Goal: Information Seeking & Learning: Find specific fact

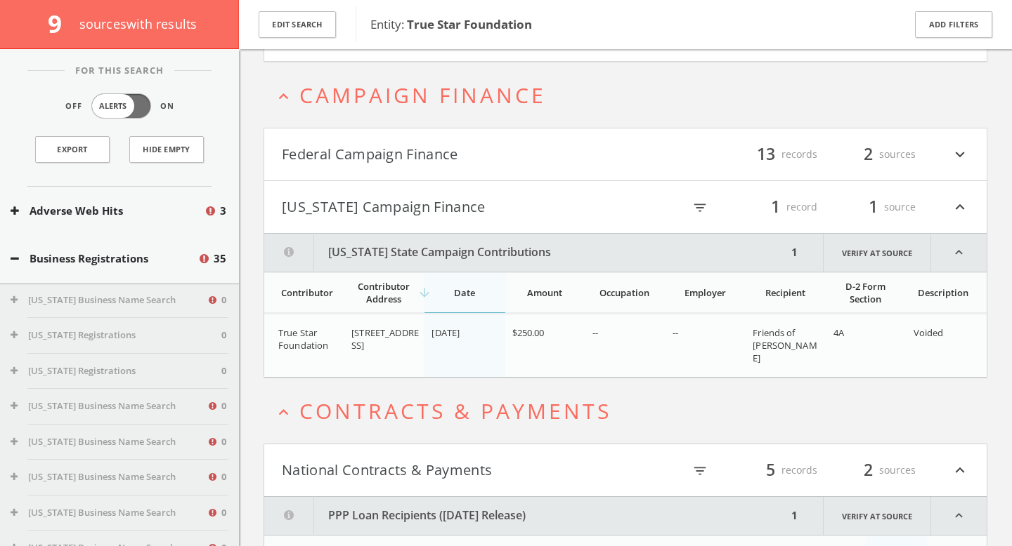
scroll to position [3138, 0]
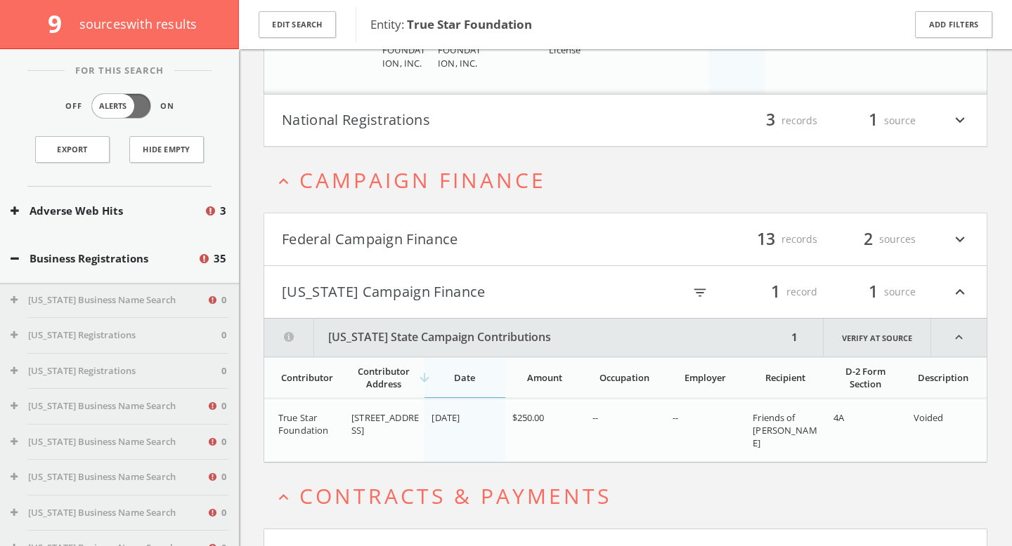
click at [447, 236] on button "Federal Campaign Finance" at bounding box center [453, 240] width 343 height 24
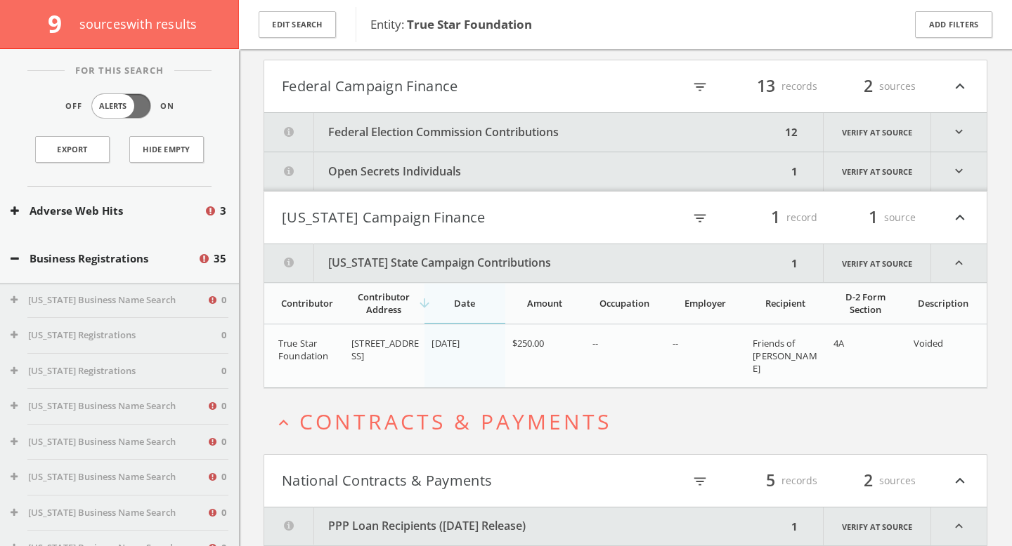
scroll to position [3302, 0]
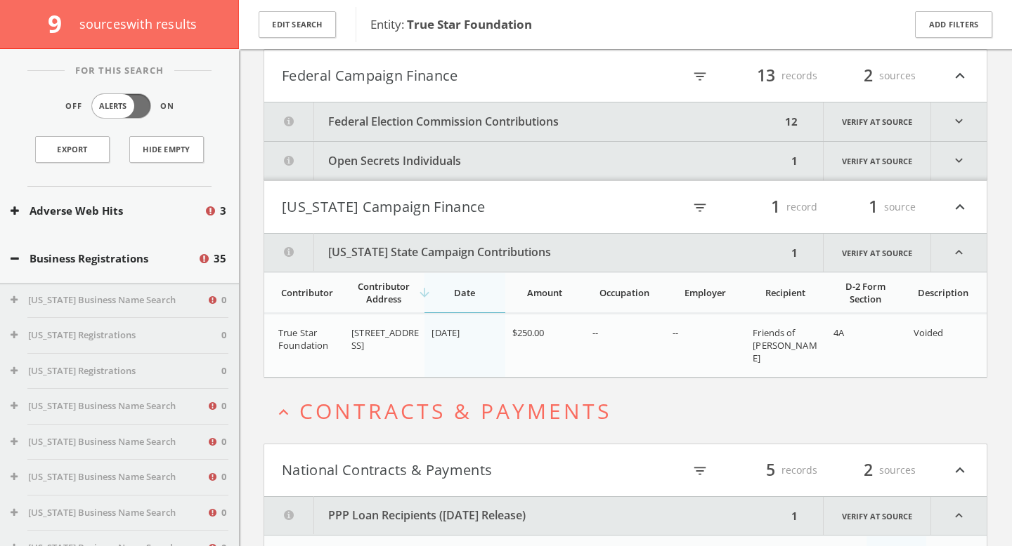
click at [481, 121] on button "Federal Election Commission Contributions" at bounding box center [522, 122] width 516 height 39
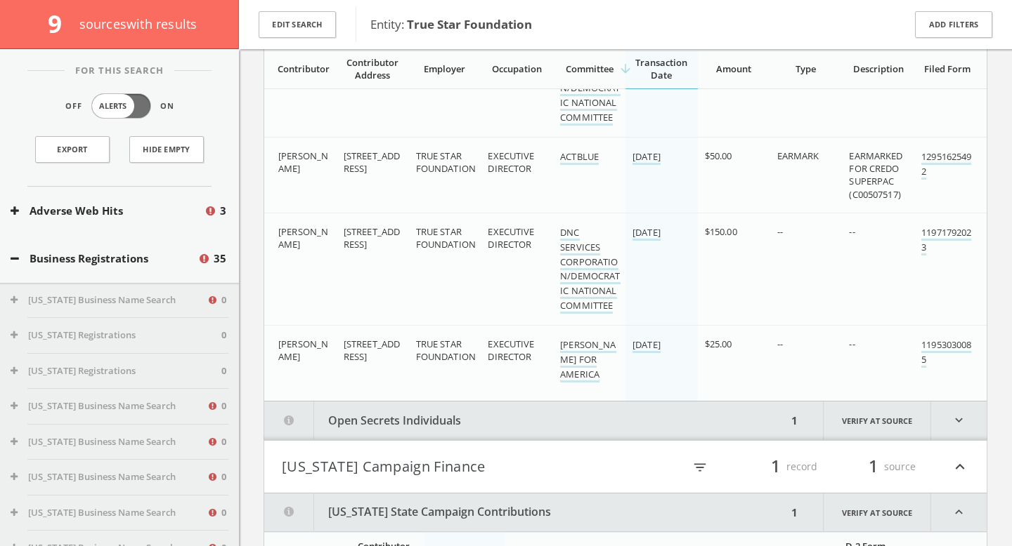
scroll to position [4292, 0]
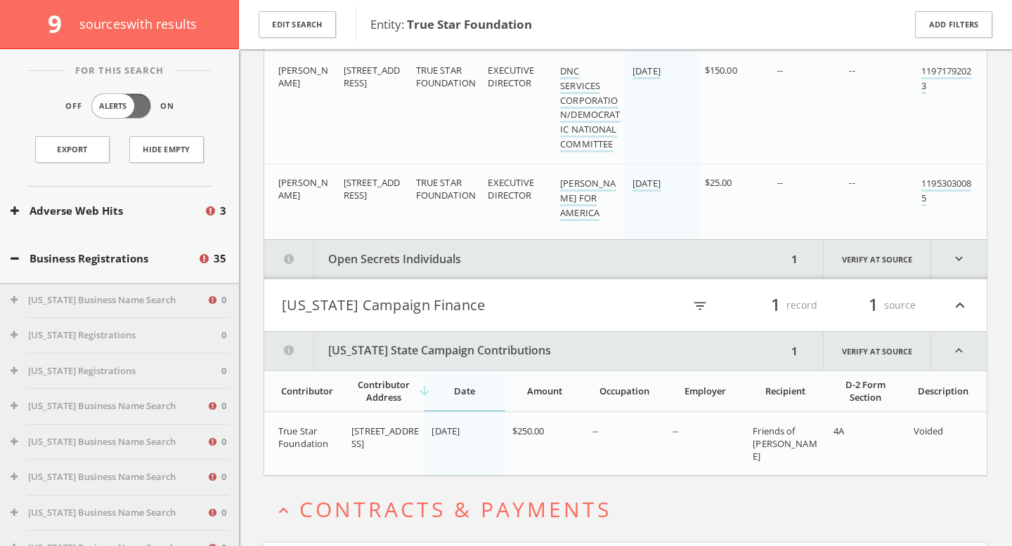
click at [459, 304] on button "Illinois Campaign Finance" at bounding box center [453, 306] width 343 height 24
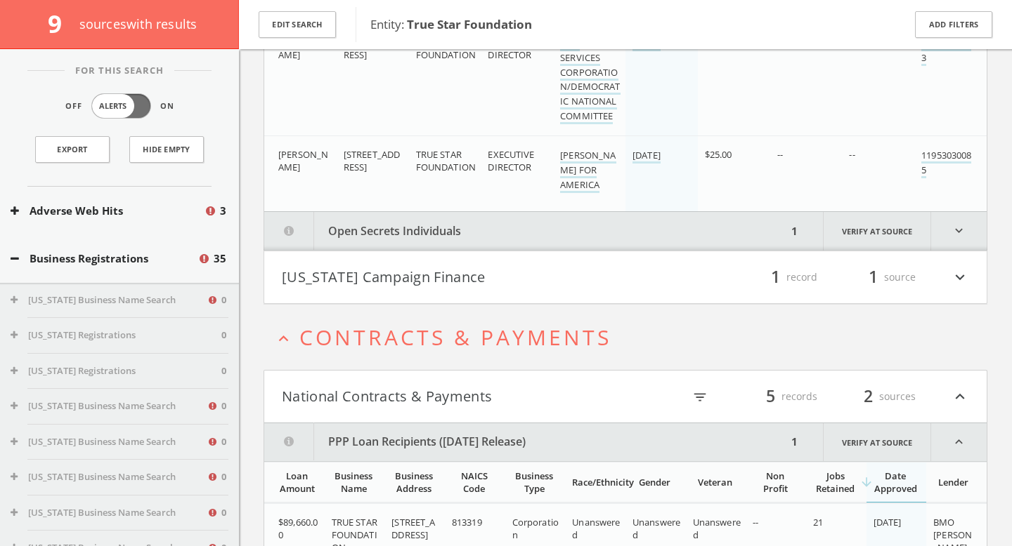
click at [464, 296] on h4 "Illinois Campaign Finance filter_list 1 record 1 source expand_more" at bounding box center [625, 277] width 722 height 52
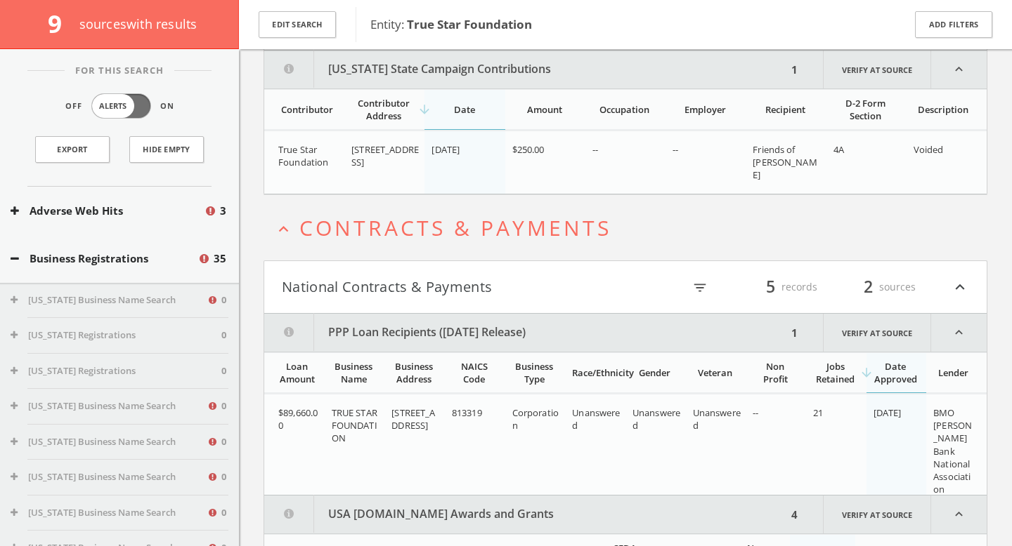
scroll to position [4574, 0]
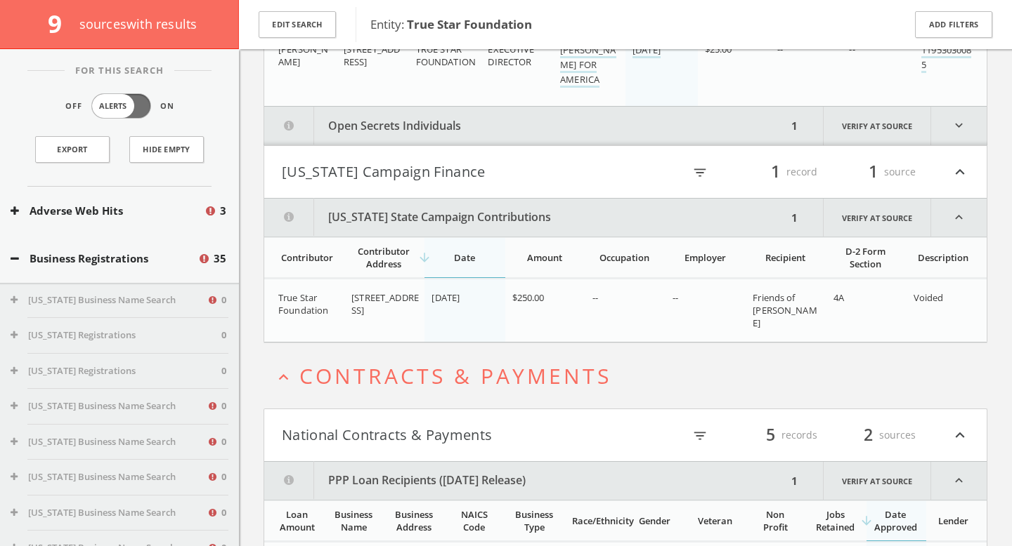
click at [495, 119] on button "Open Secrets Individuals" at bounding box center [525, 126] width 523 height 39
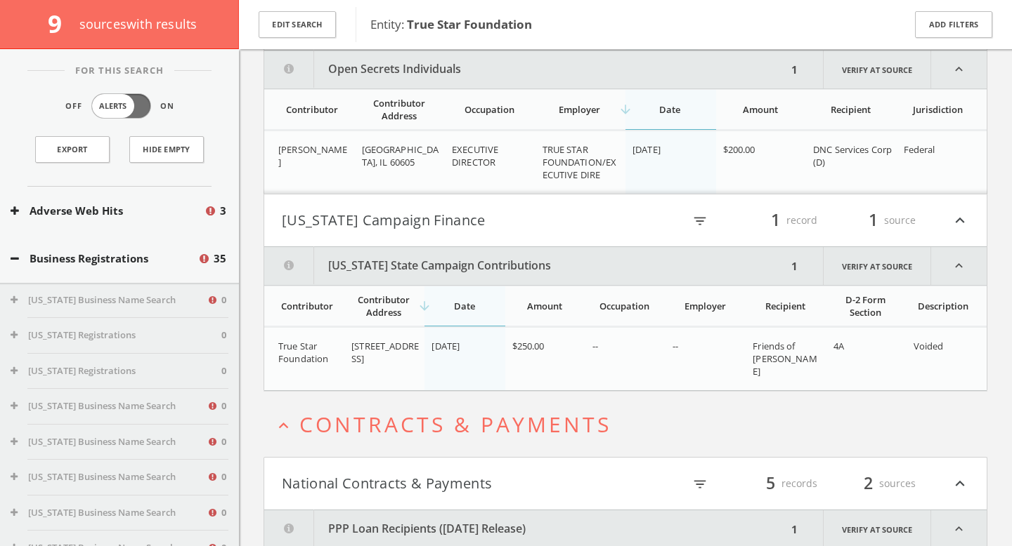
scroll to position [4482, 0]
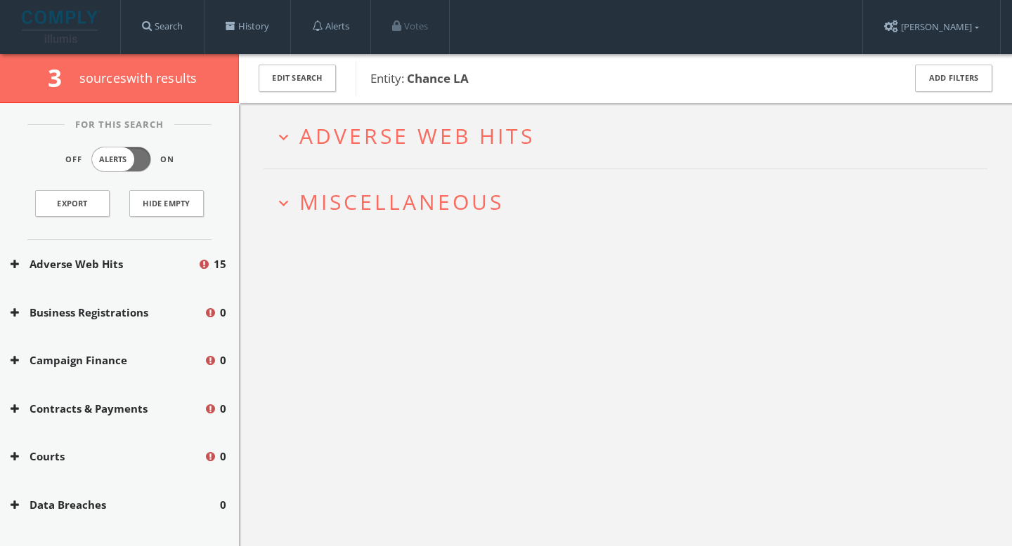
click at [434, 140] on span "Adverse Web Hits" at bounding box center [416, 136] width 235 height 29
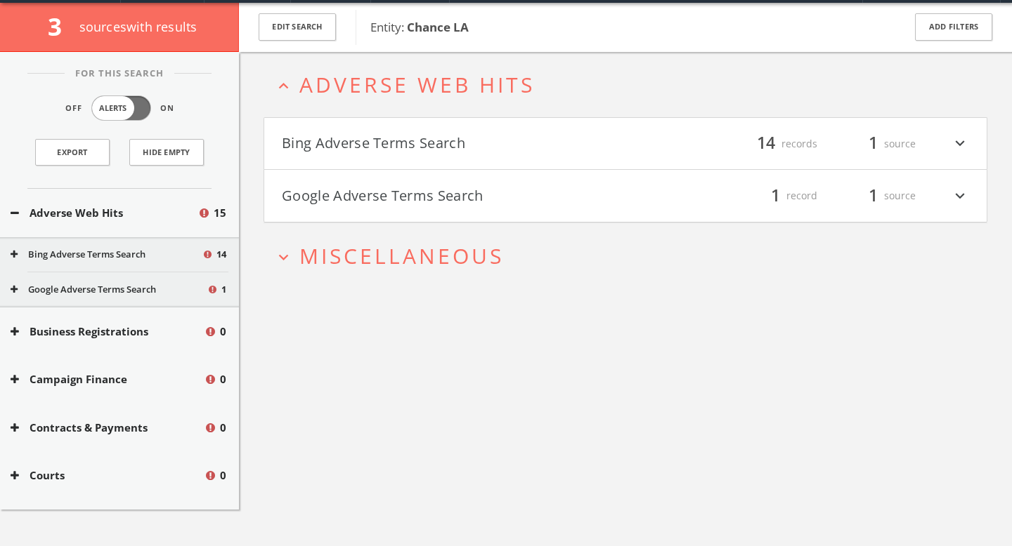
click at [426, 157] on h4 "Bing Adverse Terms Search filter_list 14 records 1 source expand_more" at bounding box center [625, 144] width 722 height 52
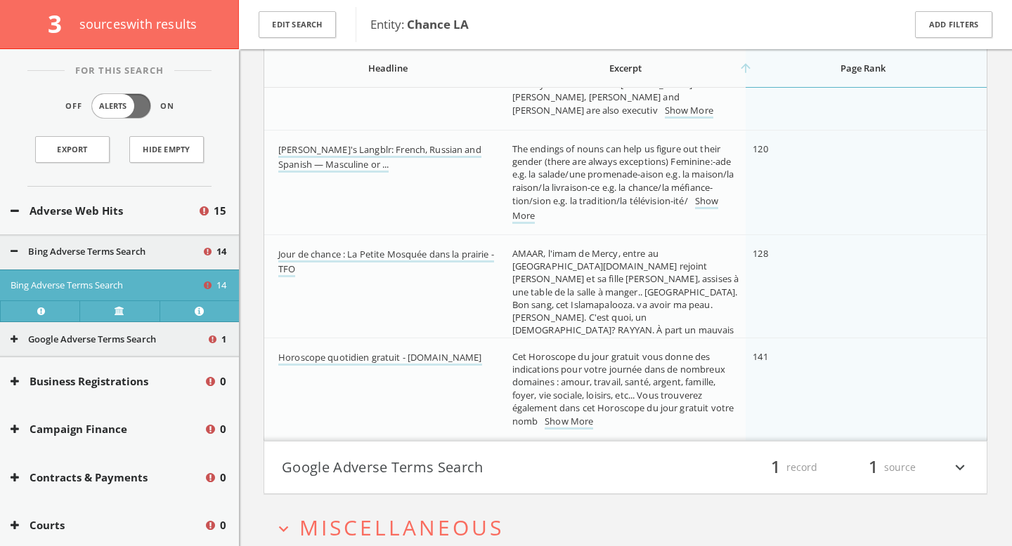
scroll to position [1311, 0]
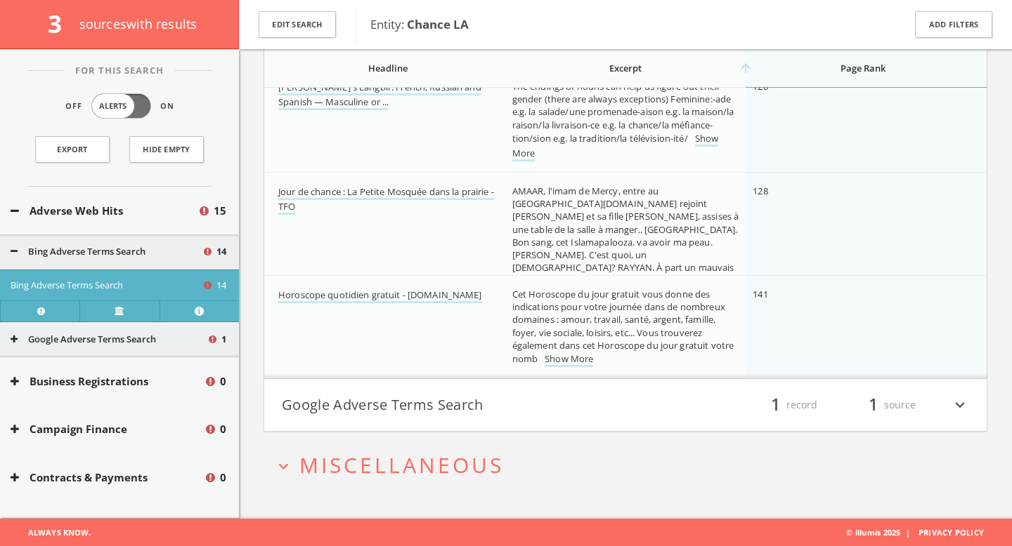
click at [477, 399] on button "Google Adverse Terms Search" at bounding box center [453, 405] width 343 height 24
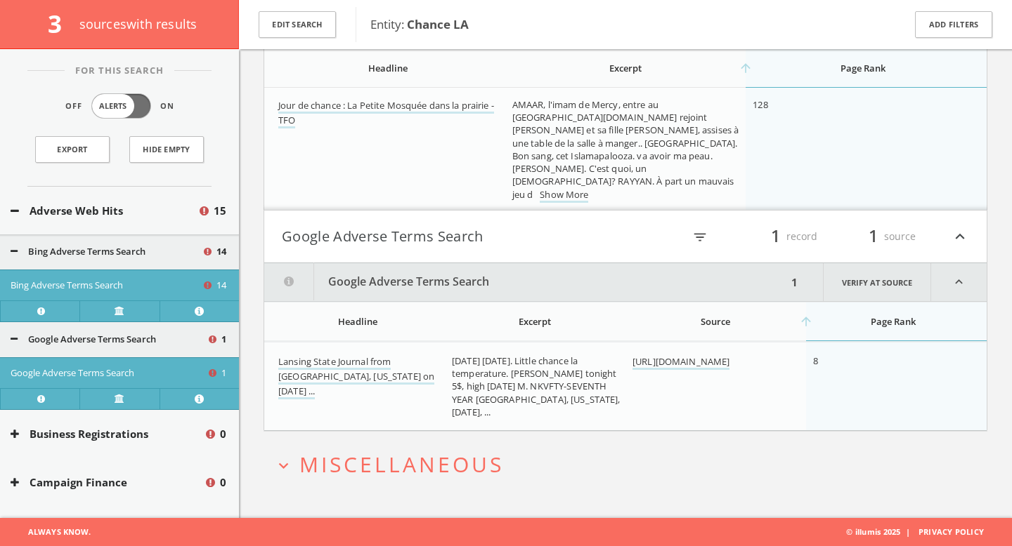
scroll to position [0, 0]
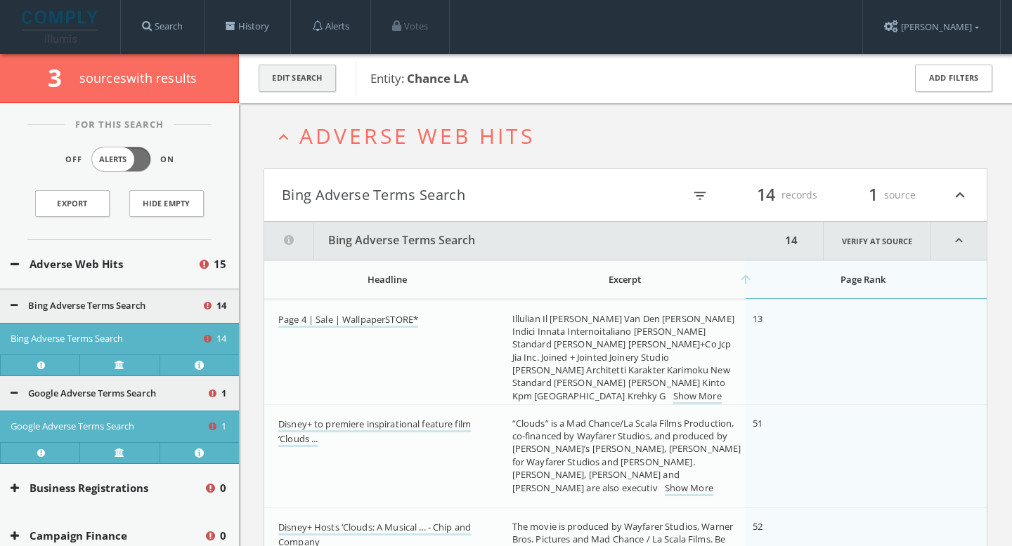
click at [307, 80] on button "Edit Search" at bounding box center [296, 78] width 77 height 27
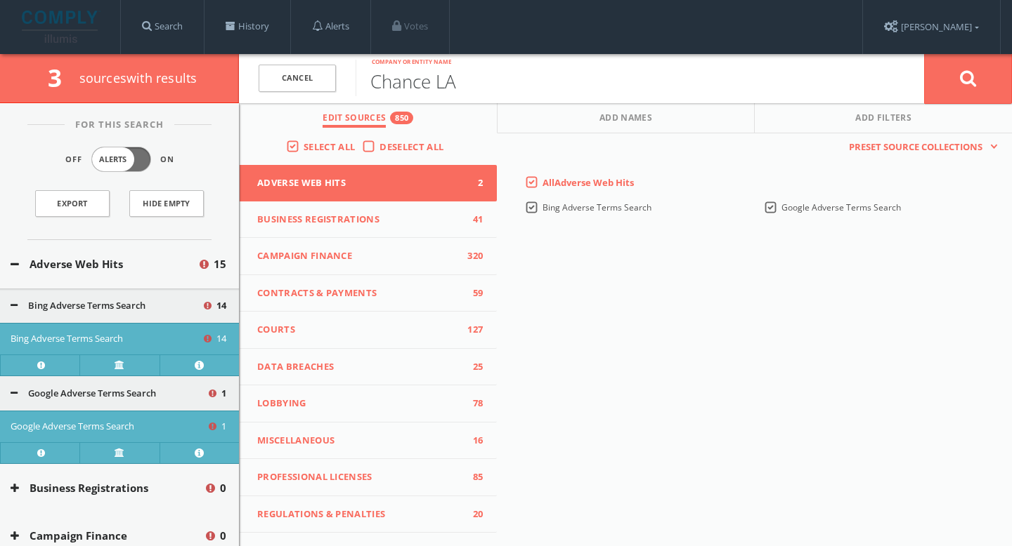
click at [469, 77] on input "Chance LA" at bounding box center [639, 78] width 568 height 37
paste input "Beaded Seed by Ronea"
type input "Beaded Seed by Ronea"
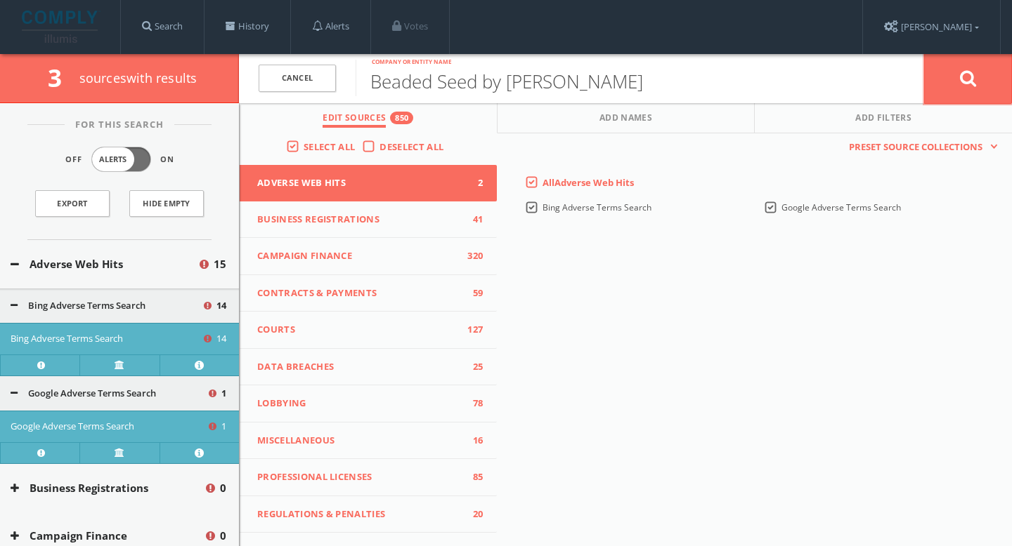
click at [960, 84] on icon at bounding box center [968, 79] width 17 height 18
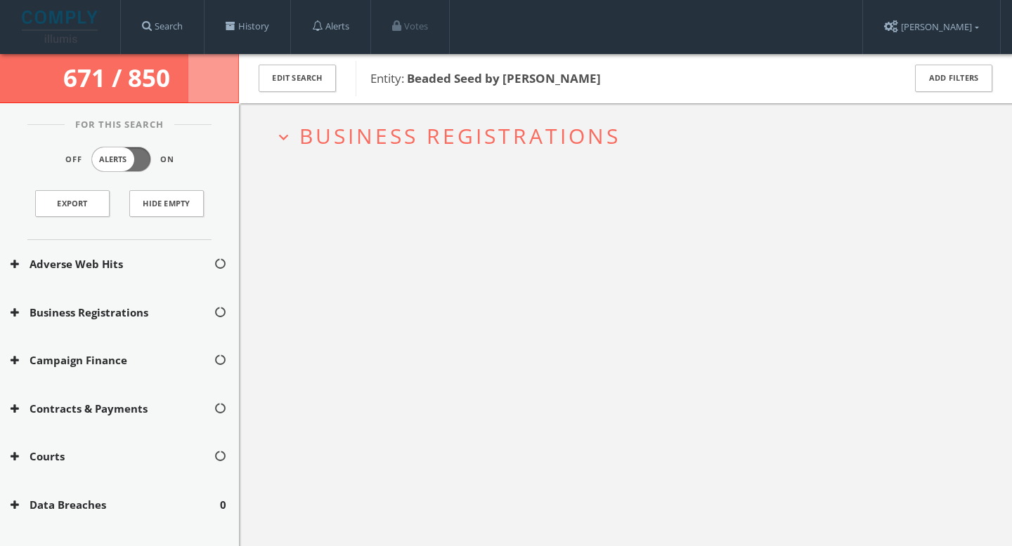
click at [512, 125] on span "Business Registrations" at bounding box center [459, 136] width 321 height 29
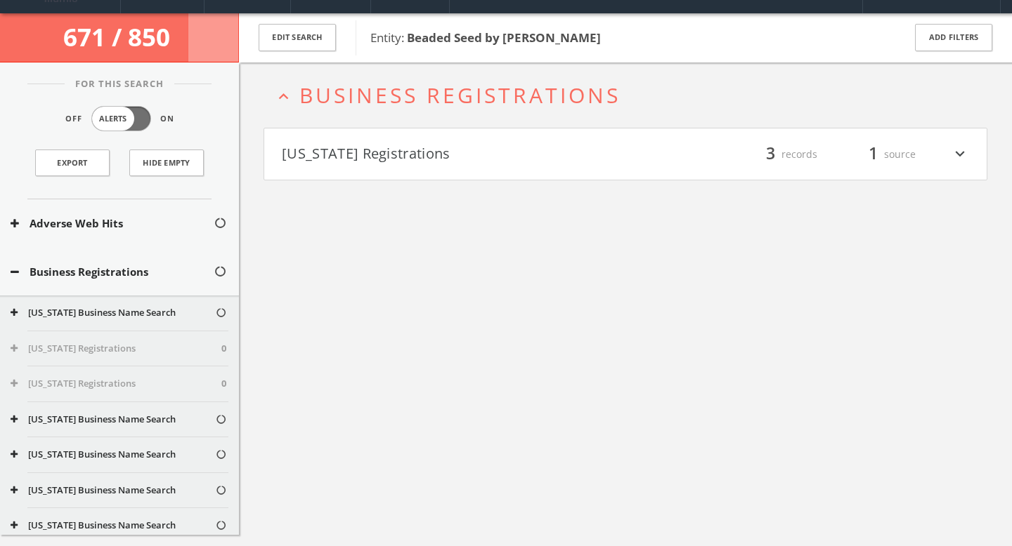
click at [480, 166] on h4 "Illinois Registrations filter_list 3 records 1 source expand_more" at bounding box center [625, 155] width 722 height 52
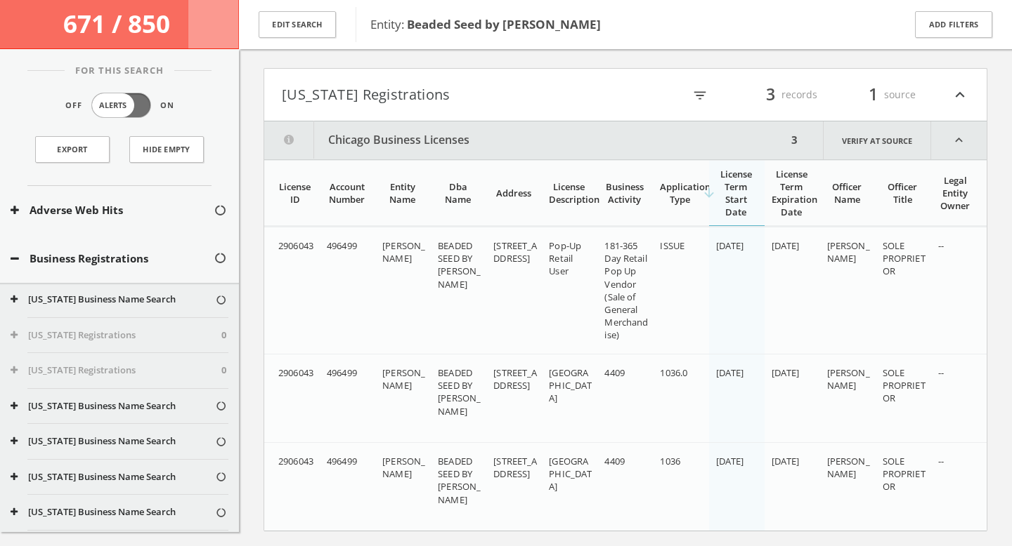
scroll to position [141, 0]
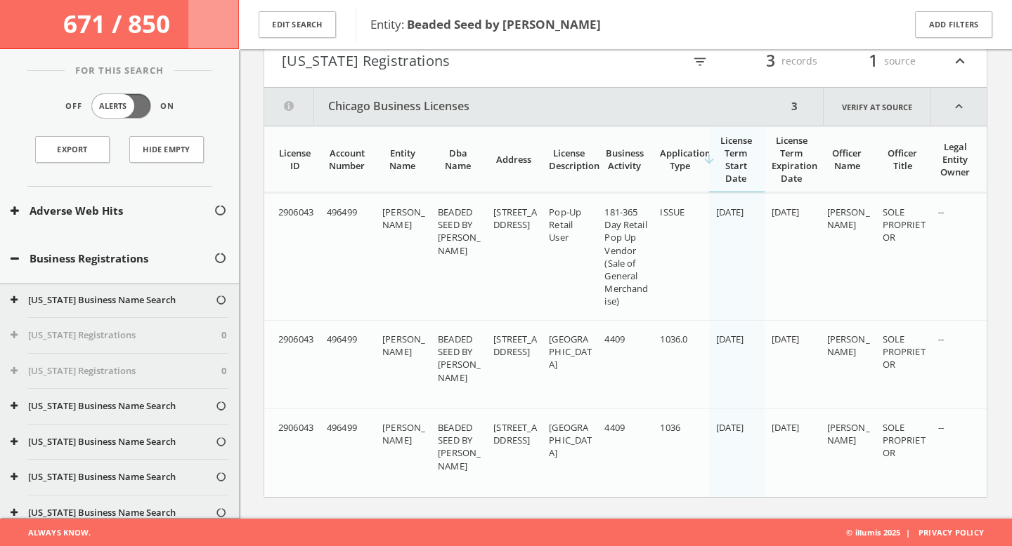
drag, startPoint x: 384, startPoint y: 214, endPoint x: 422, endPoint y: 227, distance: 40.9
click at [422, 227] on div "RONEA K CABRERA" at bounding box center [404, 218] width 44 height 25
click at [397, 216] on span "RONEA K CABRERA" at bounding box center [403, 218] width 43 height 25
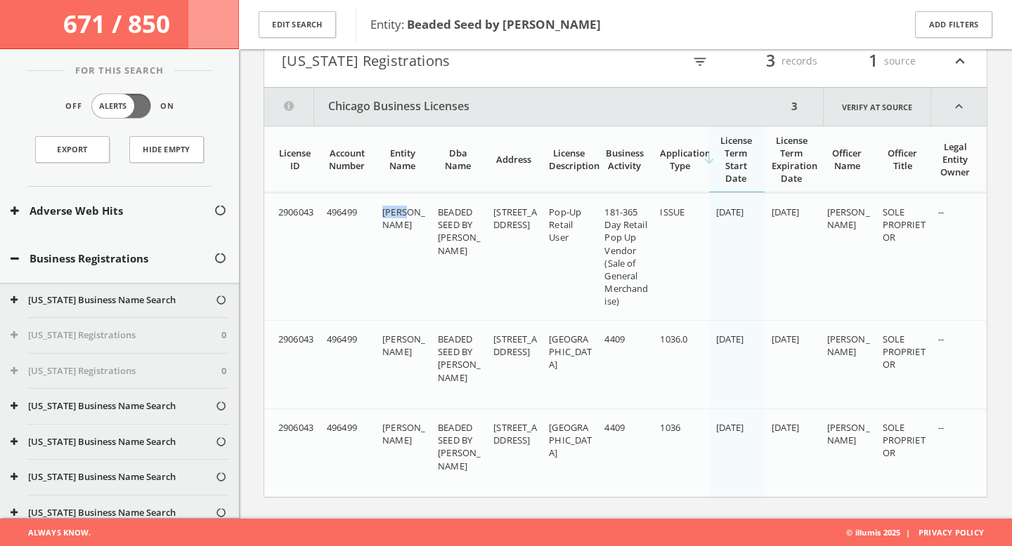
copy span "RONEA"
click at [407, 229] on span "RONEA K CABRERA" at bounding box center [403, 218] width 43 height 25
copy span "CABRERA"
click at [868, 25] on span "Entity: Beaded Seed by Ronea" at bounding box center [627, 24] width 514 height 18
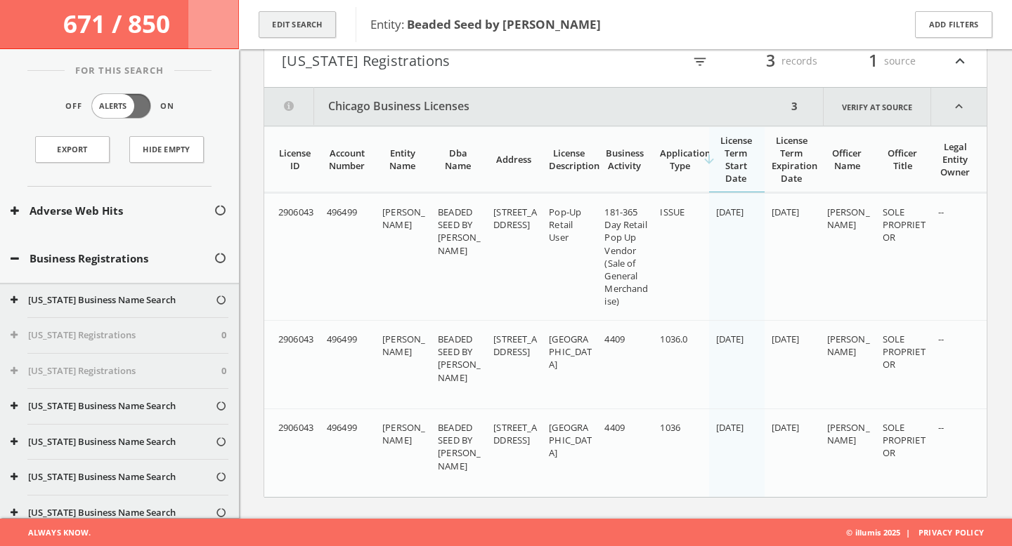
click at [329, 25] on button "Edit Search" at bounding box center [296, 24] width 77 height 27
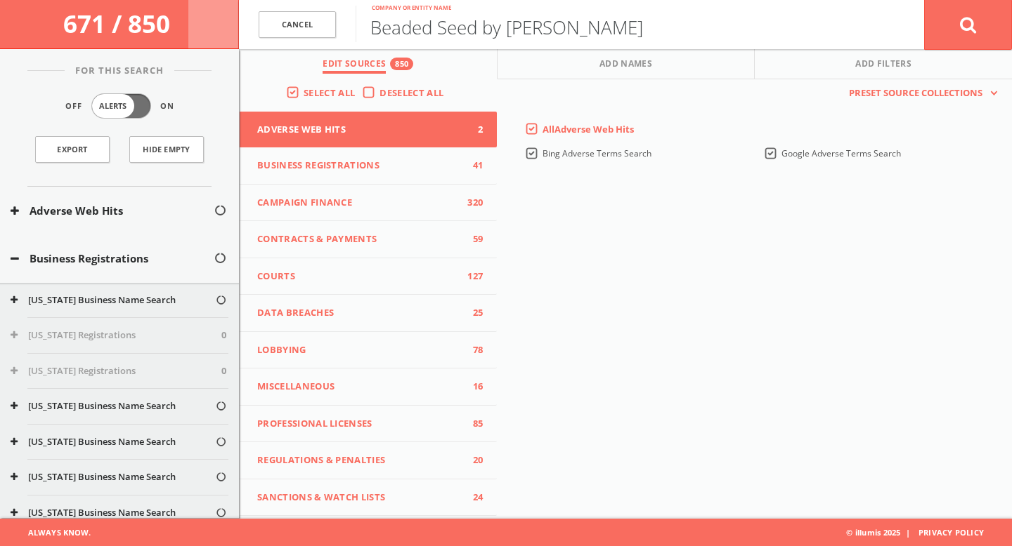
click at [456, 29] on input "Beaded Seed by Ronea" at bounding box center [639, 24] width 568 height 37
paste input "right Endeavors"
type input "Bright Endeavors"
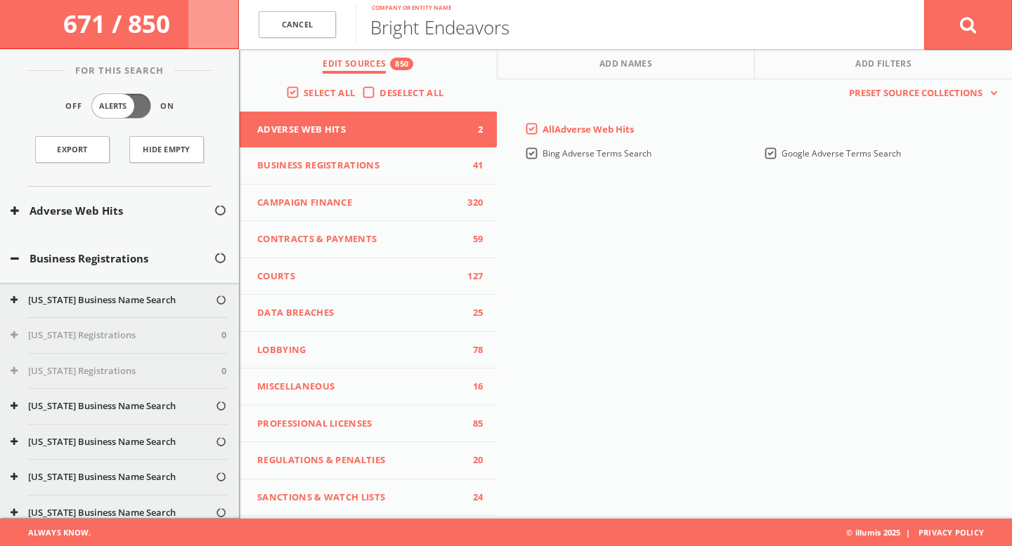
click at [924, 0] on button at bounding box center [968, 24] width 88 height 51
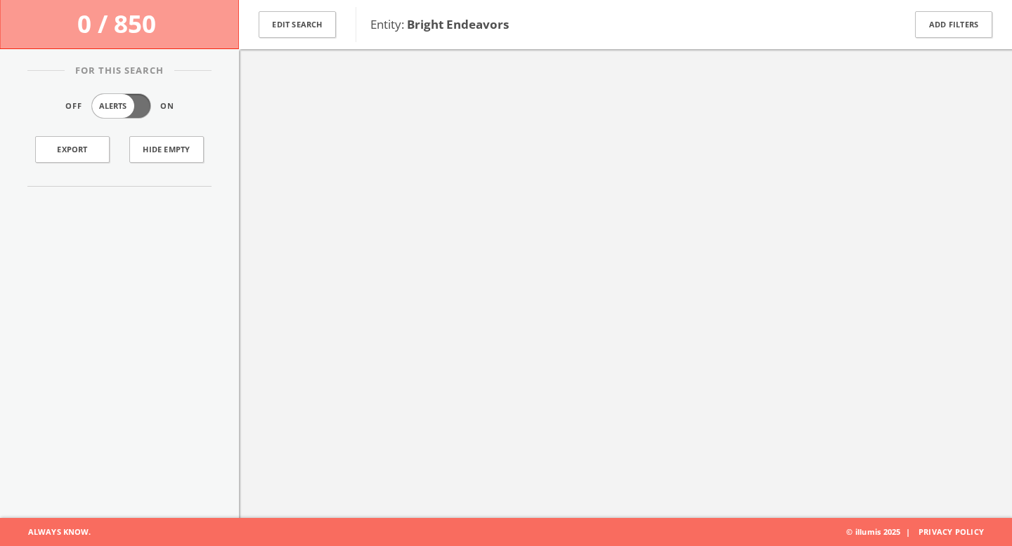
scroll to position [81, 0]
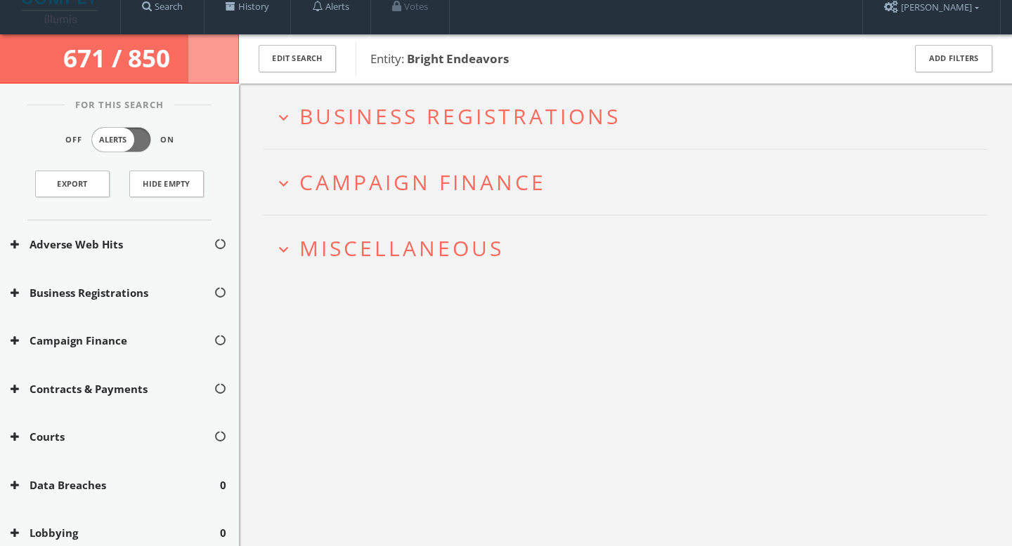
click at [394, 117] on span "Business Registrations" at bounding box center [459, 116] width 321 height 29
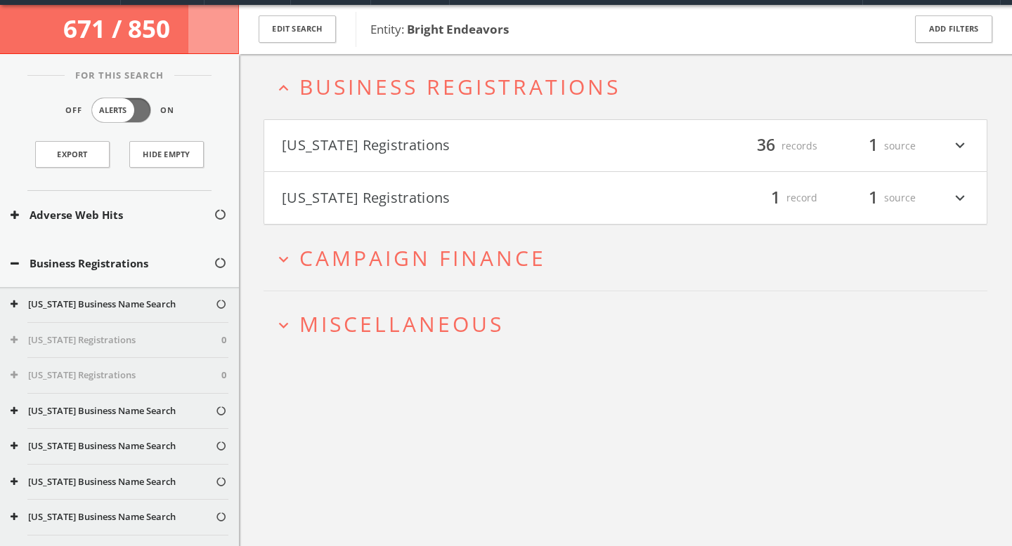
click at [402, 155] on button "[US_STATE] Registrations" at bounding box center [453, 146] width 343 height 24
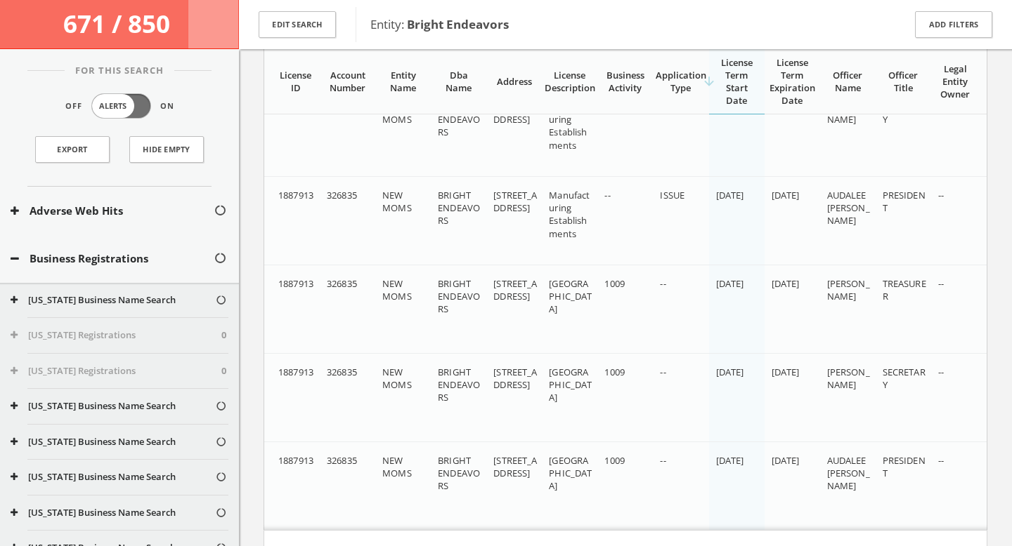
scroll to position [3206, 0]
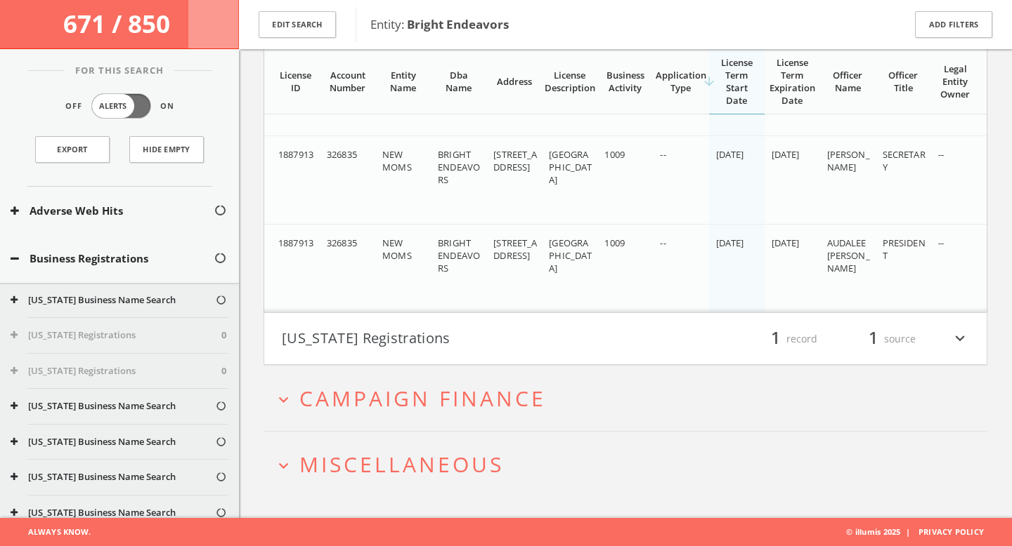
click at [428, 341] on button "[US_STATE] Registrations" at bounding box center [453, 339] width 343 height 24
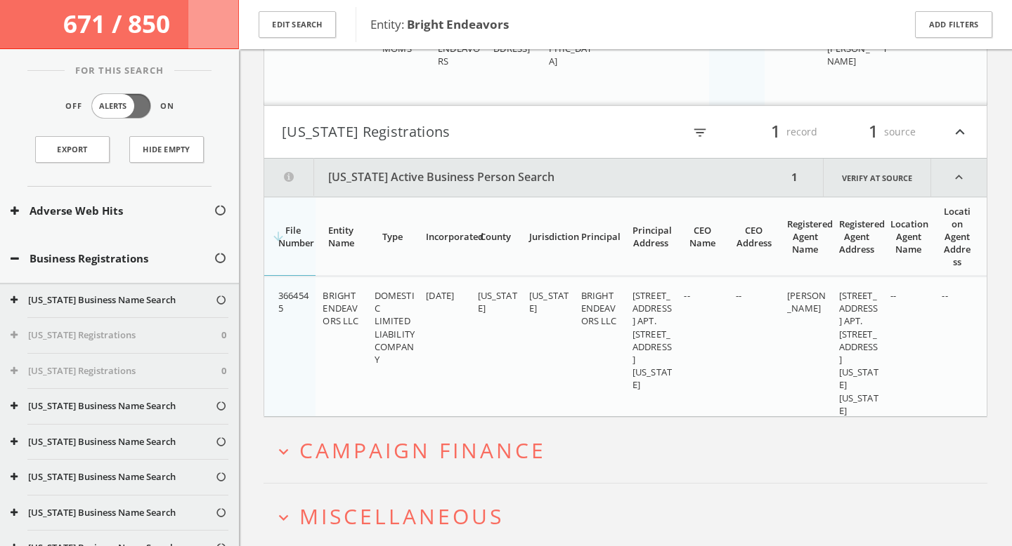
scroll to position [3464, 0]
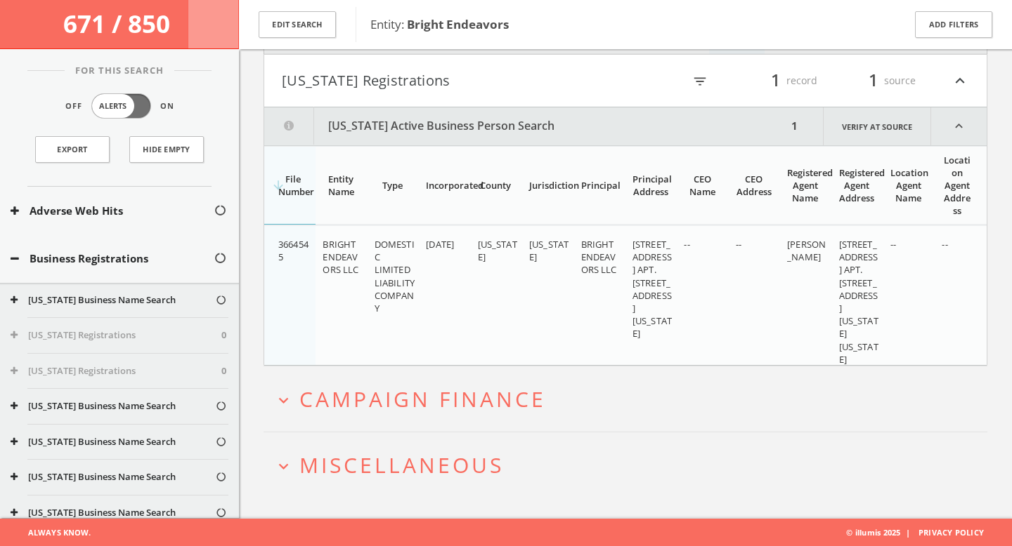
click at [454, 391] on span "Campaign Finance" at bounding box center [422, 399] width 247 height 29
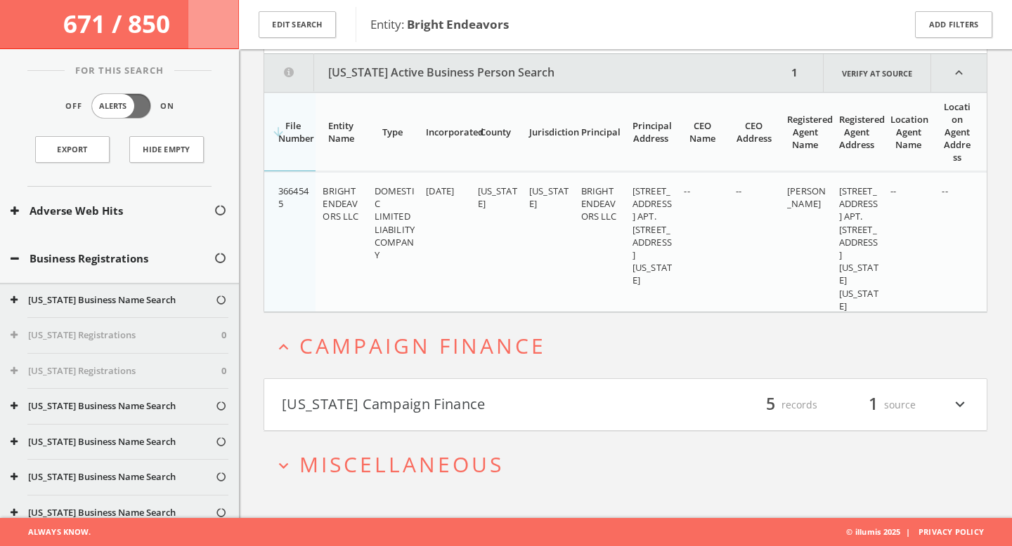
click at [454, 398] on button "[US_STATE] Campaign Finance" at bounding box center [453, 405] width 343 height 24
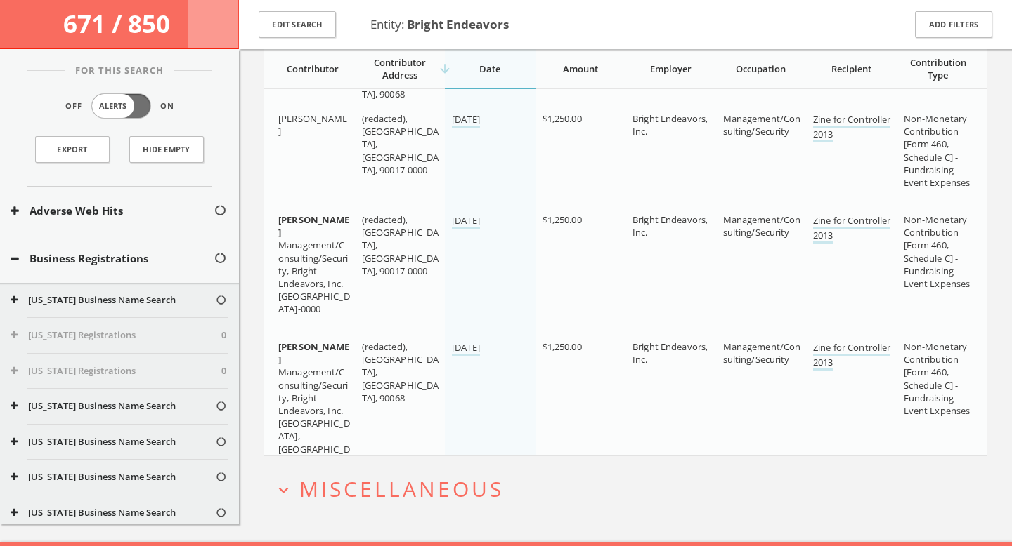
scroll to position [4131, 0]
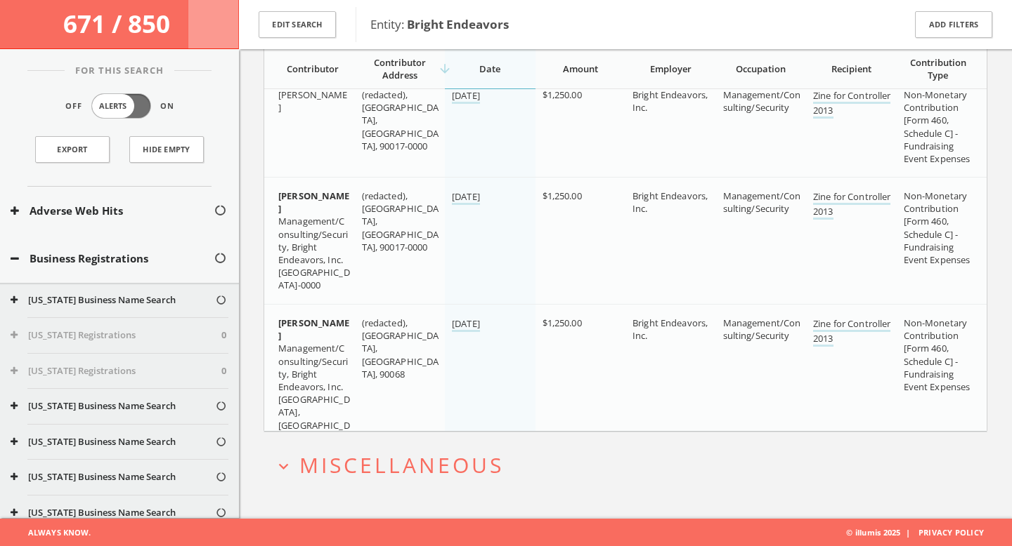
click at [452, 469] on span "Miscellaneous" at bounding box center [401, 465] width 204 height 29
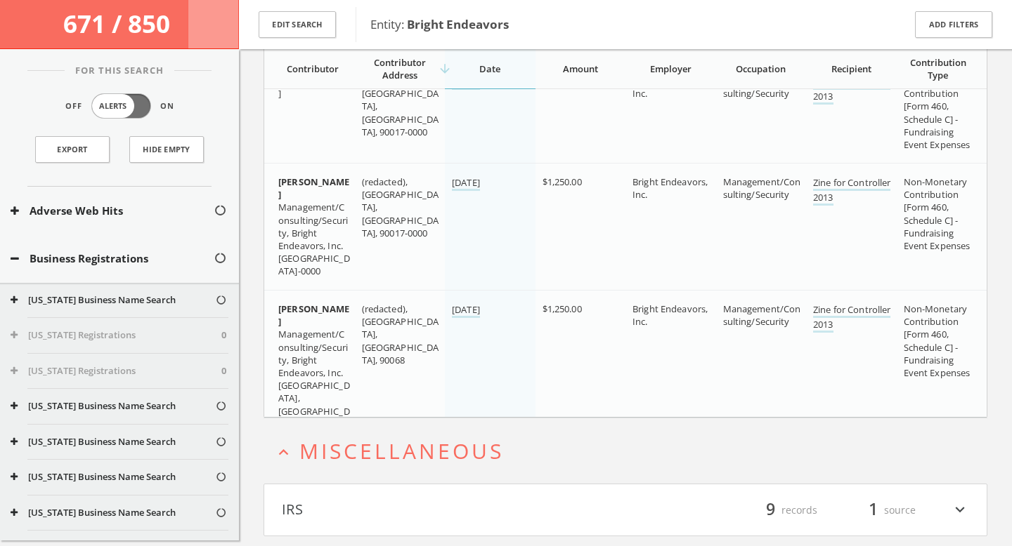
scroll to position [4184, 0]
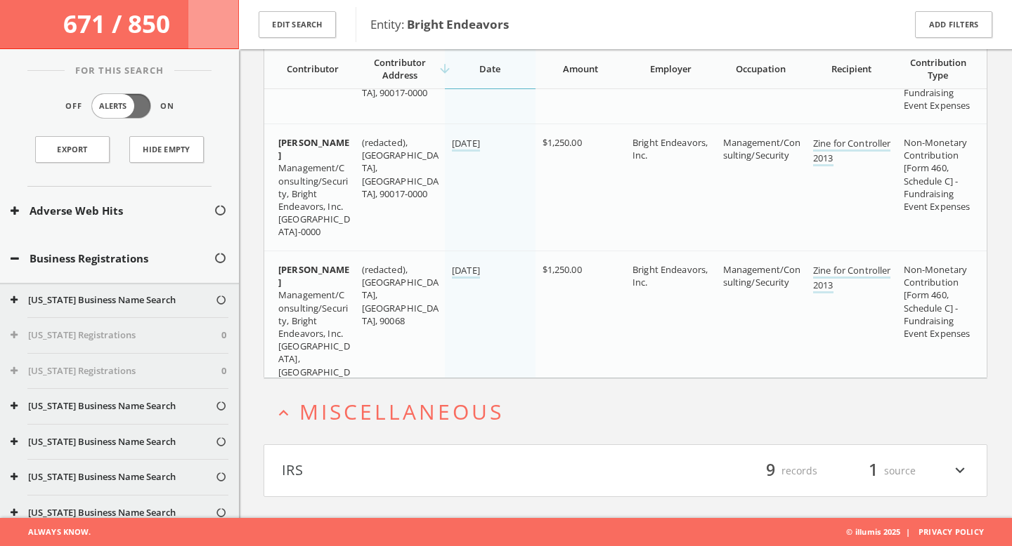
click at [462, 457] on h4 "IRS filter_list 9 records 1 source expand_more" at bounding box center [625, 471] width 722 height 52
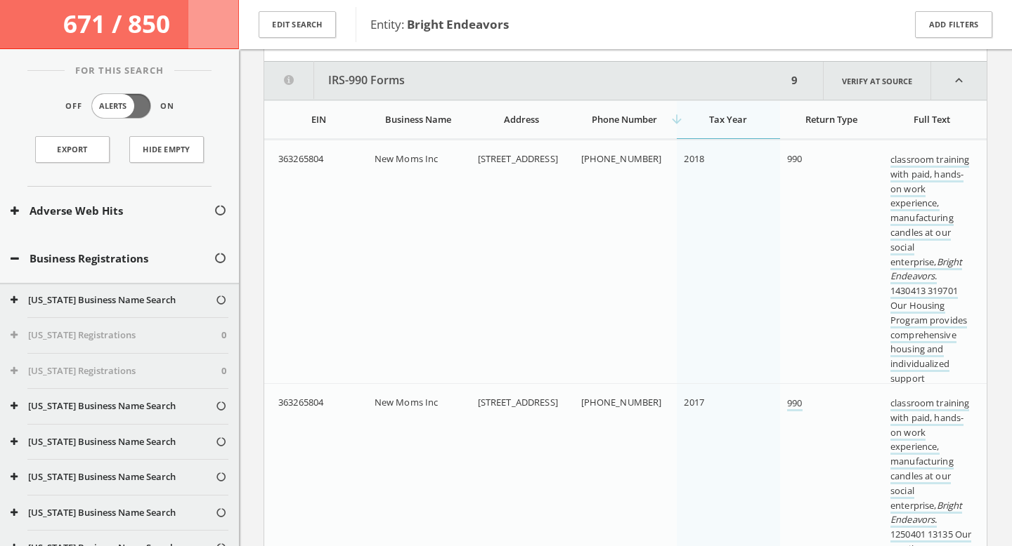
scroll to position [4633, 0]
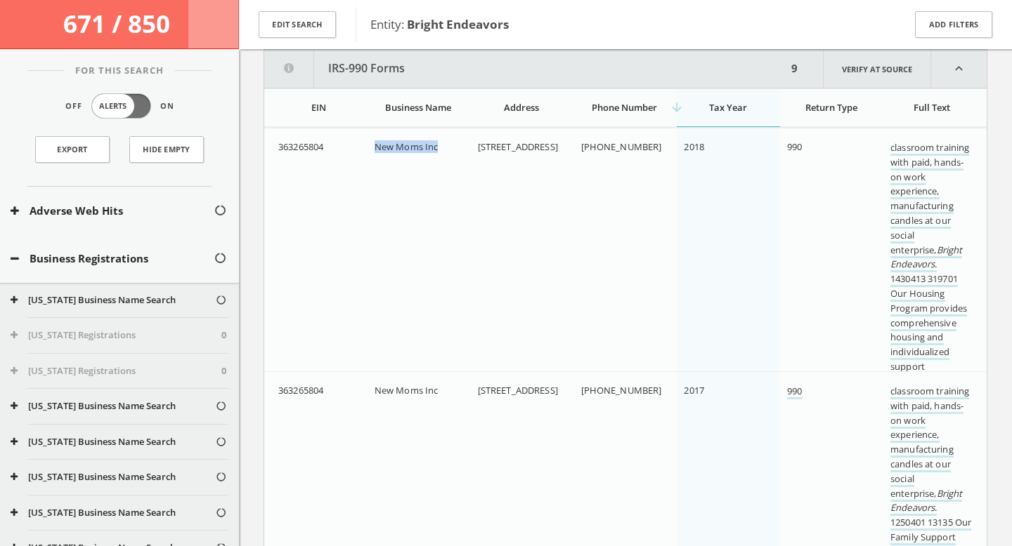
drag, startPoint x: 438, startPoint y: 149, endPoint x: 376, endPoint y: 148, distance: 62.5
click at [376, 148] on div "New Moms Inc" at bounding box center [420, 146] width 92 height 13
copy span "New Moms Inc"
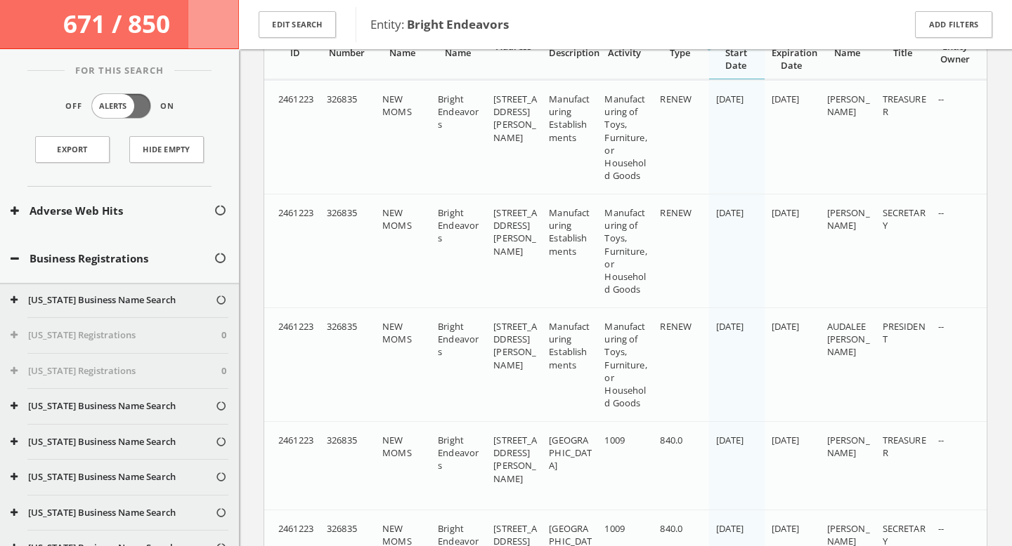
scroll to position [0, 0]
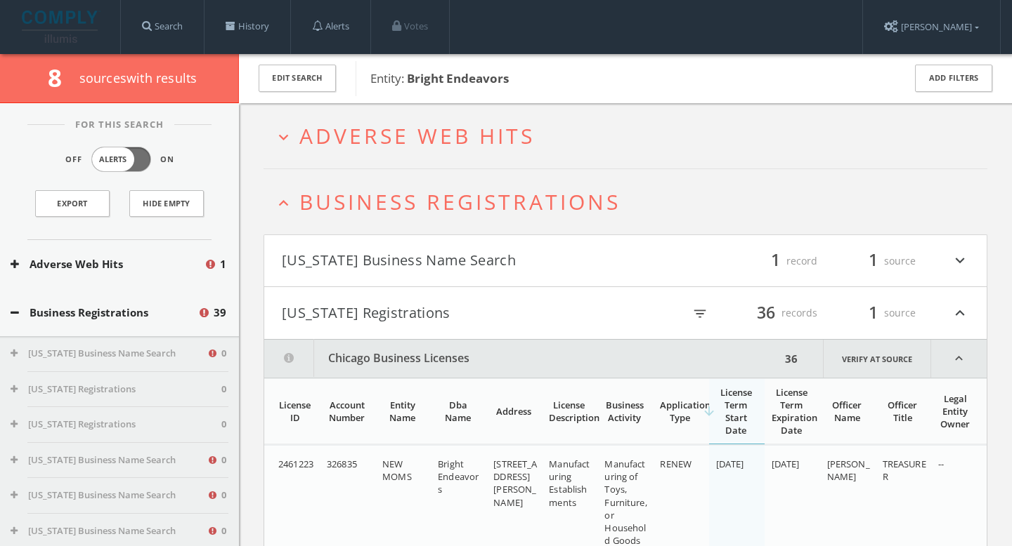
click at [698, 253] on div "filter_list 1 record 1 source expand_more" at bounding box center [796, 261] width 343 height 24
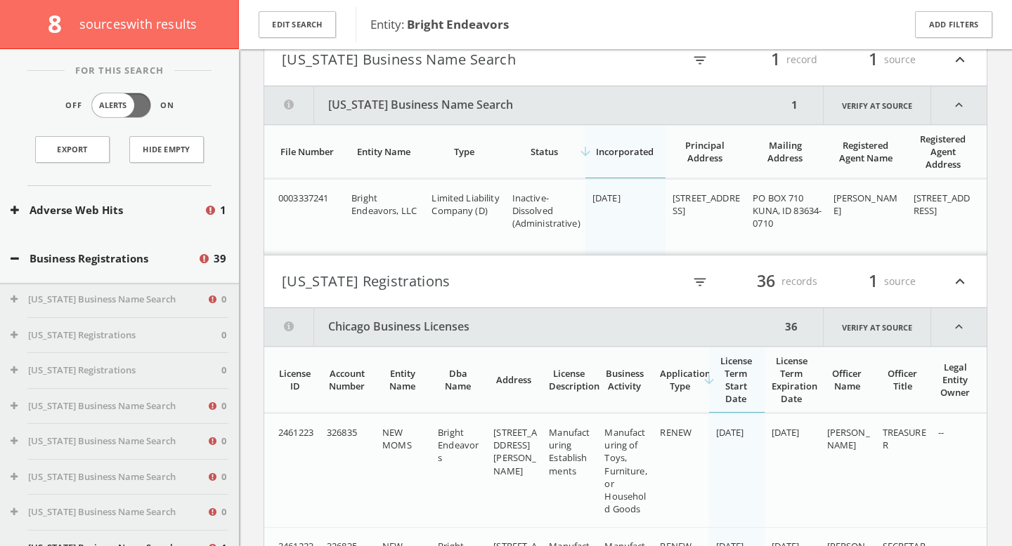
scroll to position [238, 0]
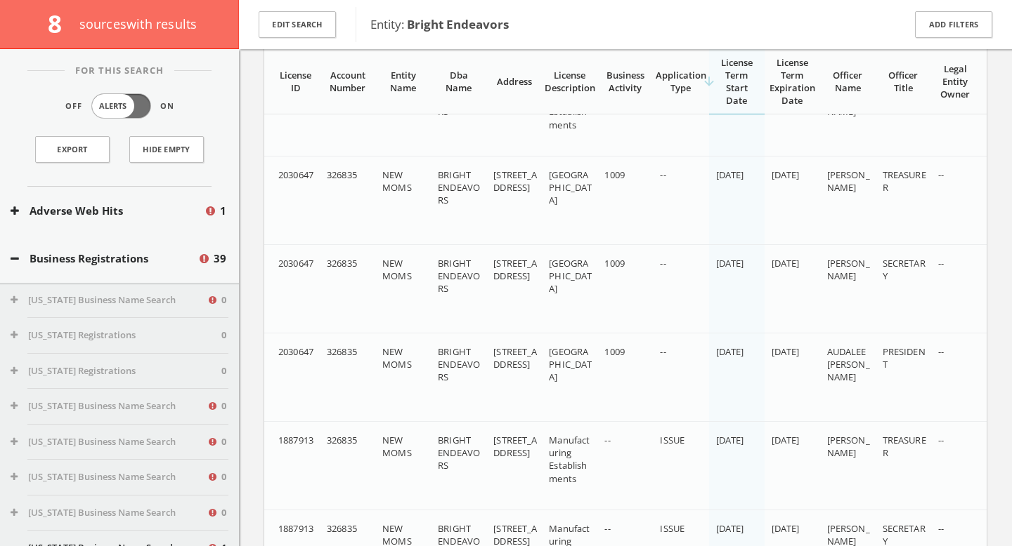
click at [137, 219] on div "Adverse Web Hits 1" at bounding box center [119, 211] width 239 height 48
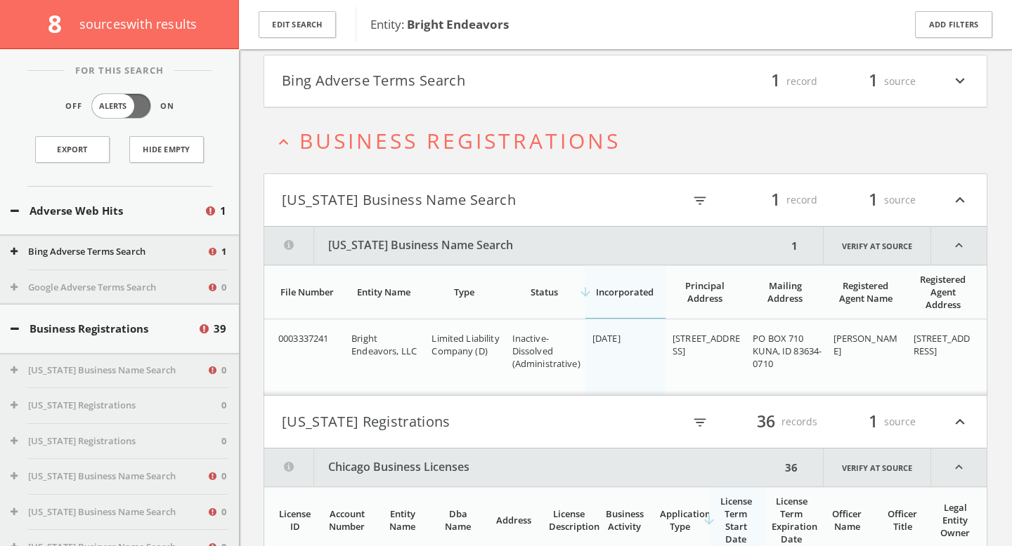
scroll to position [60, 0]
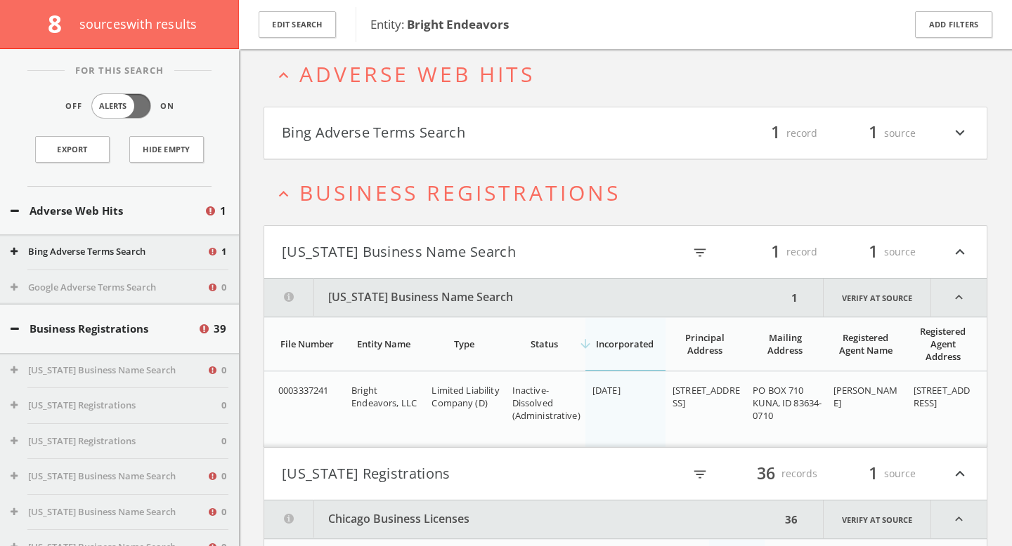
click at [502, 131] on button "Bing Adverse Terms Search" at bounding box center [453, 134] width 343 height 24
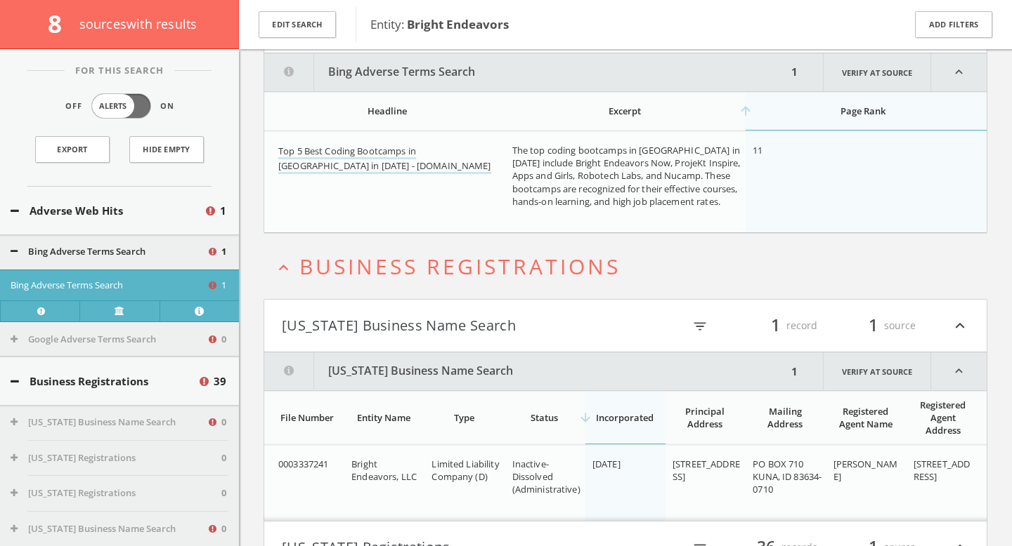
scroll to position [178, 0]
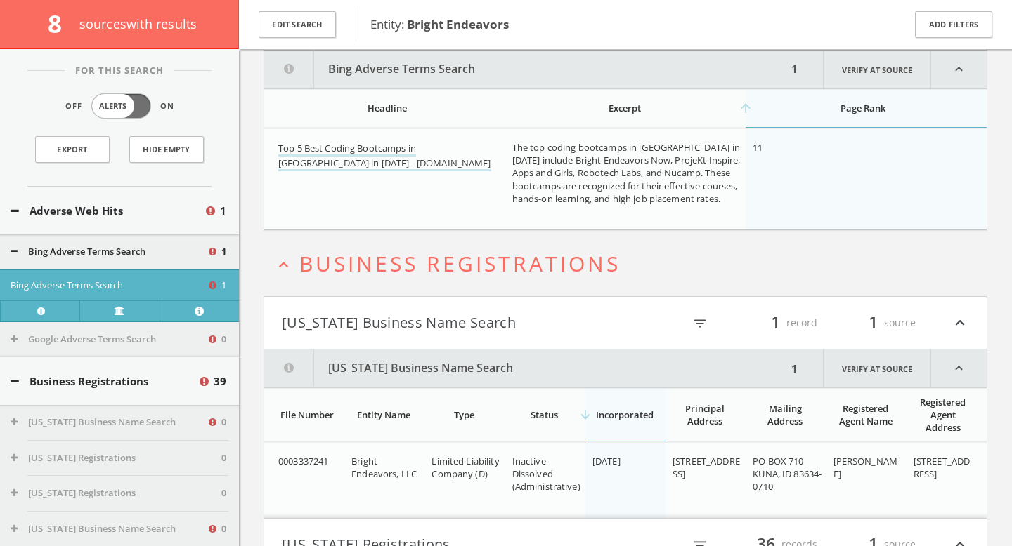
click at [151, 252] on button "Bing Adverse Terms Search" at bounding box center [109, 252] width 196 height 14
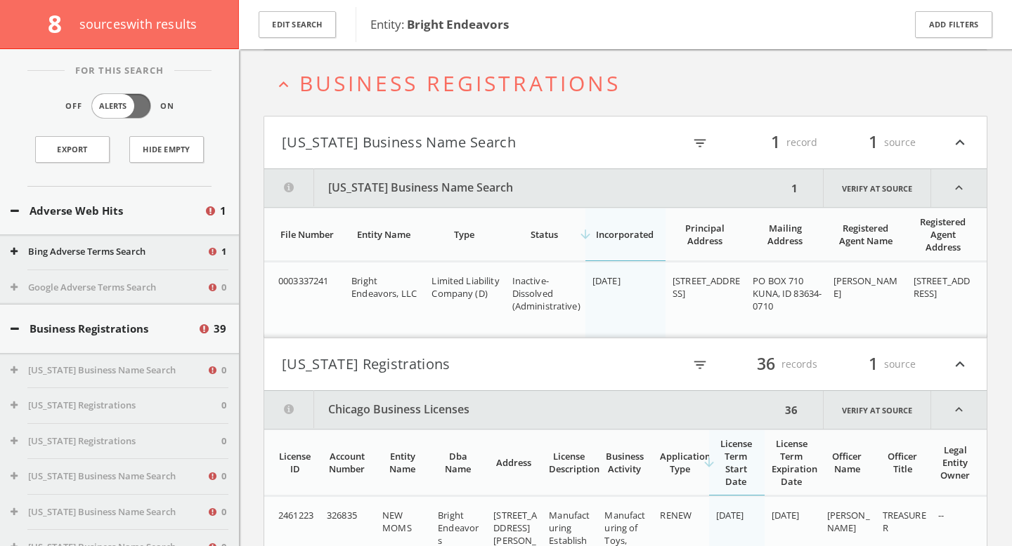
click at [151, 252] on button "Bing Adverse Terms Search" at bounding box center [109, 252] width 196 height 14
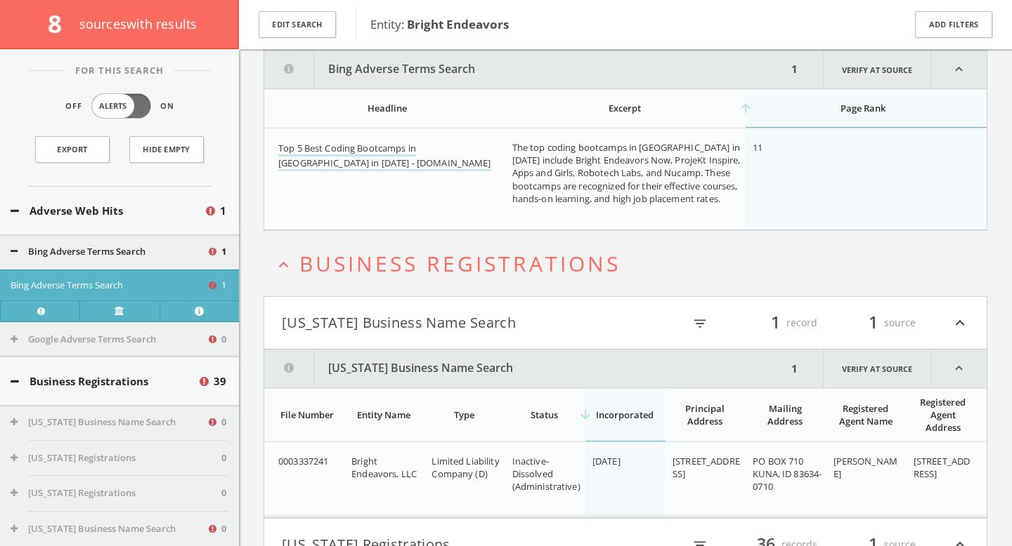
click at [148, 253] on button "Bing Adverse Terms Search" at bounding box center [109, 252] width 196 height 14
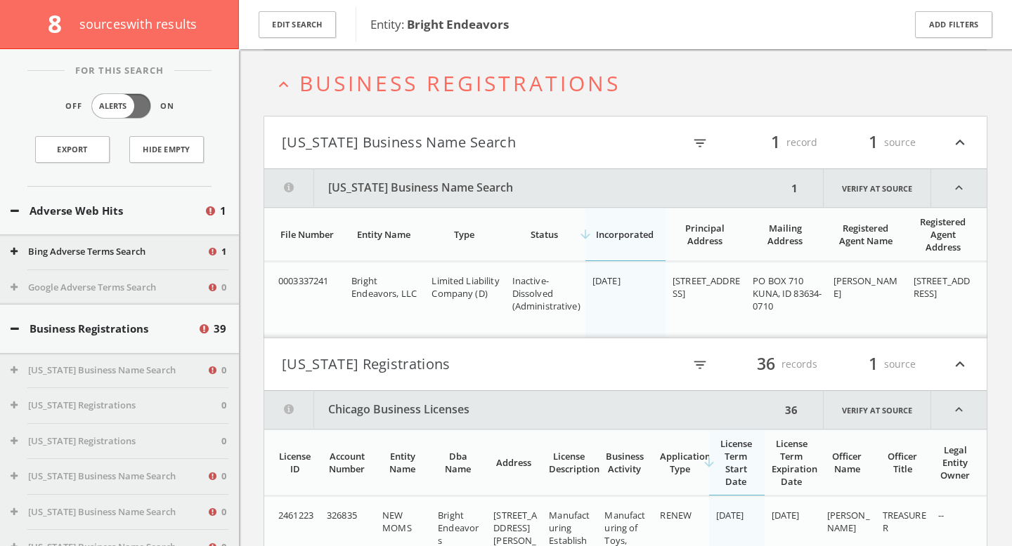
click at [148, 253] on button "Bing Adverse Terms Search" at bounding box center [109, 252] width 196 height 14
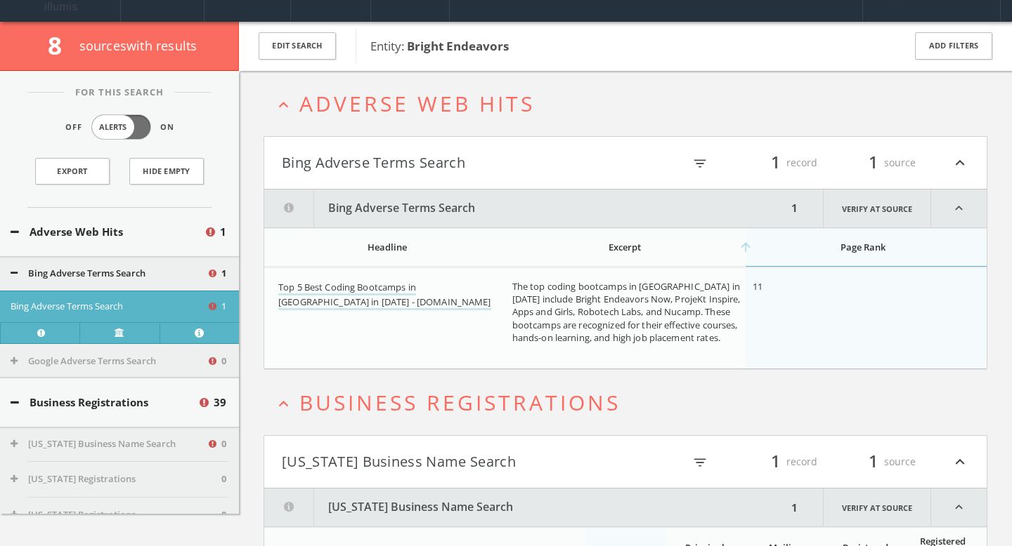
scroll to position [0, 0]
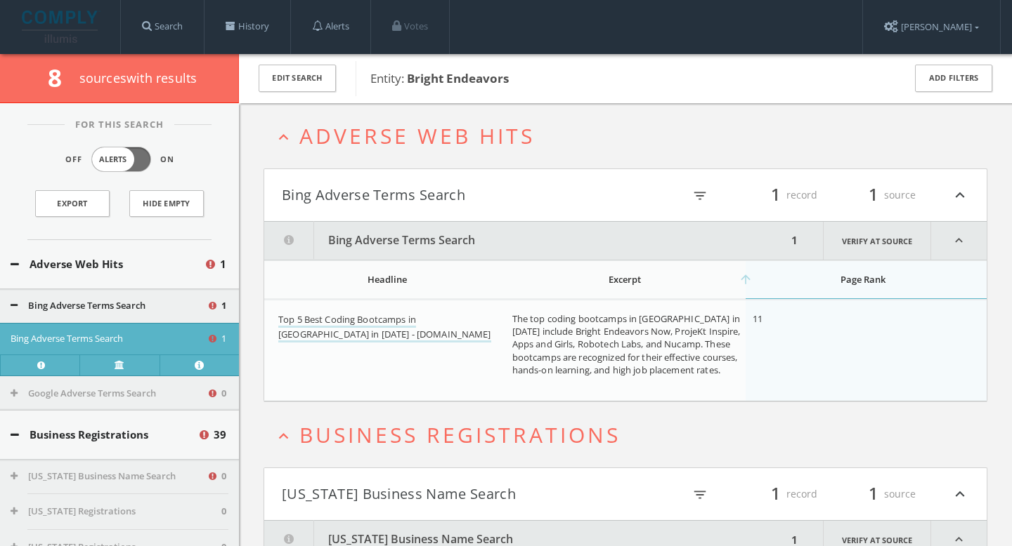
click at [186, 263] on button "Adverse Web Hits" at bounding box center [107, 264] width 193 height 16
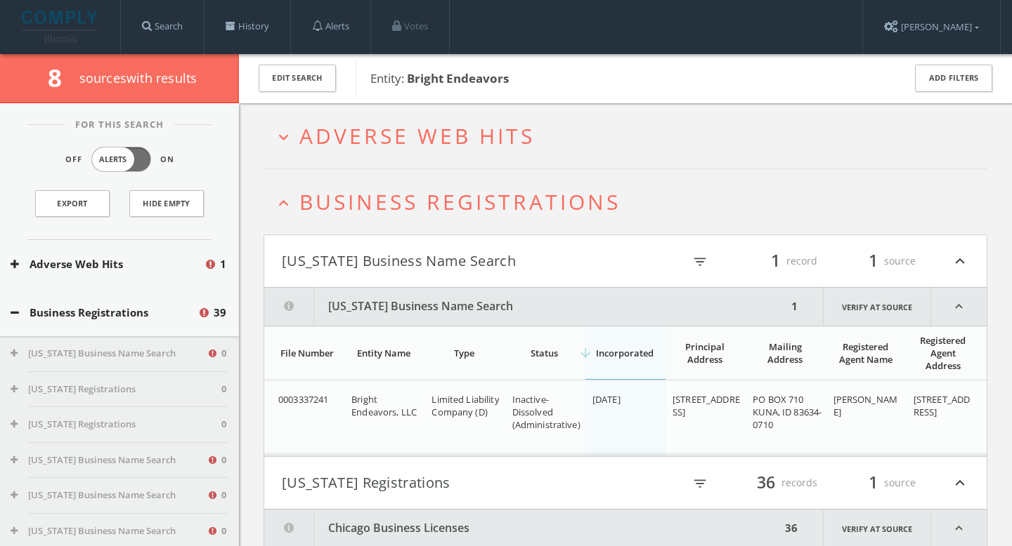
click at [159, 273] on div "Adverse Web Hits 1" at bounding box center [119, 264] width 239 height 48
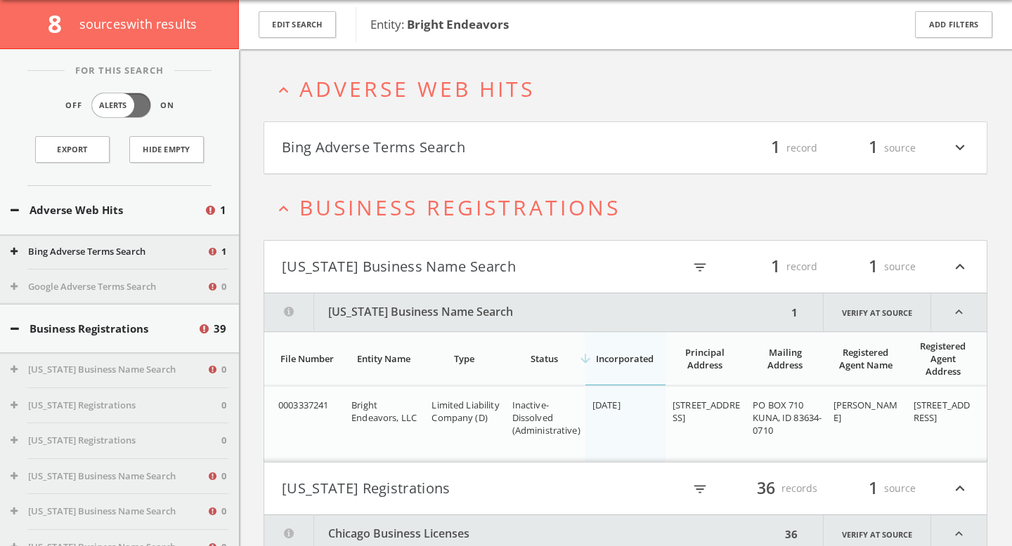
click at [152, 254] on button "Bing Adverse Terms Search" at bounding box center [109, 252] width 196 height 14
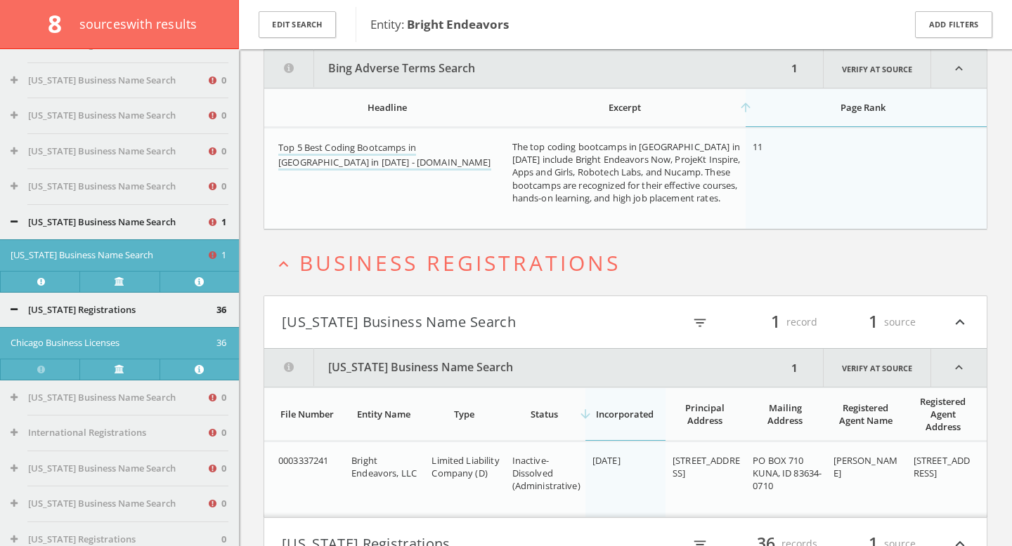
scroll to position [445, 0]
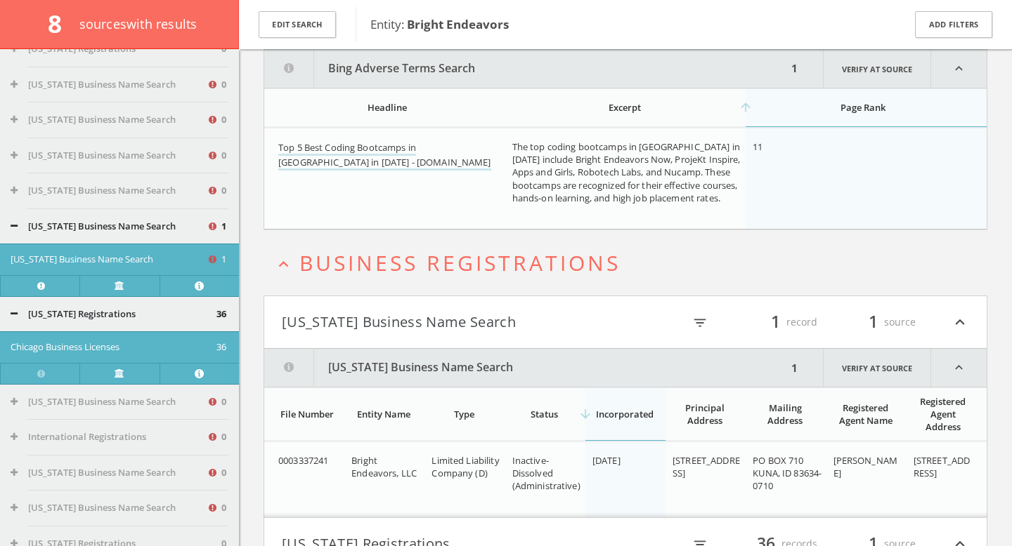
click at [123, 309] on button "Illinois Registrations" at bounding box center [114, 315] width 206 height 14
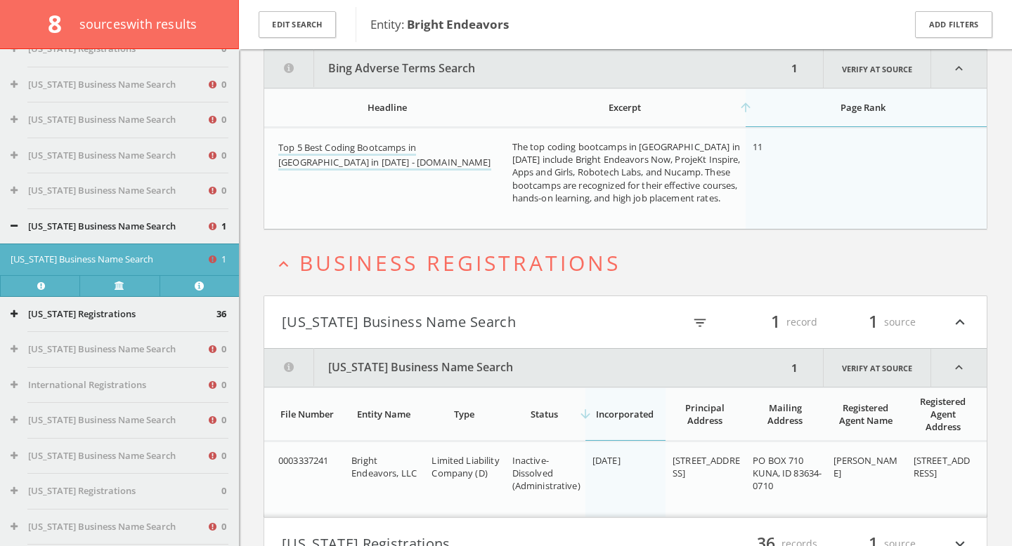
click at [123, 308] on button "Illinois Registrations" at bounding box center [114, 315] width 206 height 14
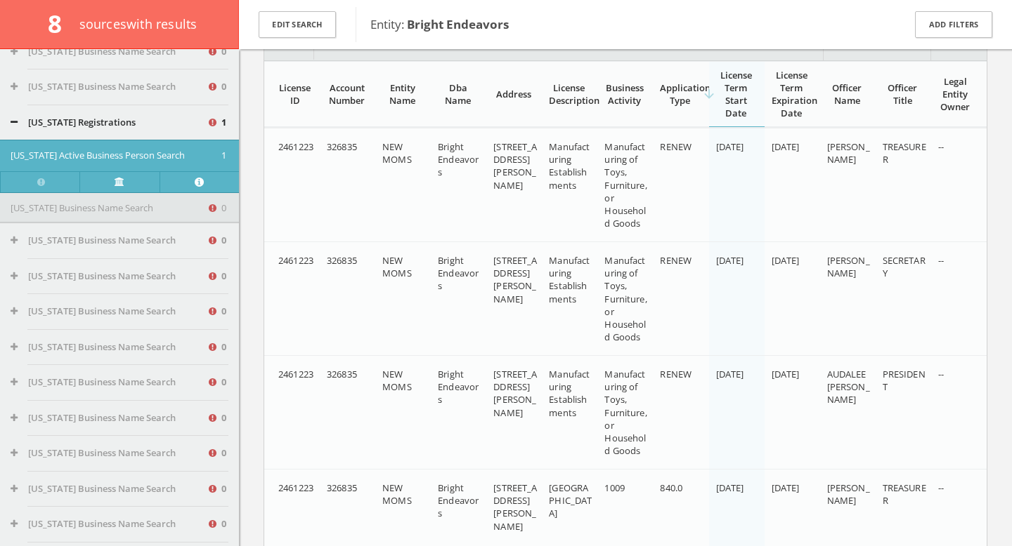
scroll to position [1215, 0]
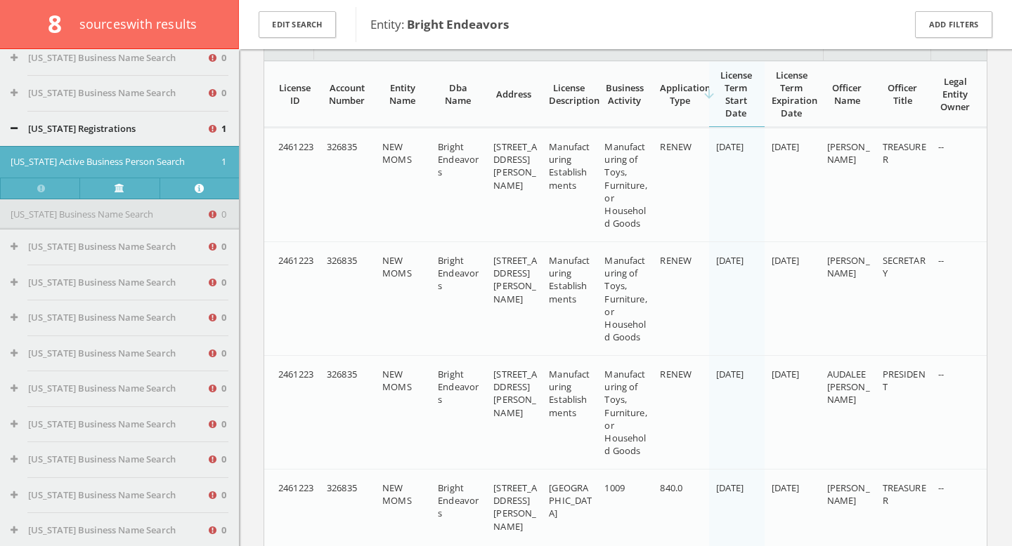
click at [110, 119] on div "New York Registrations 1" at bounding box center [119, 129] width 239 height 35
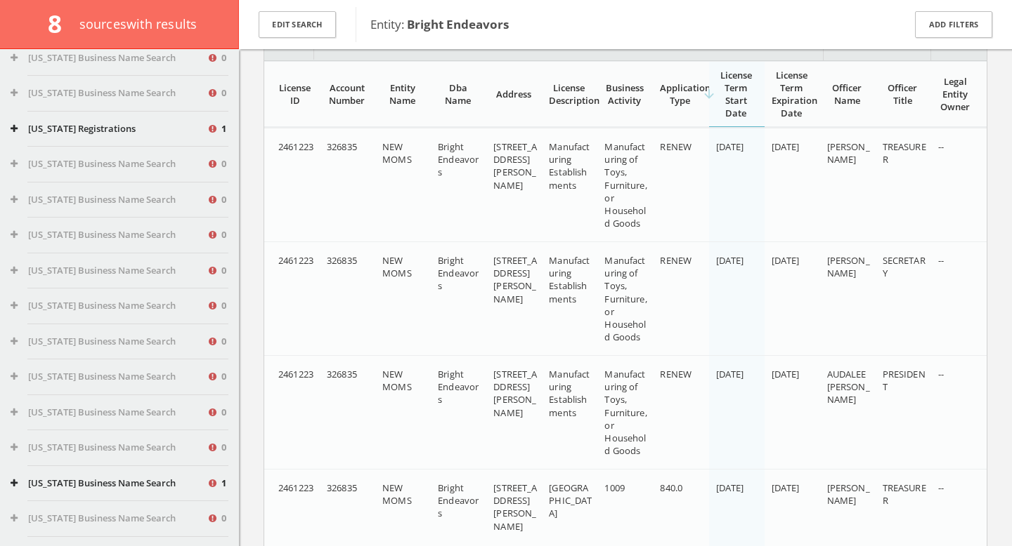
click at [110, 128] on button "New York Registrations" at bounding box center [109, 129] width 196 height 14
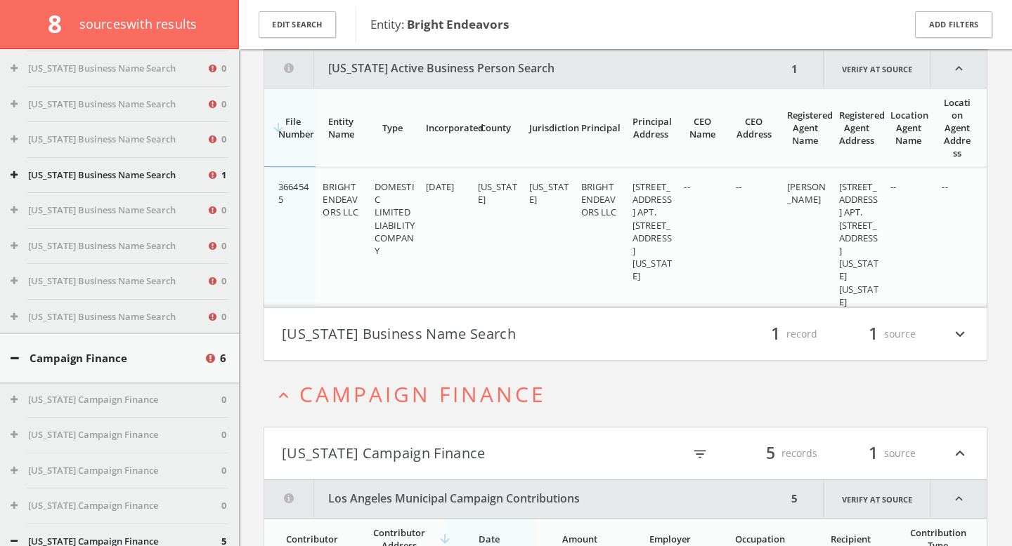
scroll to position [1606, 0]
click at [119, 178] on button "Virginia Business Name Search" at bounding box center [109, 175] width 196 height 14
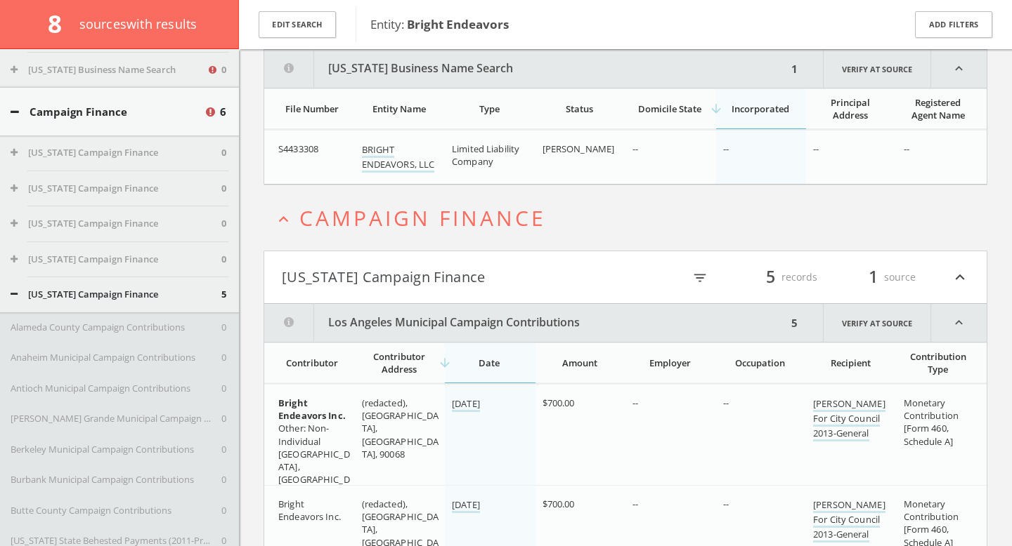
scroll to position [1908, 0]
click at [137, 122] on div "Campaign Finance 6" at bounding box center [119, 109] width 239 height 48
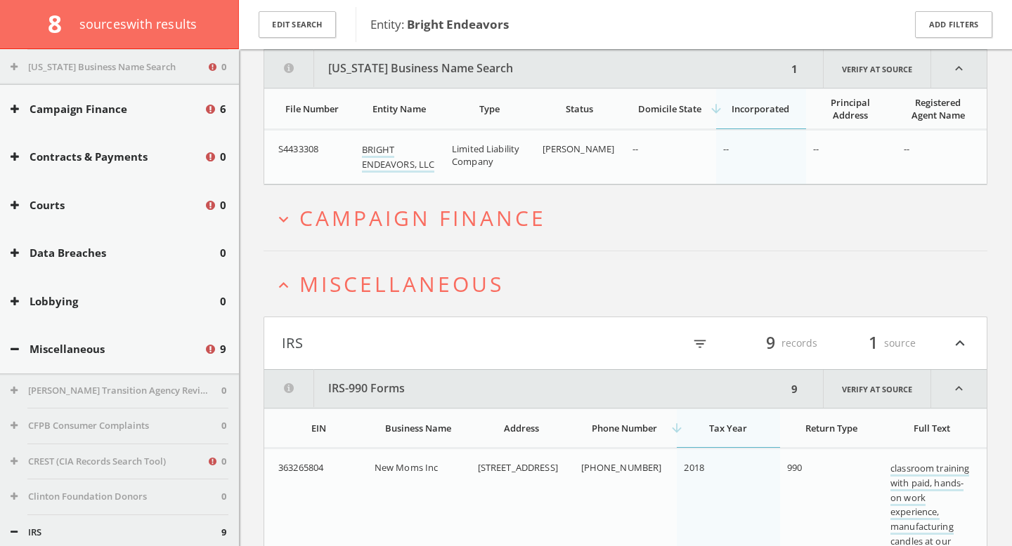
click at [137, 122] on div "Campaign Finance 6" at bounding box center [119, 109] width 239 height 48
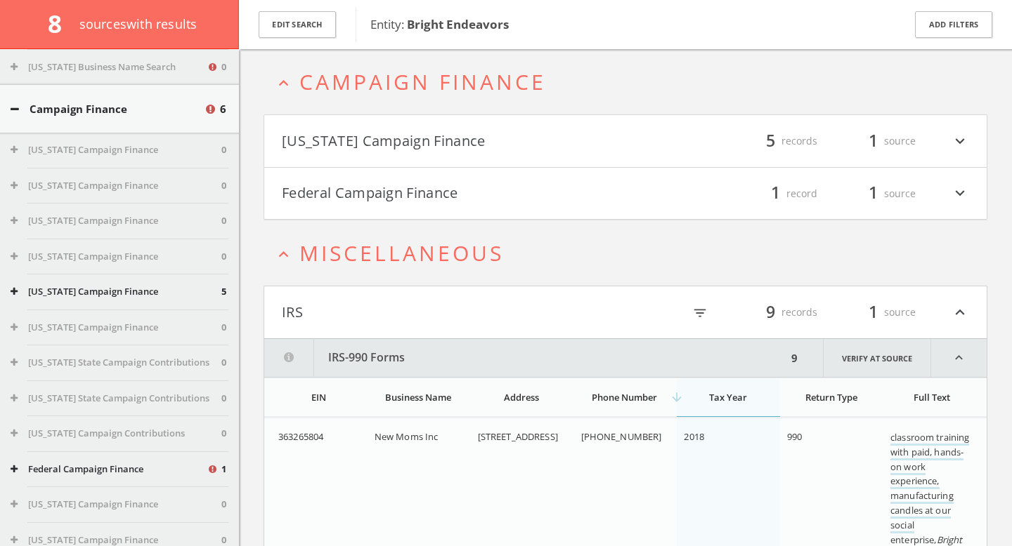
click at [105, 301] on div "California Campaign Finance 5" at bounding box center [119, 292] width 239 height 35
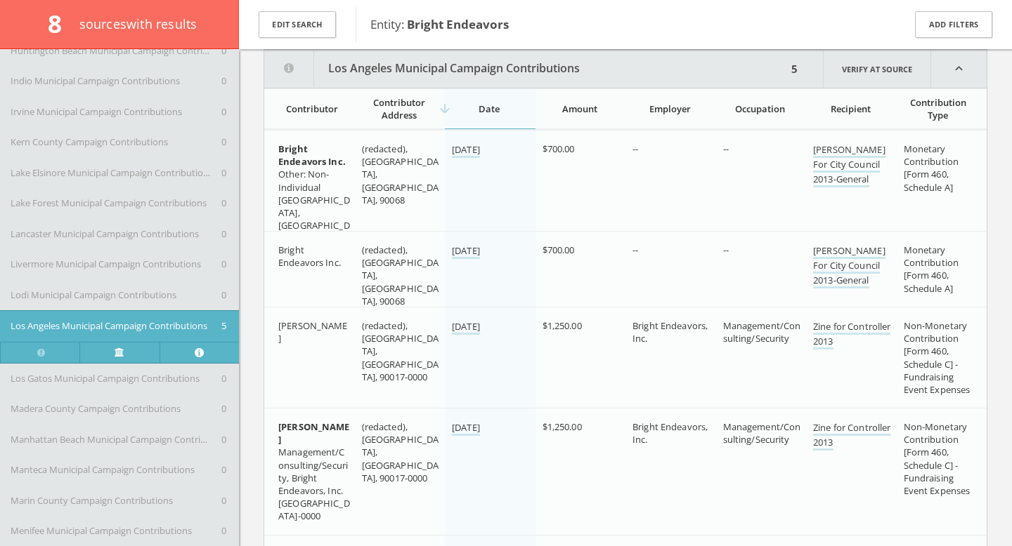
scroll to position [3134, 0]
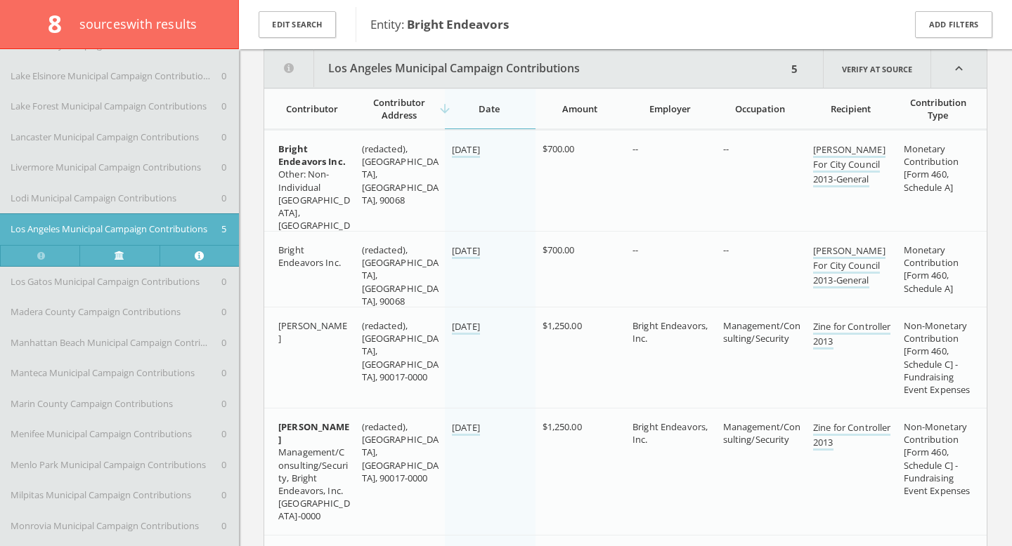
click at [121, 225] on button "Los Angeles Municipal Campaign Contributions" at bounding box center [116, 230] width 211 height 14
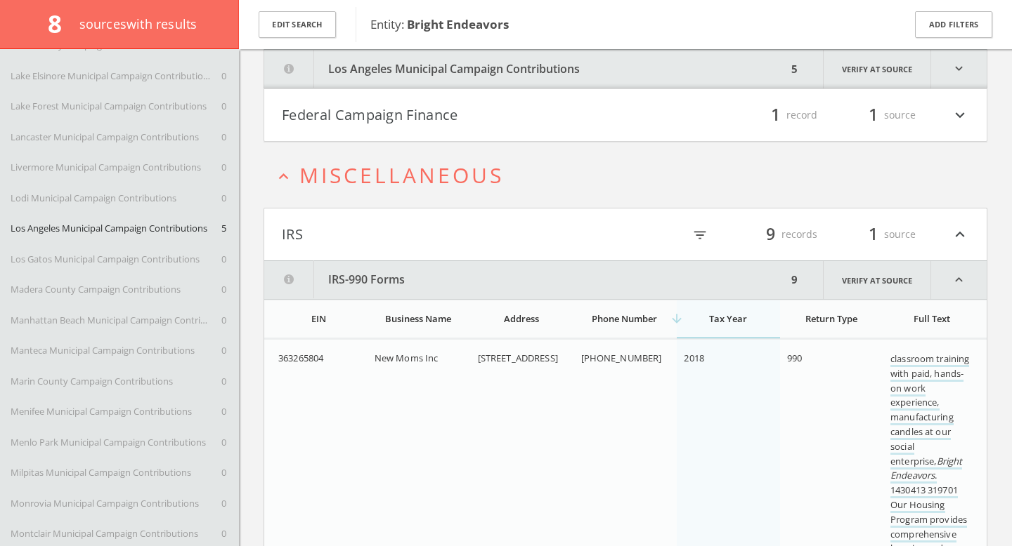
click at [121, 225] on button "Los Angeles Municipal Campaign Contributions" at bounding box center [116, 229] width 211 height 14
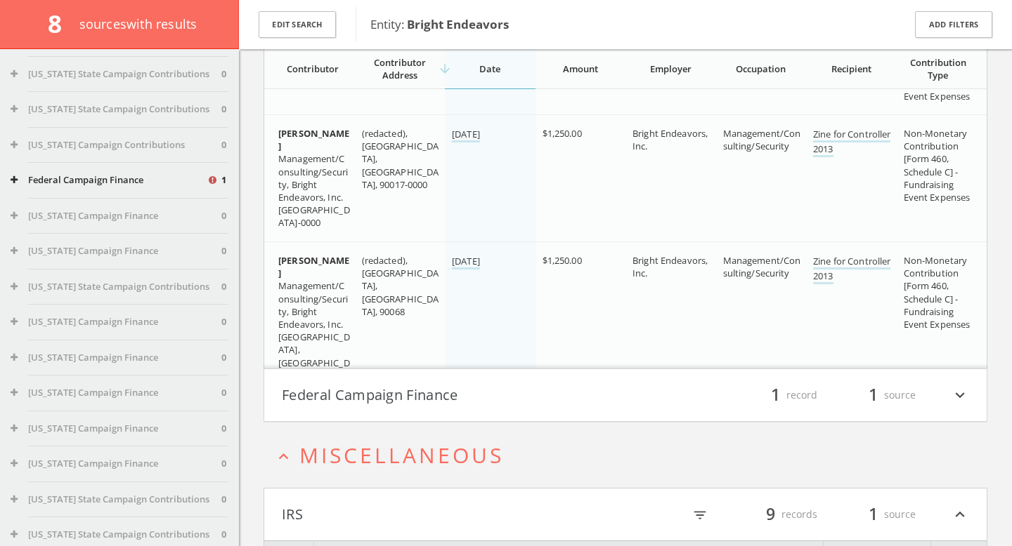
scroll to position [5360, 0]
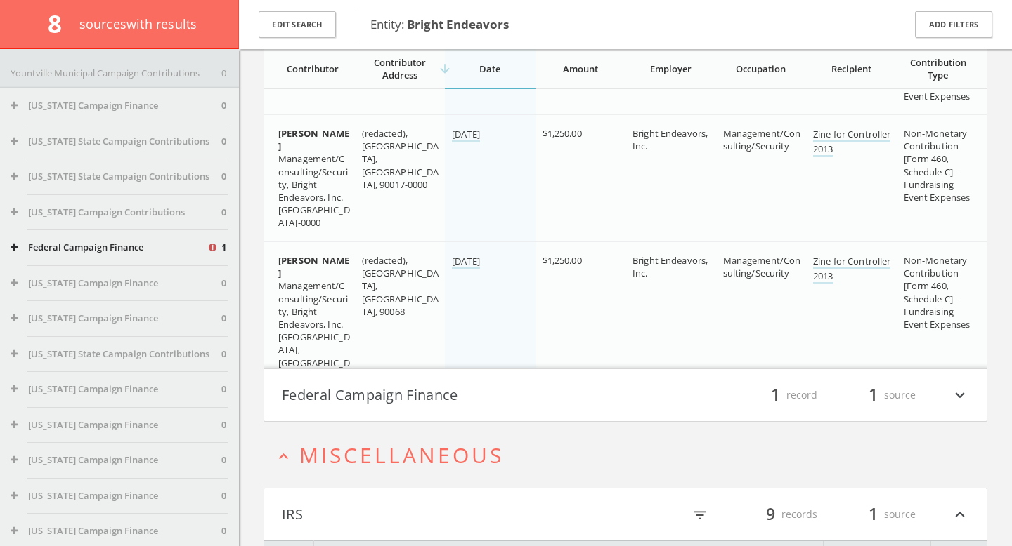
click at [131, 254] on div "Federal Campaign Finance 1" at bounding box center [119, 247] width 239 height 35
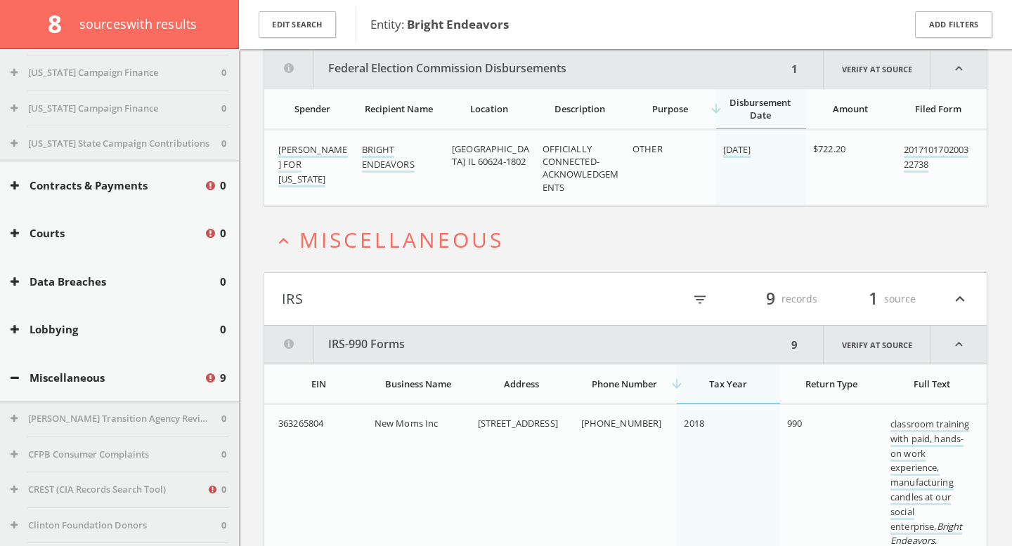
scroll to position [7527, 0]
click at [103, 383] on button "Miscellaneous" at bounding box center [107, 377] width 193 height 16
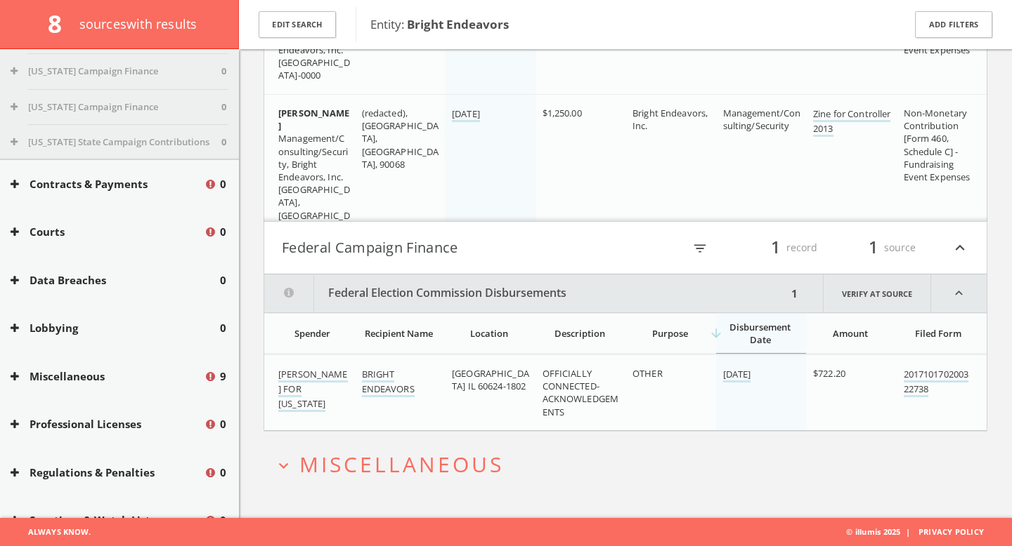
click at [103, 383] on button "Miscellaneous" at bounding box center [107, 377] width 193 height 16
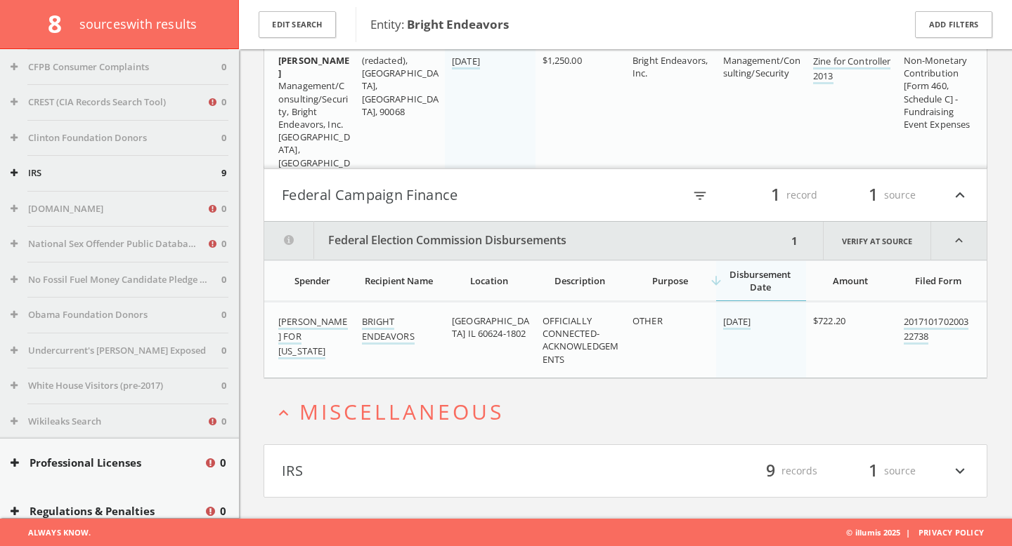
scroll to position [7924, 0]
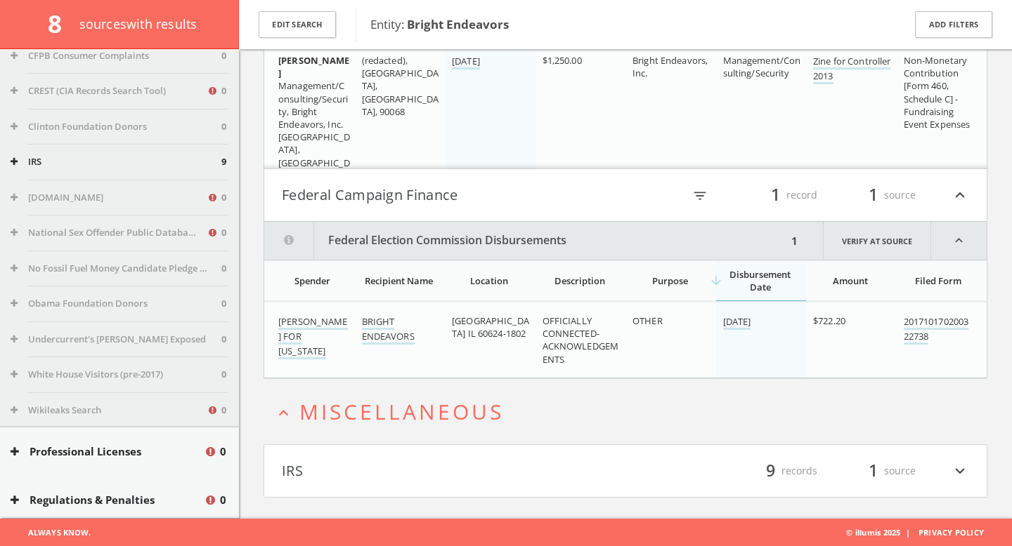
click at [164, 154] on div "IRS 9" at bounding box center [119, 162] width 239 height 35
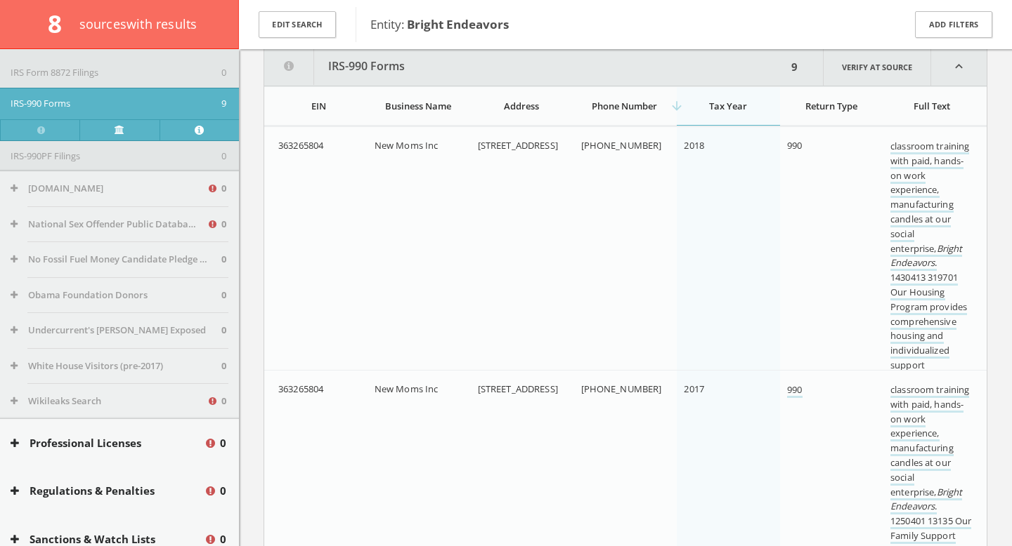
scroll to position [8260, 0]
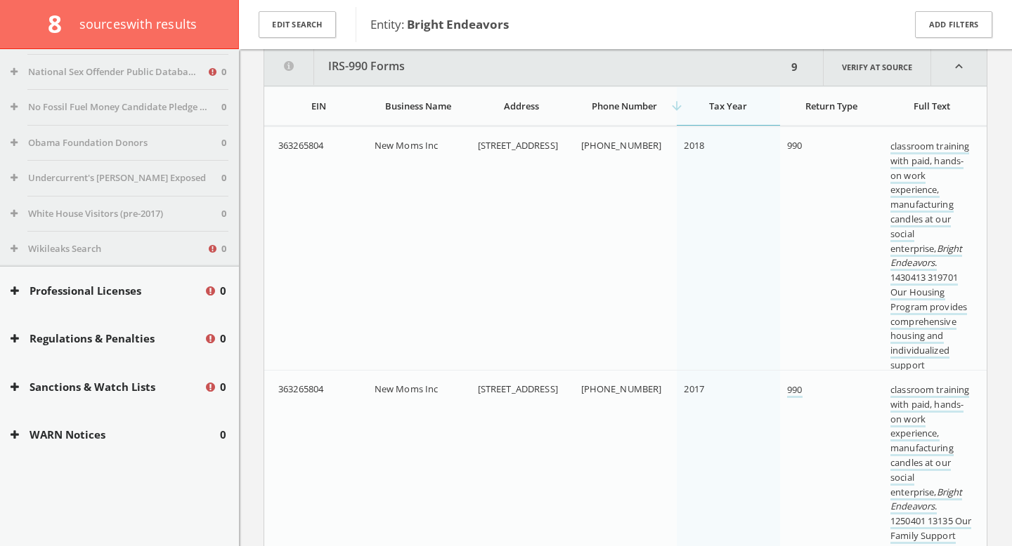
click at [128, 284] on button "Professional Licenses" at bounding box center [107, 291] width 193 height 16
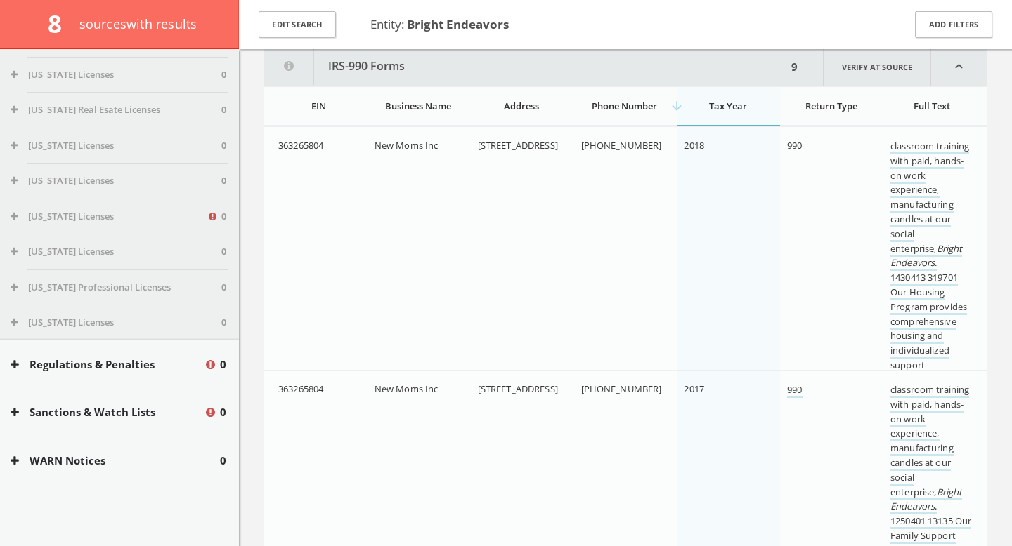
scroll to position [9005, 0]
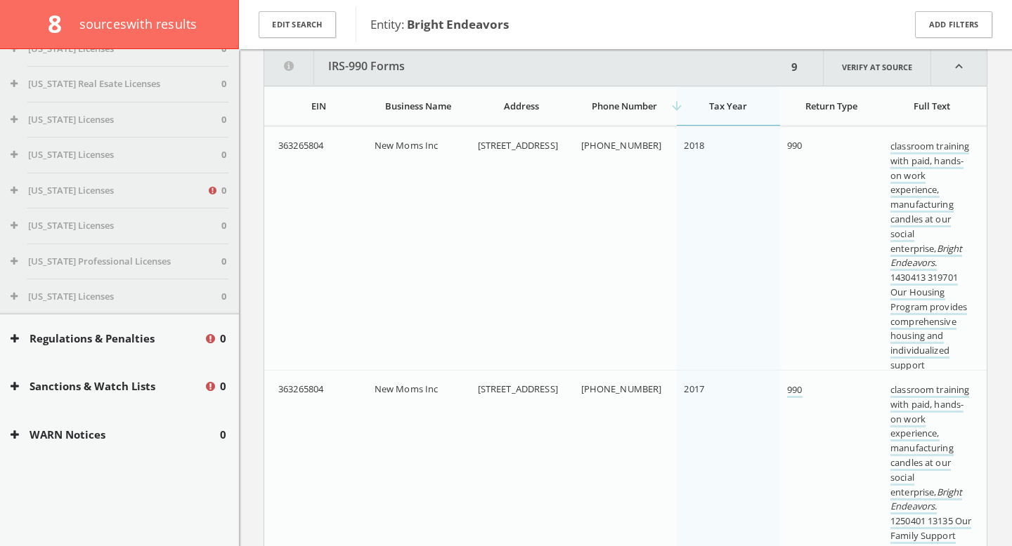
click at [122, 351] on div "Regulations & Penalties 0" at bounding box center [119, 339] width 239 height 48
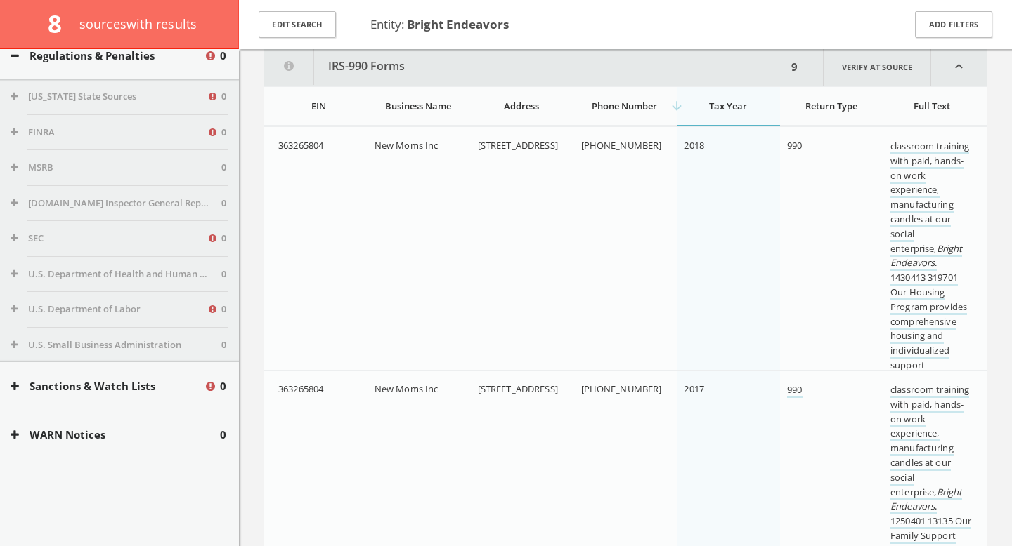
scroll to position [5741, 0]
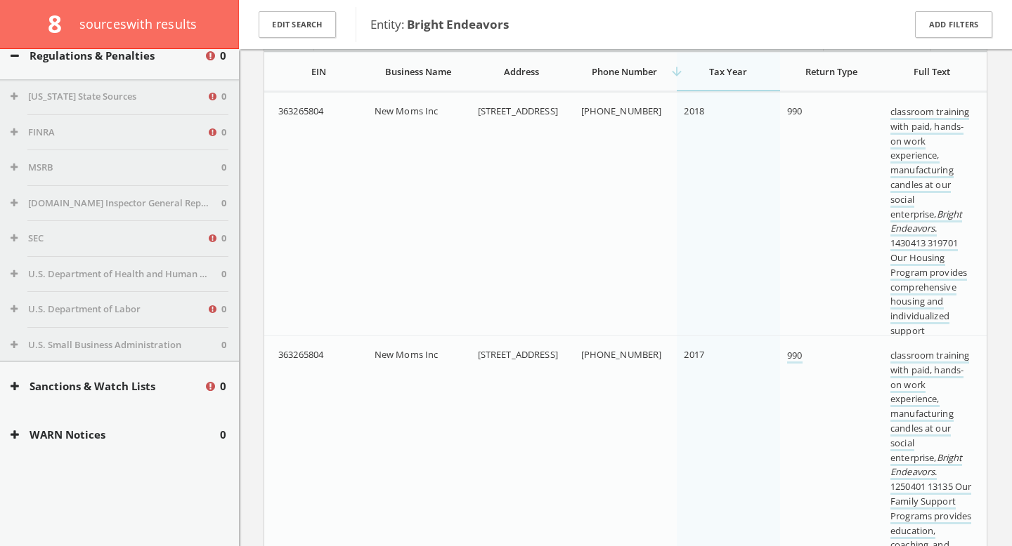
click at [112, 379] on button "Sanctions & Watch Lists" at bounding box center [107, 387] width 193 height 16
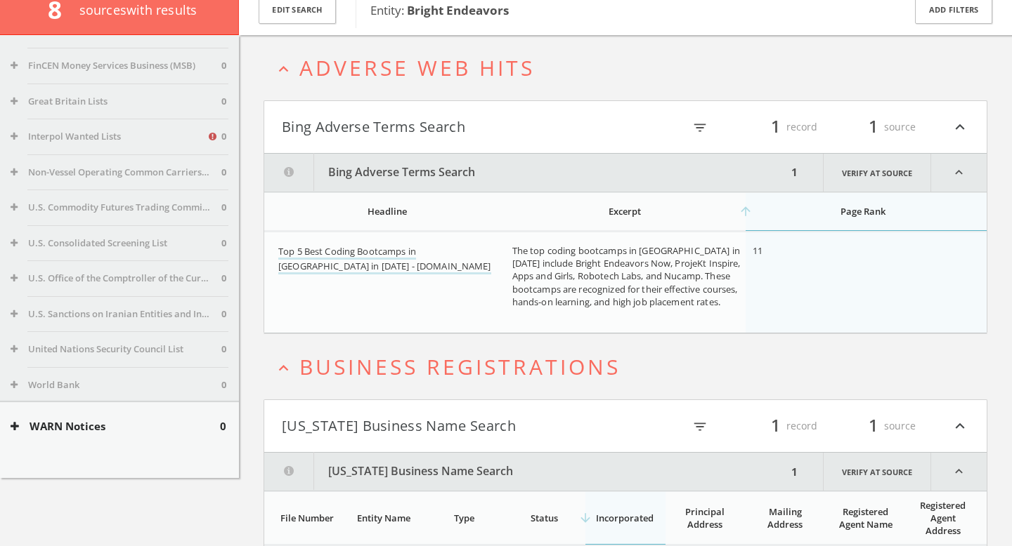
scroll to position [9724, 0]
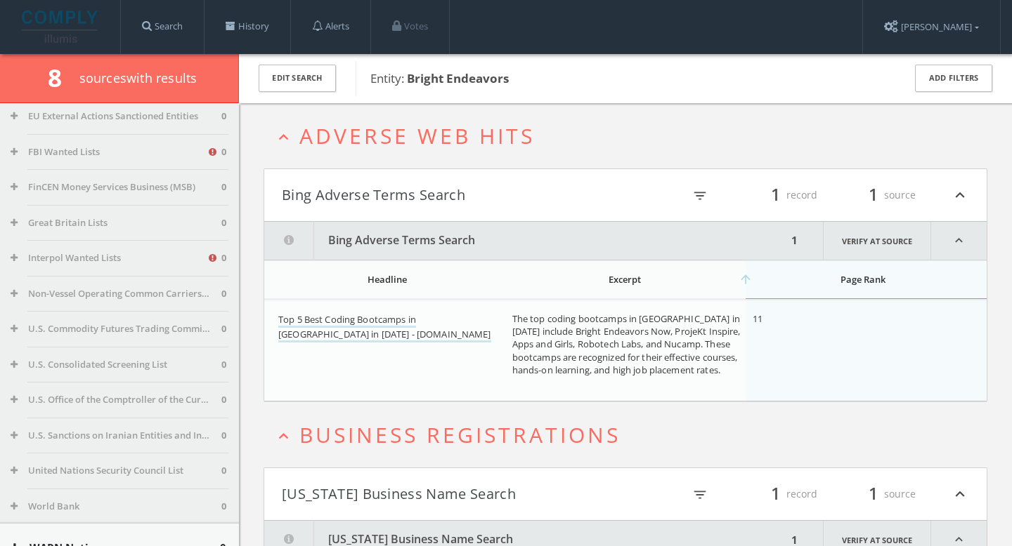
click at [454, 75] on b "Bright Endeavors" at bounding box center [458, 78] width 102 height 16
click at [310, 79] on button "Edit Search" at bounding box center [296, 78] width 77 height 27
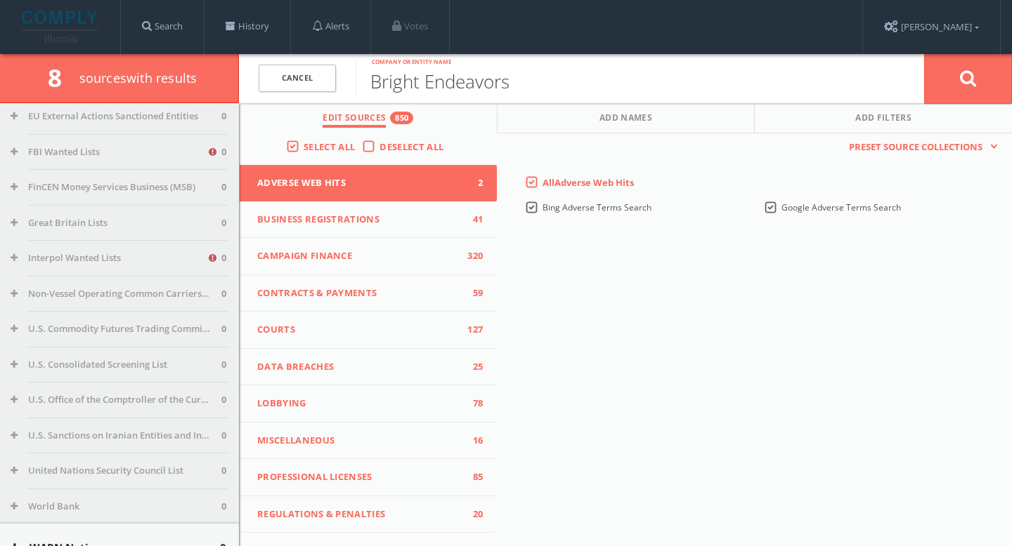
click at [450, 91] on input "Bright Endeavors" at bounding box center [639, 78] width 568 height 37
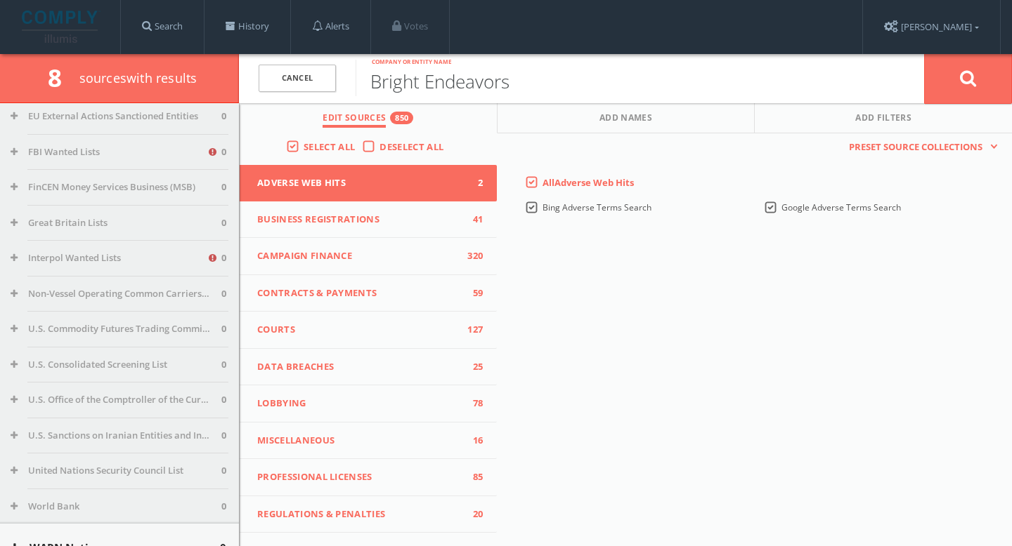
paste input "Potting Shed Creation"
type input "Potting Shed Creations"
click at [964, 89] on button at bounding box center [968, 78] width 88 height 51
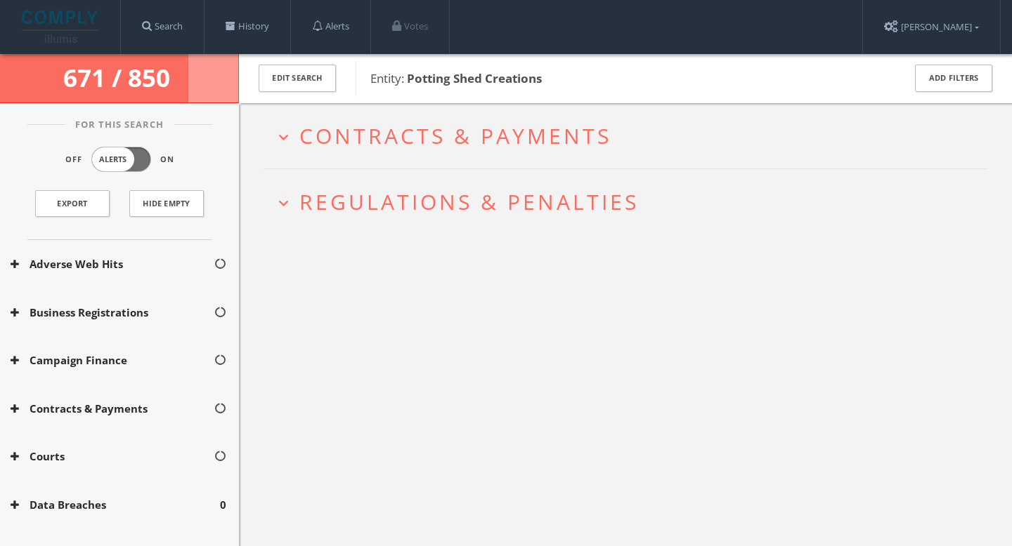
click at [473, 127] on span "Contracts & Payments" at bounding box center [455, 136] width 312 height 29
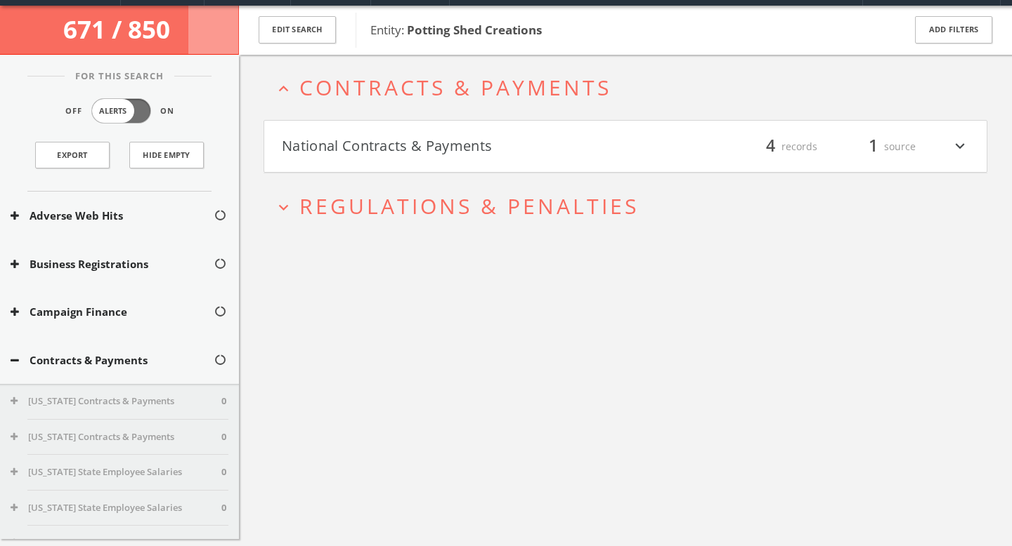
click at [486, 155] on button "National Contracts & Payments" at bounding box center [453, 147] width 343 height 24
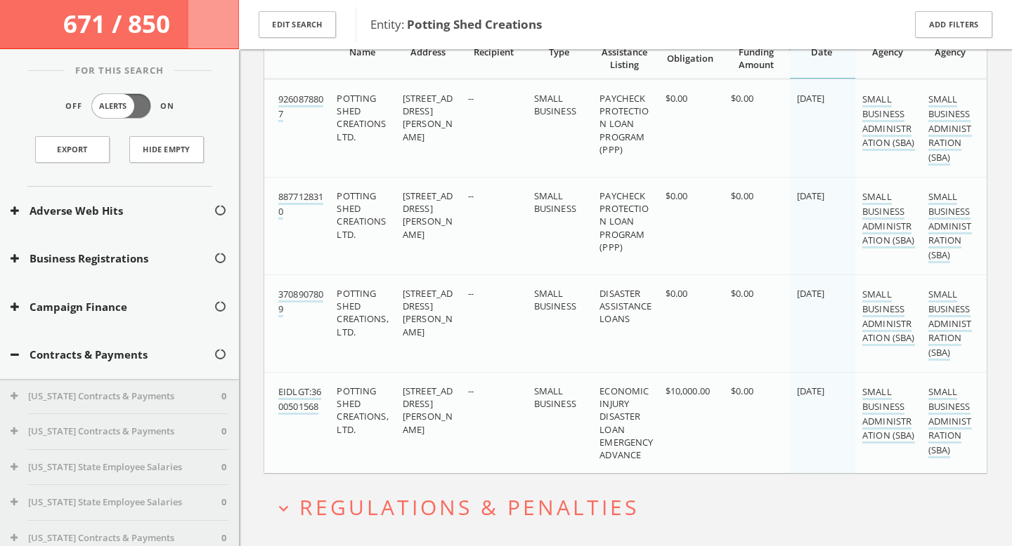
scroll to position [297, 0]
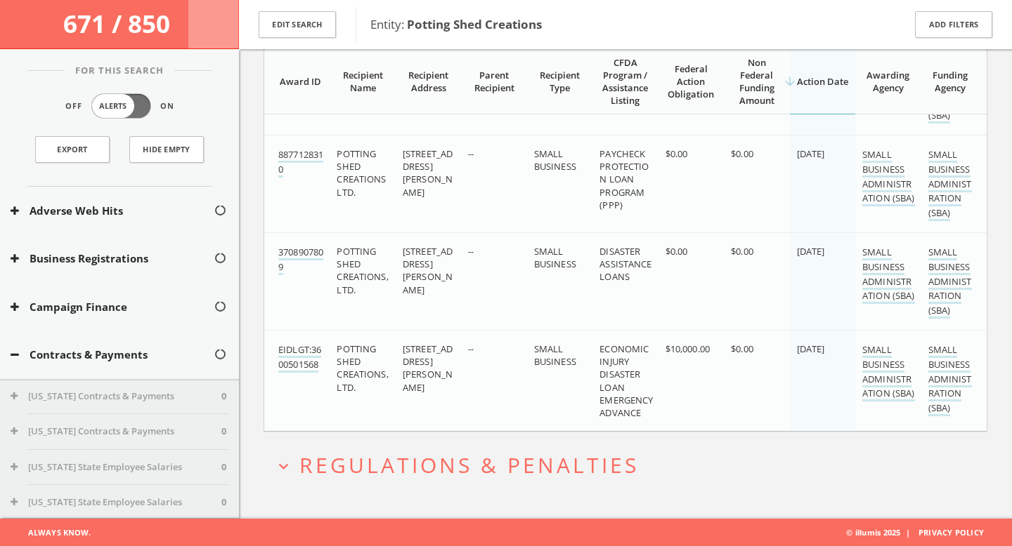
click at [438, 451] on span "Regulations & Penalties" at bounding box center [468, 465] width 339 height 29
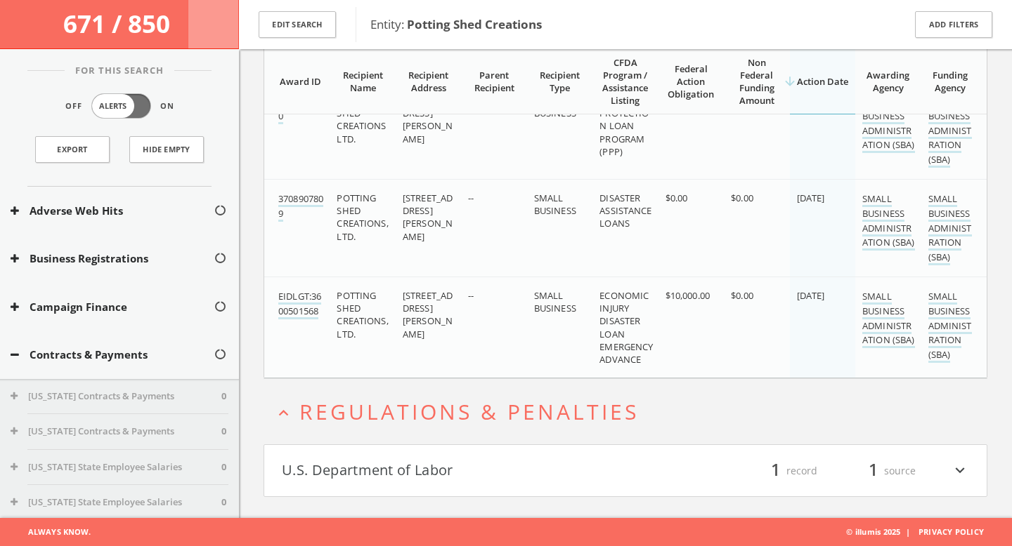
click at [438, 464] on button "U.S. Department of Labor" at bounding box center [453, 471] width 343 height 24
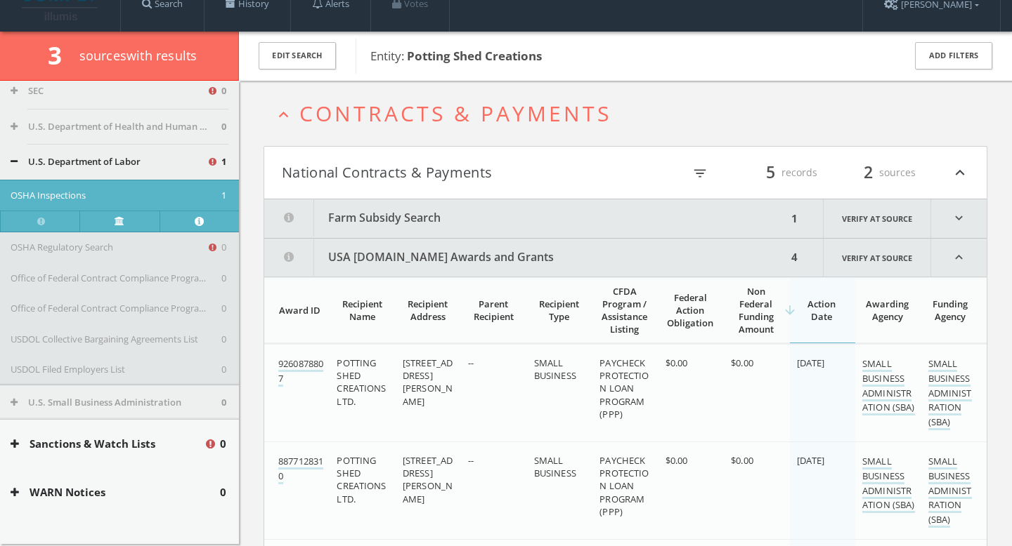
scroll to position [2109, 0]
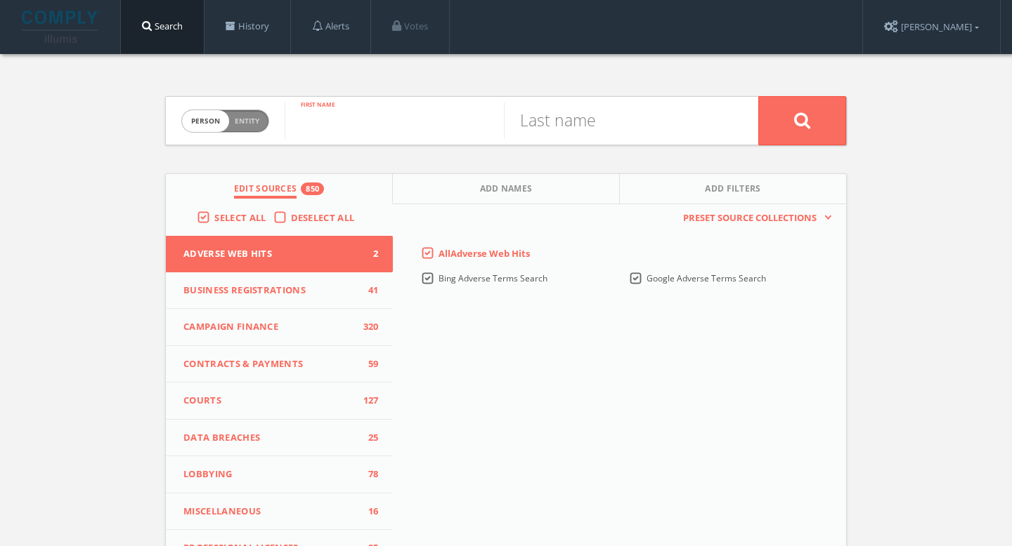
click at [363, 116] on input "text" at bounding box center [393, 121] width 219 height 37
paste input "Ann Killen"
click at [355, 121] on input "Ann Killen" at bounding box center [393, 121] width 219 height 37
type input "Ann"
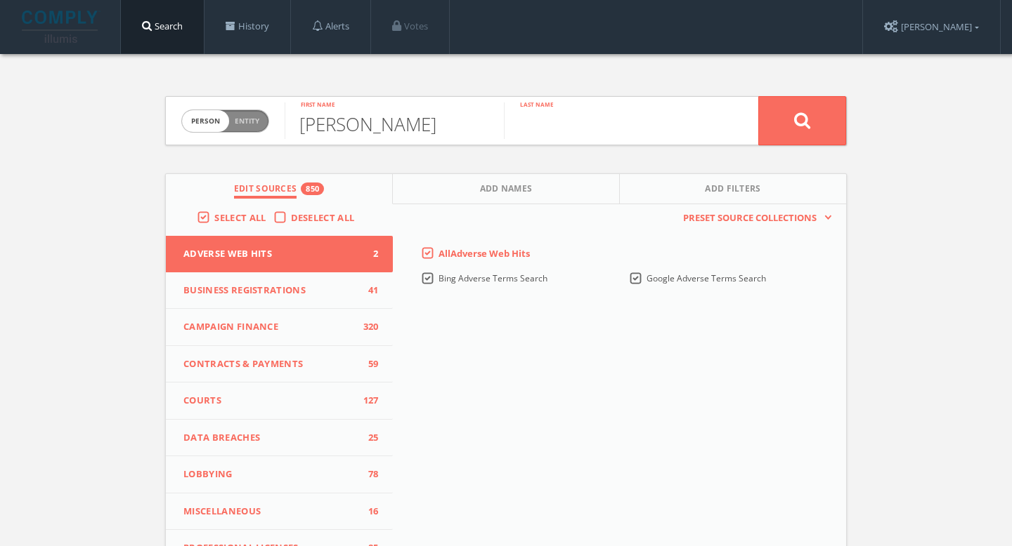
click at [557, 122] on input "text" at bounding box center [613, 121] width 219 height 37
paste input "Killen"
type input "Killen"
click at [817, 121] on button at bounding box center [802, 120] width 88 height 49
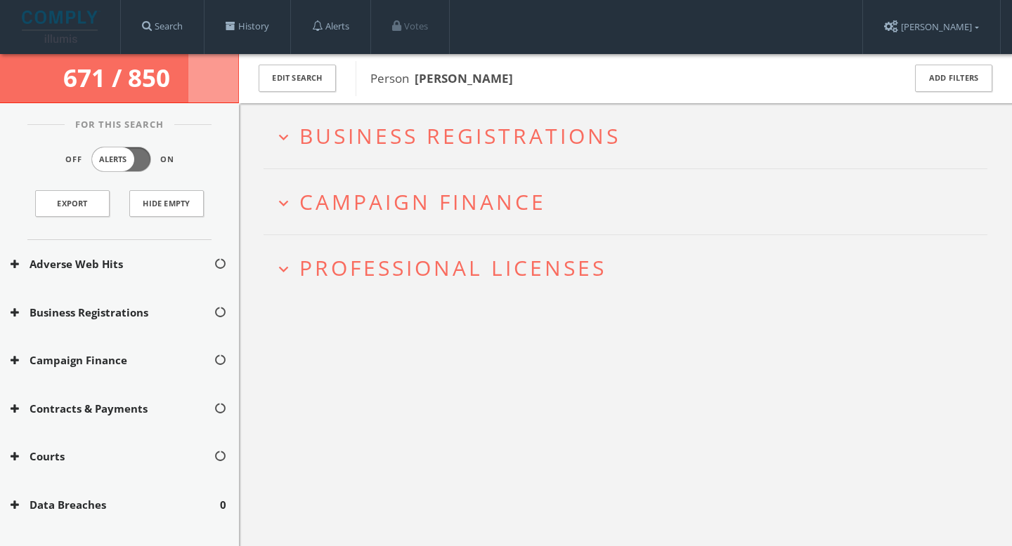
click at [506, 149] on span "Business Registrations" at bounding box center [459, 136] width 321 height 29
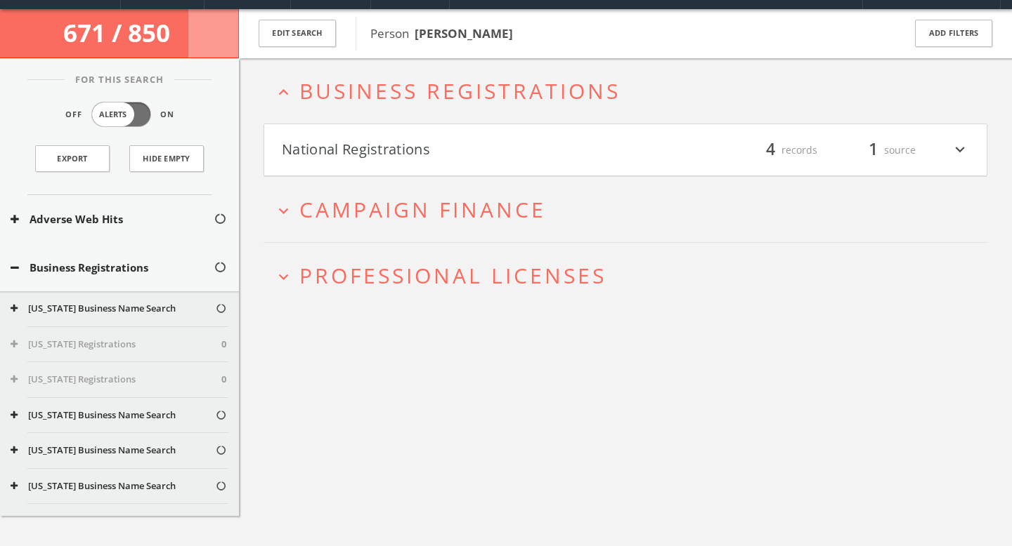
click at [503, 157] on button "National Registrations" at bounding box center [453, 150] width 343 height 24
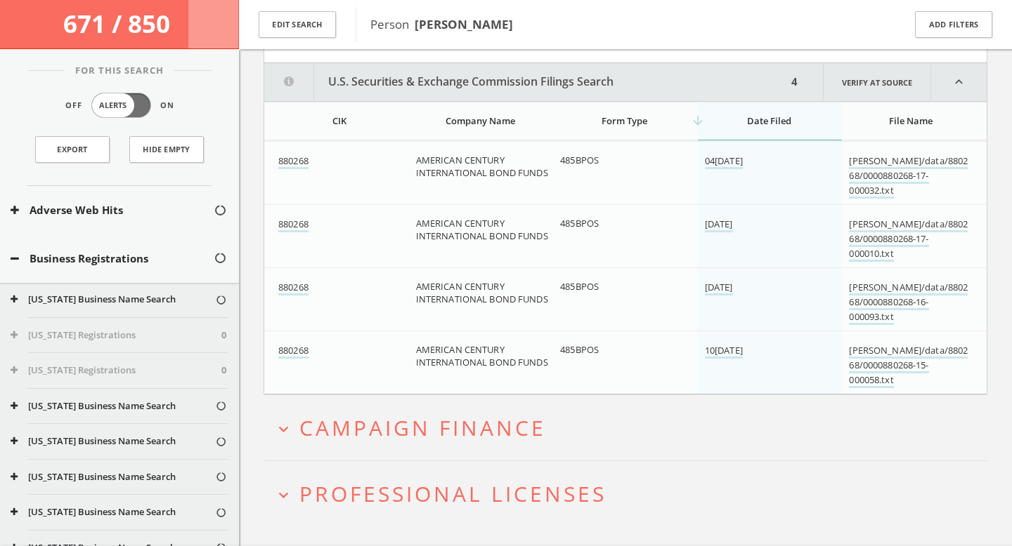
scroll to position [172, 0]
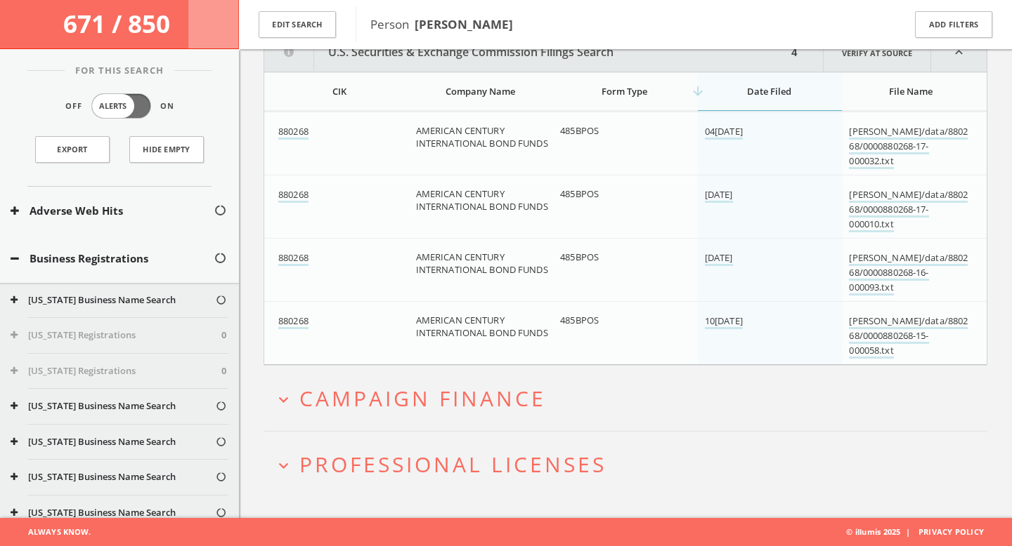
click at [448, 376] on h2 "expand_more Campaign Finance" at bounding box center [625, 398] width 724 height 65
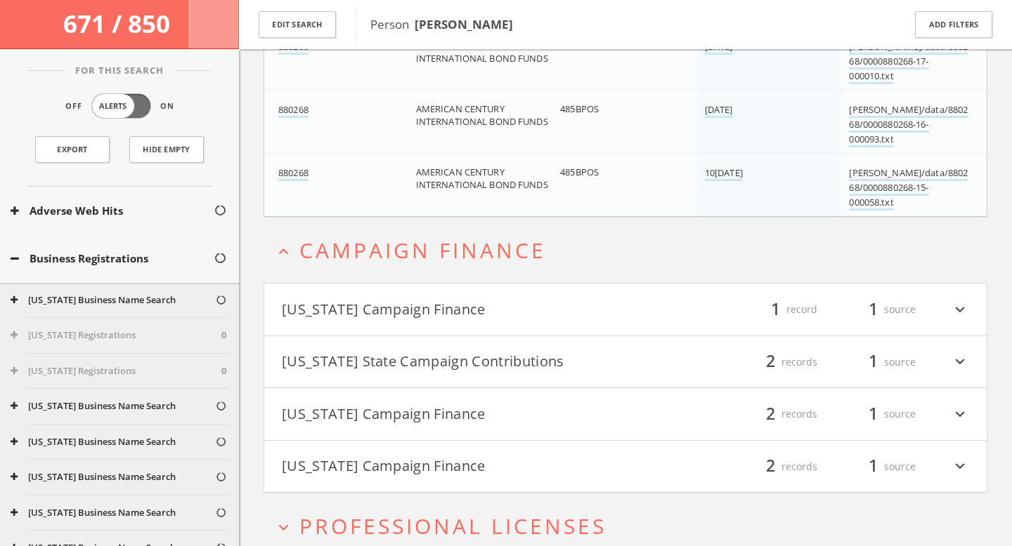
scroll to position [405, 0]
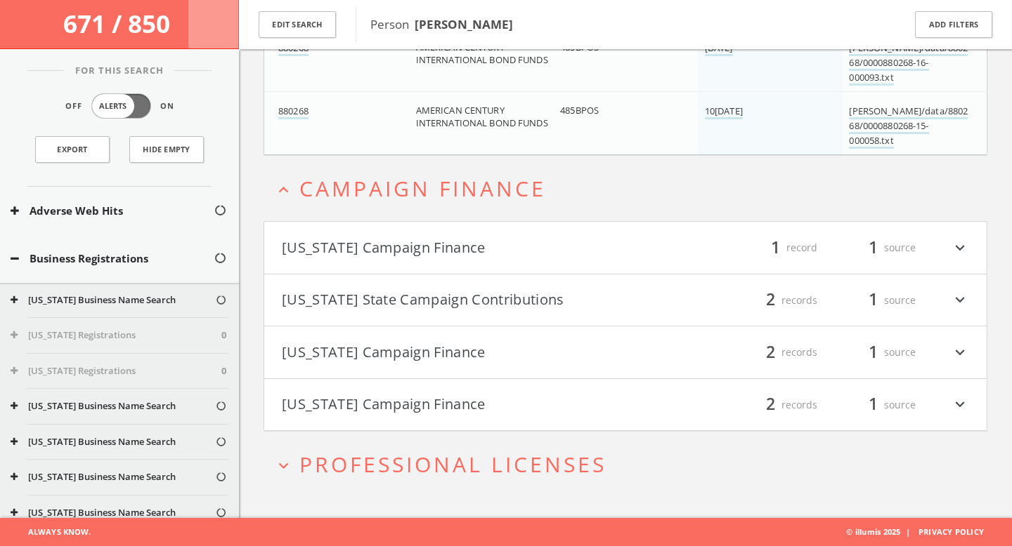
click at [466, 256] on button "Florida Campaign Finance" at bounding box center [453, 248] width 343 height 24
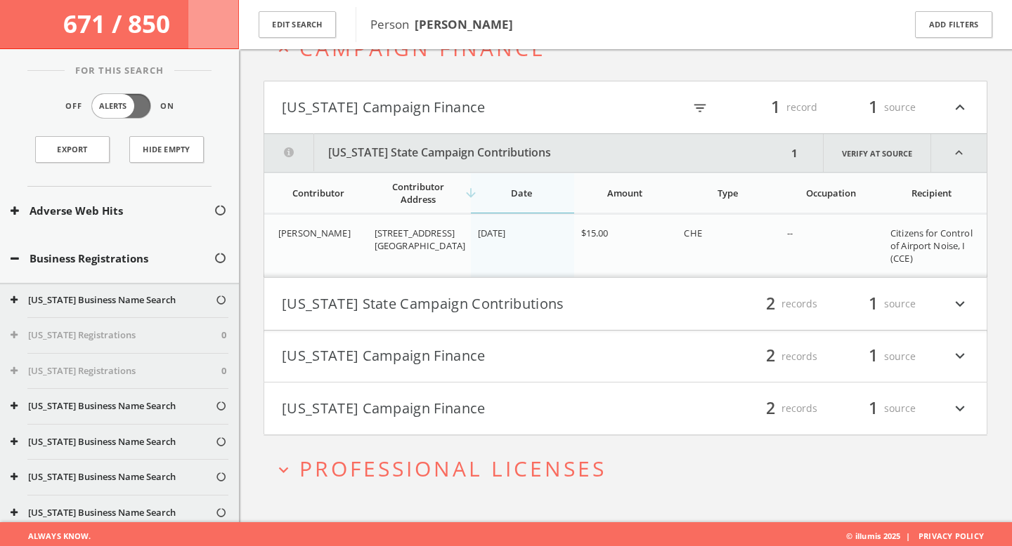
scroll to position [549, 0]
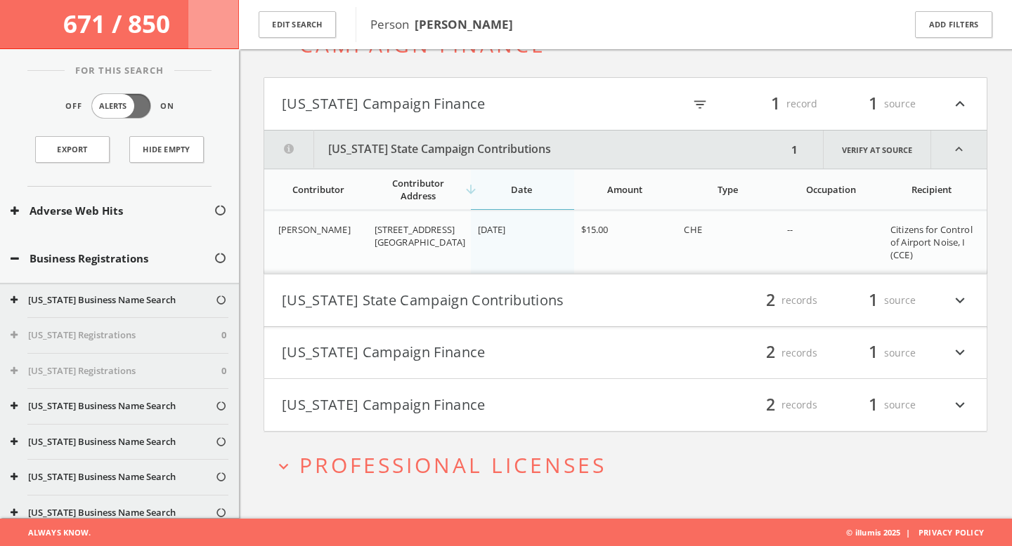
click at [473, 299] on button "Massachusetts State Campaign Contributions" at bounding box center [453, 301] width 343 height 24
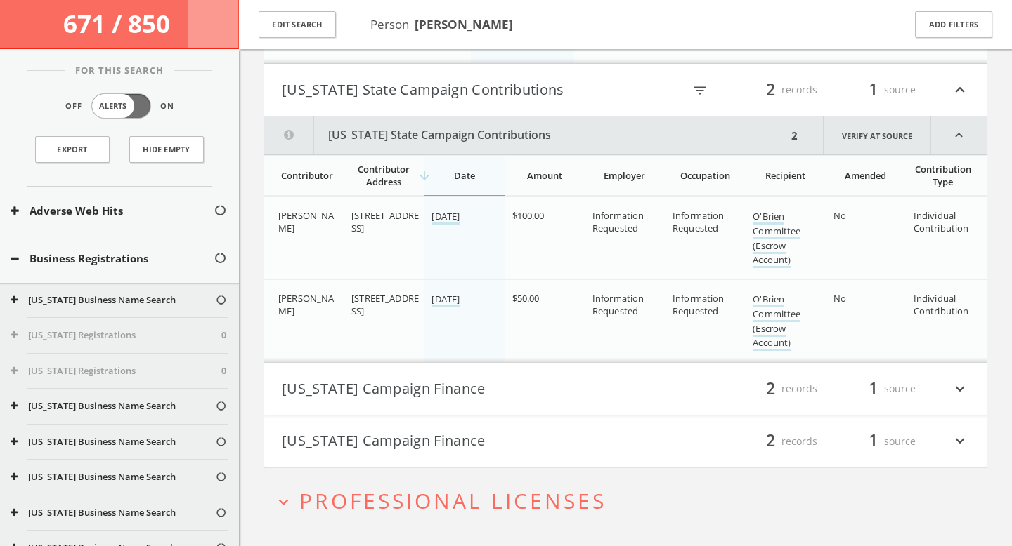
scroll to position [761, 0]
click at [480, 389] on button "North Carolina Campaign Finance" at bounding box center [453, 389] width 343 height 24
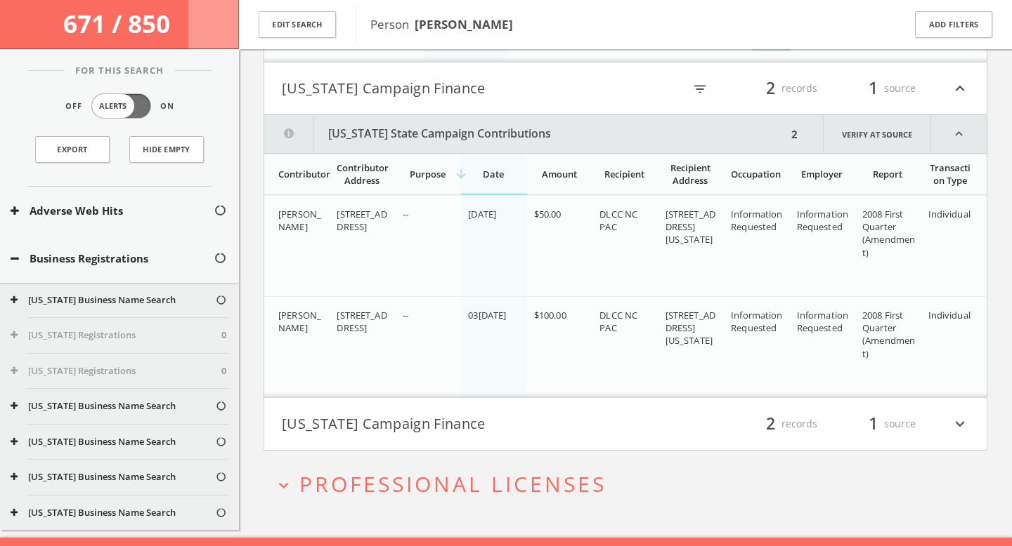
scroll to position [1080, 0]
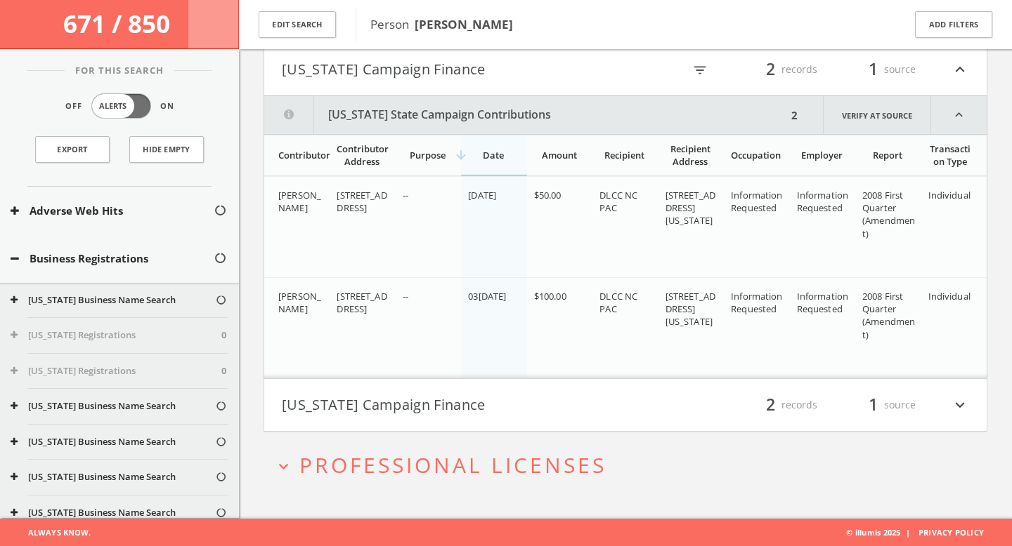
click at [476, 407] on button "[US_STATE] Campaign Finance" at bounding box center [453, 405] width 343 height 24
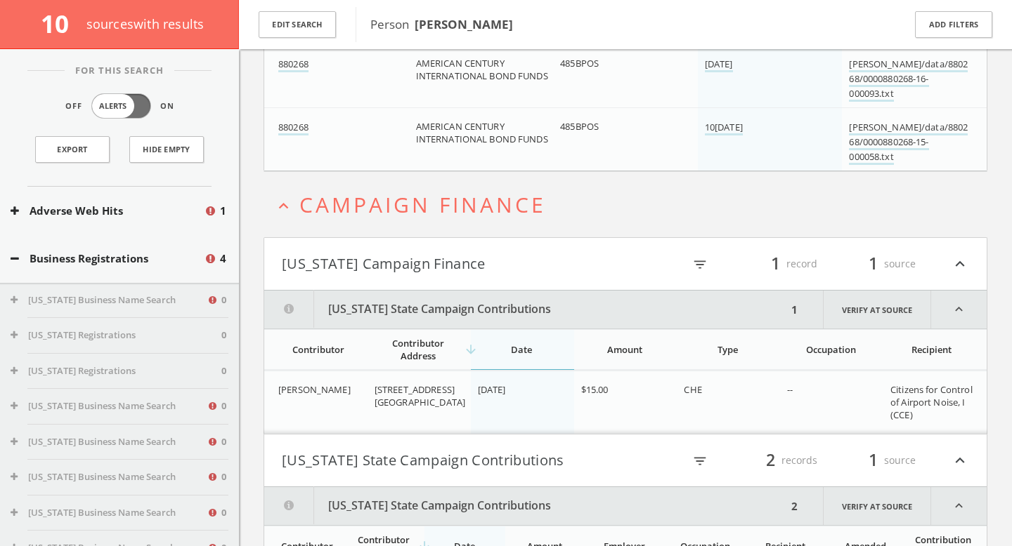
scroll to position [0, 0]
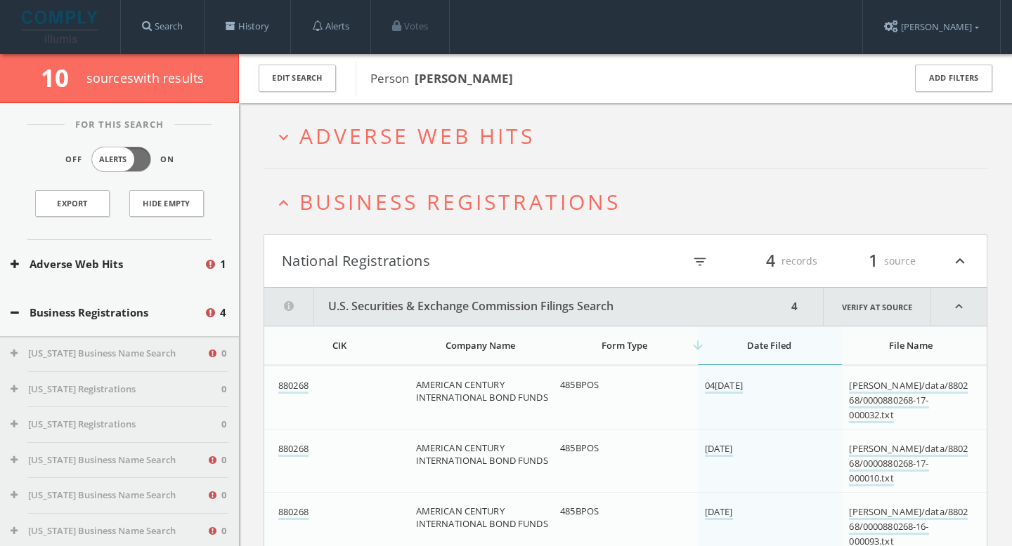
click at [421, 142] on span "Adverse Web Hits" at bounding box center [416, 136] width 235 height 29
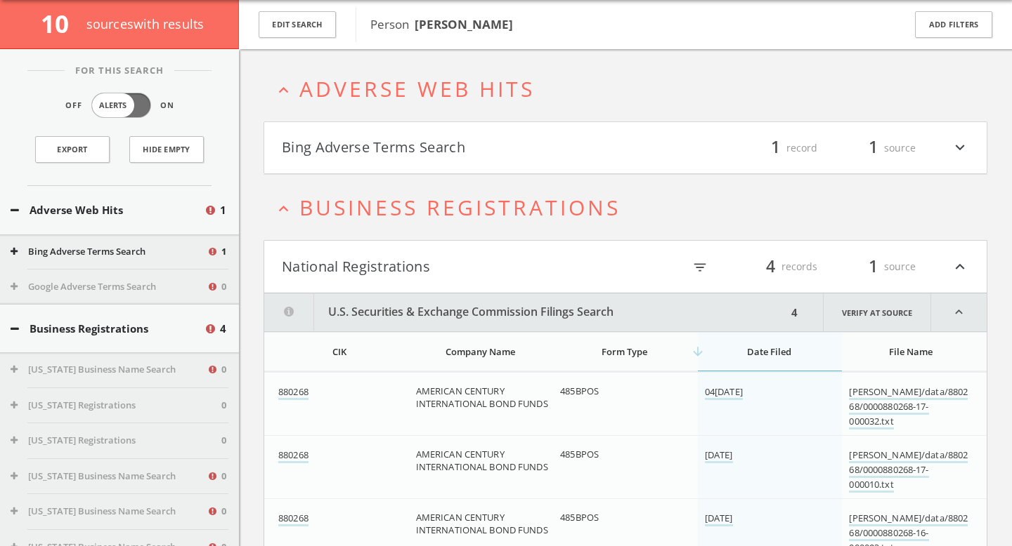
click at [434, 146] on button "Bing Adverse Terms Search" at bounding box center [453, 148] width 343 height 24
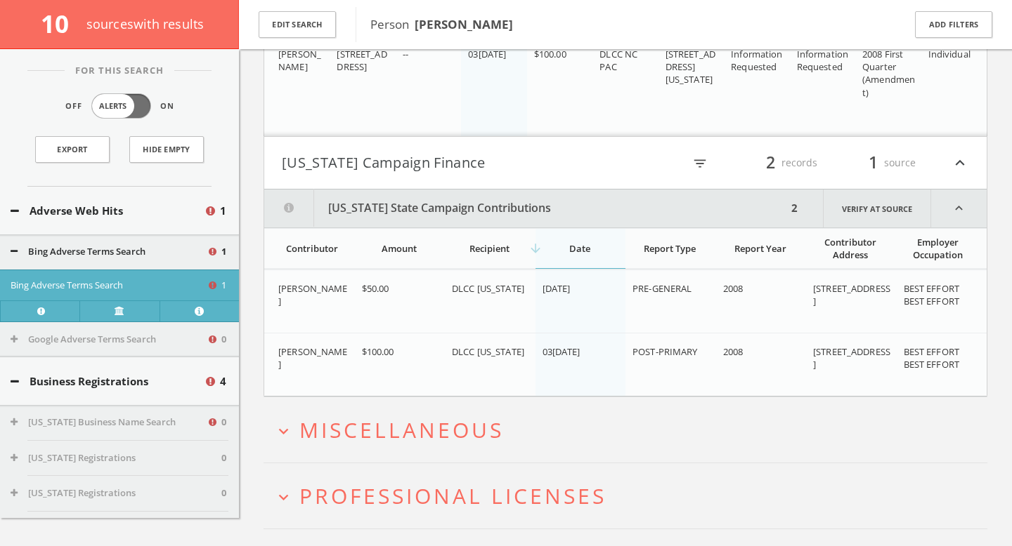
scroll to position [1694, 0]
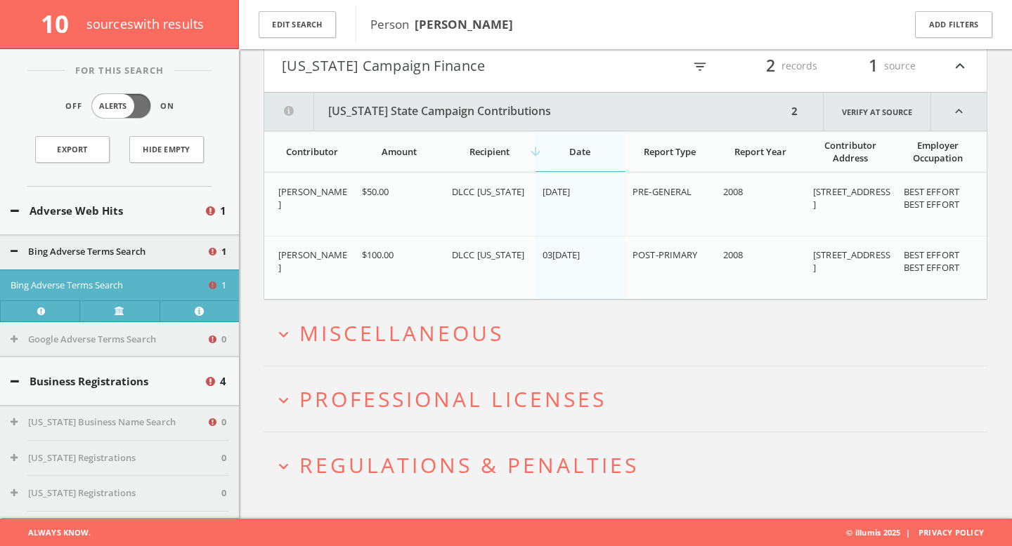
click at [394, 336] on span "Miscellaneous" at bounding box center [401, 333] width 204 height 29
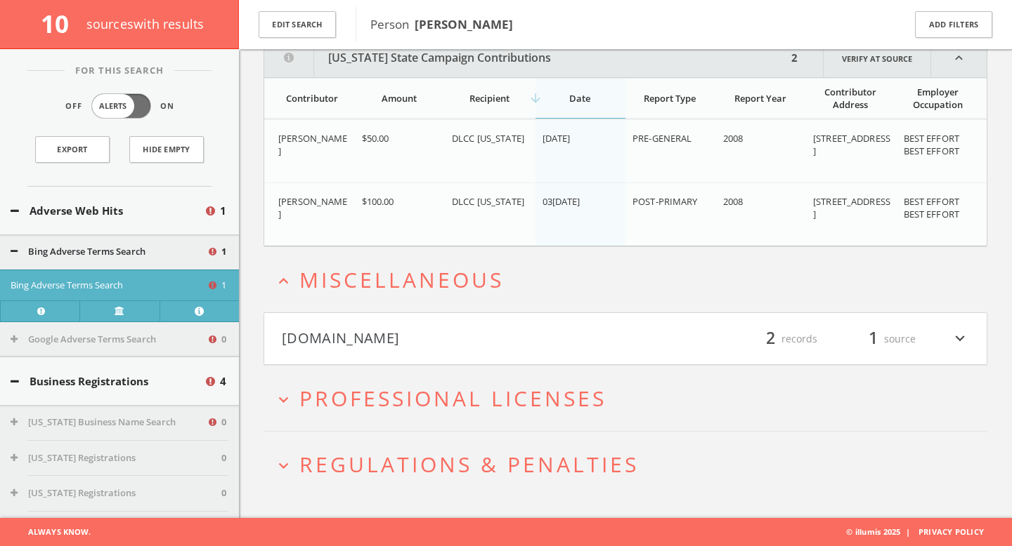
click at [394, 341] on button "[DOMAIN_NAME]" at bounding box center [453, 339] width 343 height 24
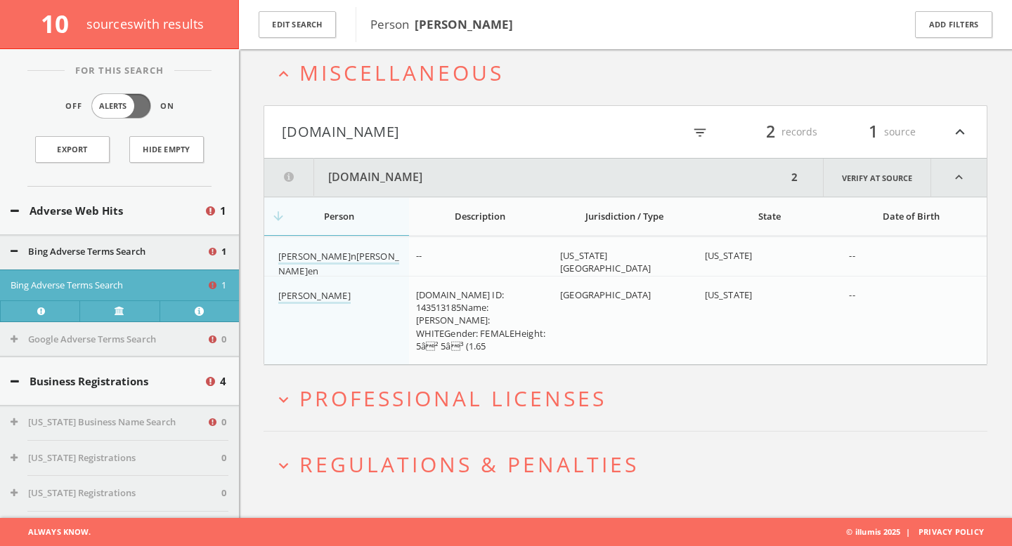
scroll to position [1934, 0]
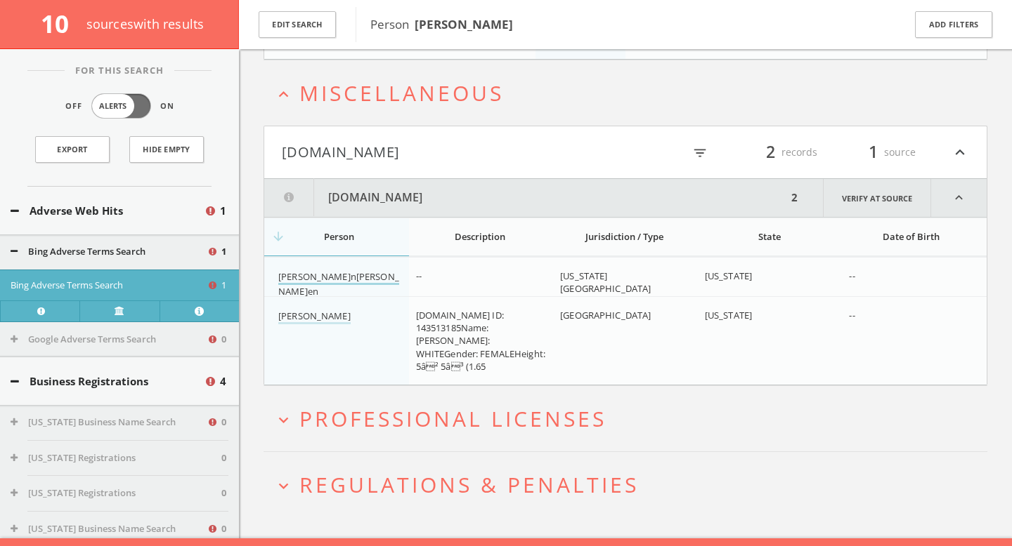
click at [331, 277] on link "Lisa Ann Killen" at bounding box center [338, 285] width 121 height 30
click at [380, 408] on span "Professional Licenses" at bounding box center [452, 419] width 307 height 29
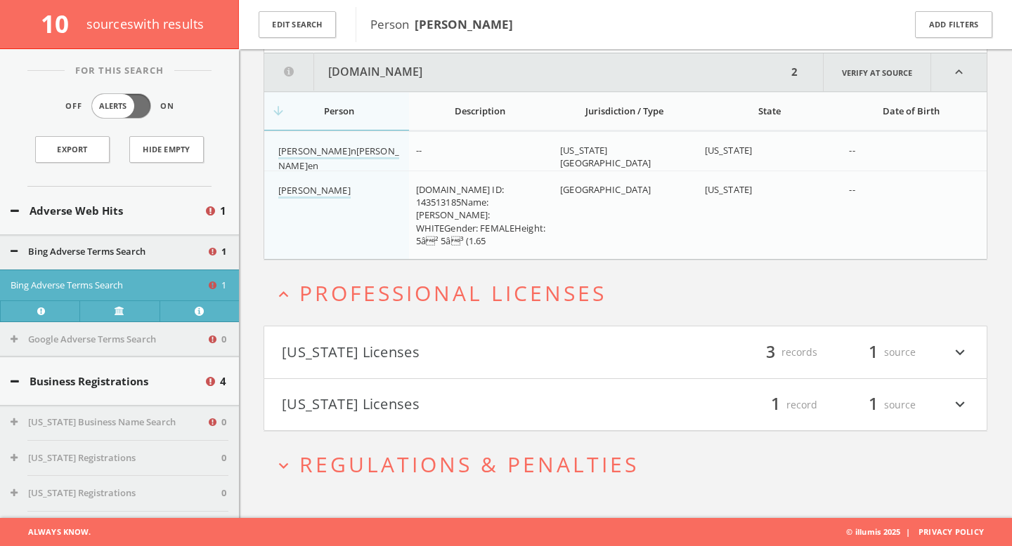
click at [391, 364] on h4 "California Licenses filter_list 3 records 1 source expand_more" at bounding box center [625, 353] width 722 height 52
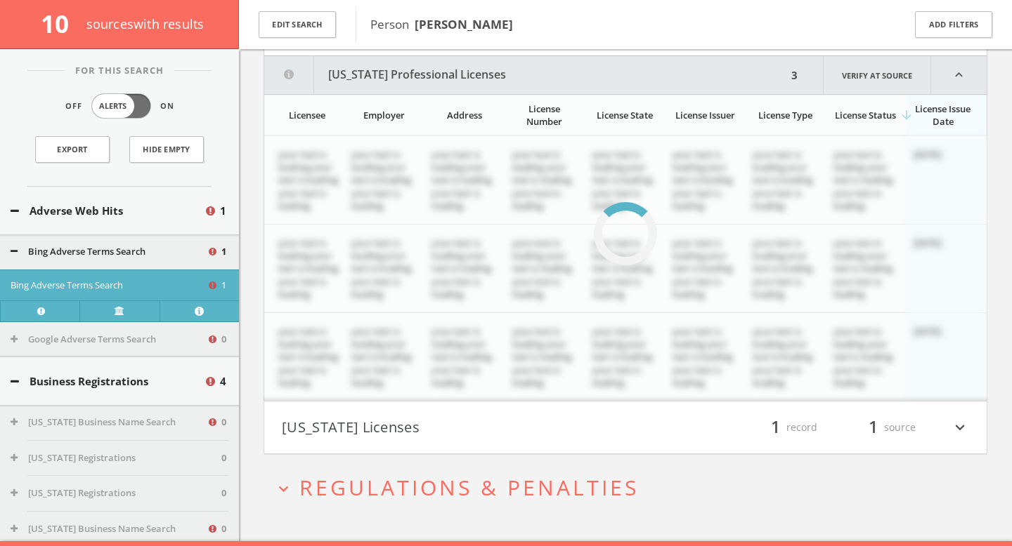
scroll to position [2389, 0]
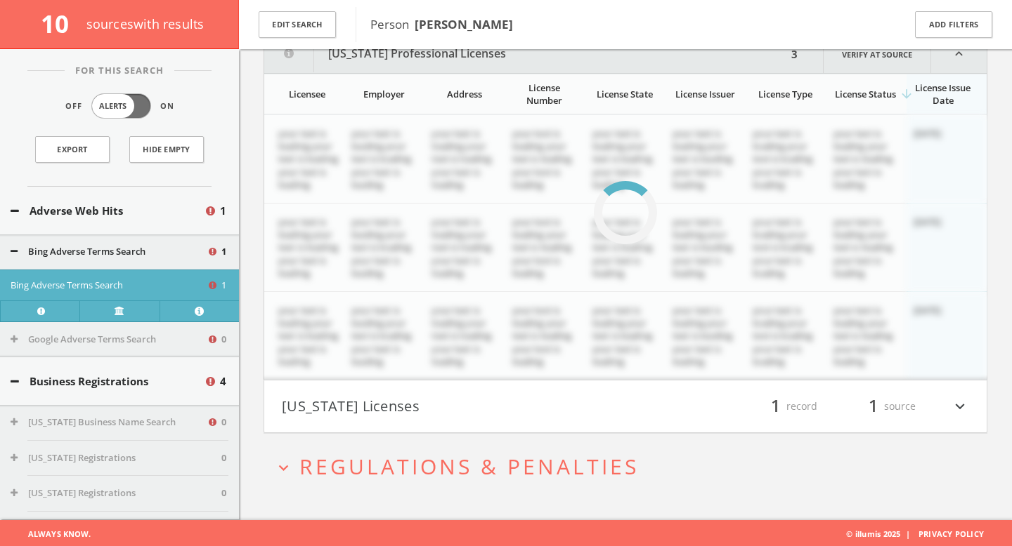
click at [389, 411] on button "Colorado Licenses" at bounding box center [453, 407] width 343 height 24
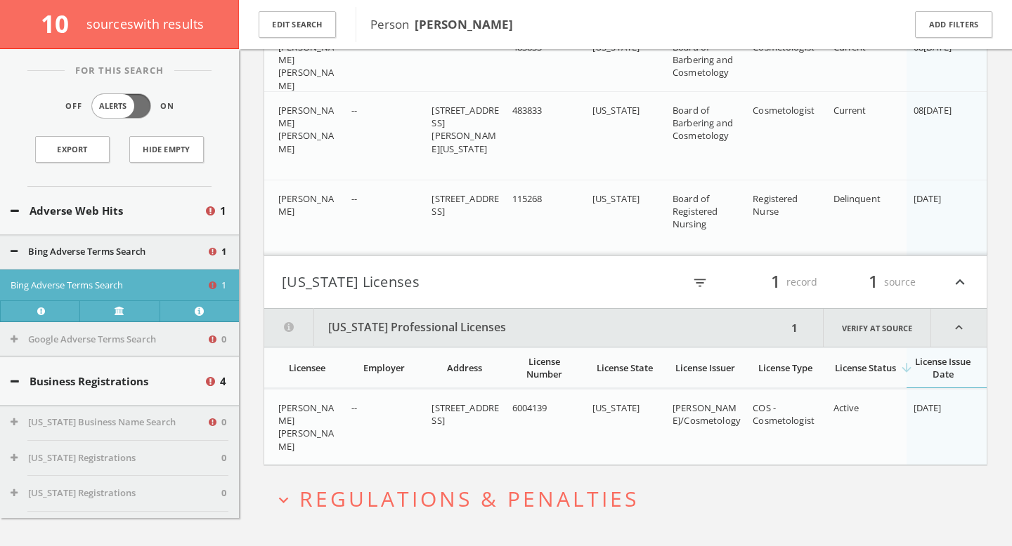
scroll to position [2525, 0]
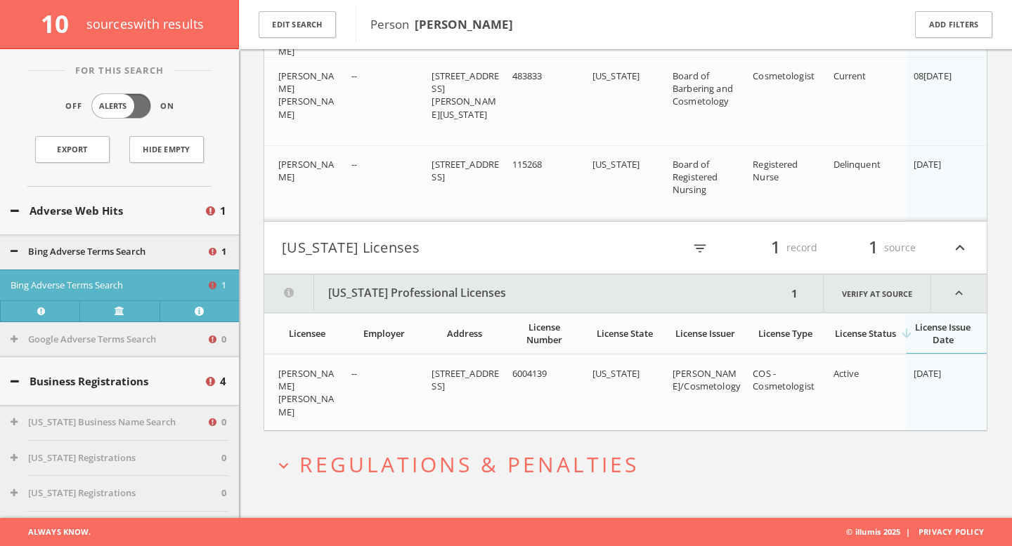
click at [366, 466] on span "Regulations & Penalties" at bounding box center [468, 464] width 339 height 29
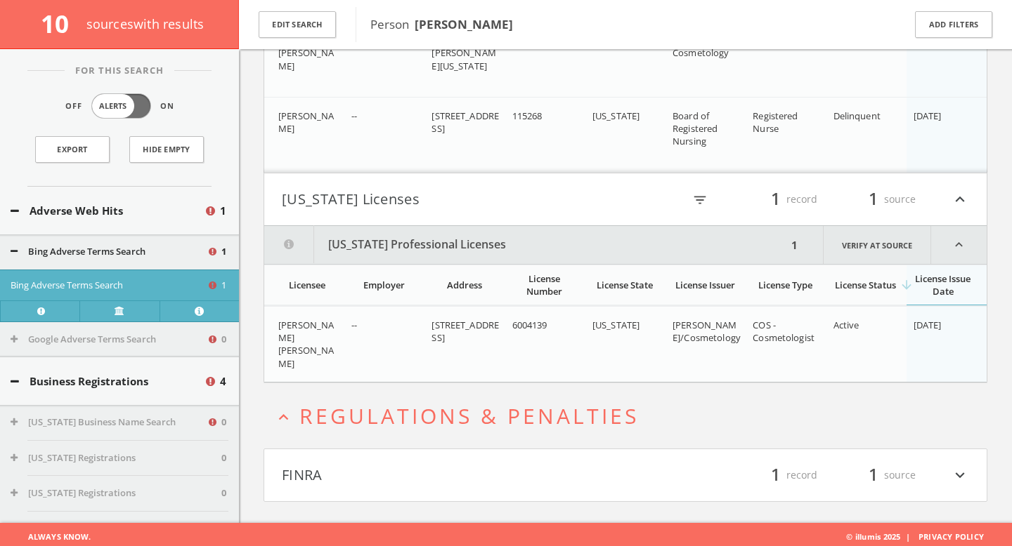
scroll to position [2578, 0]
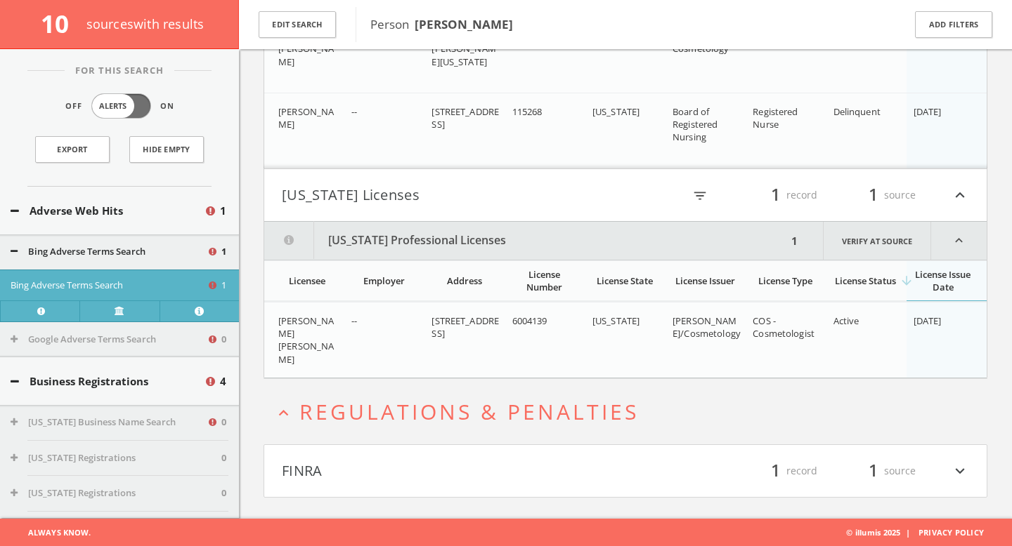
click at [369, 463] on button "FINRA" at bounding box center [453, 471] width 343 height 24
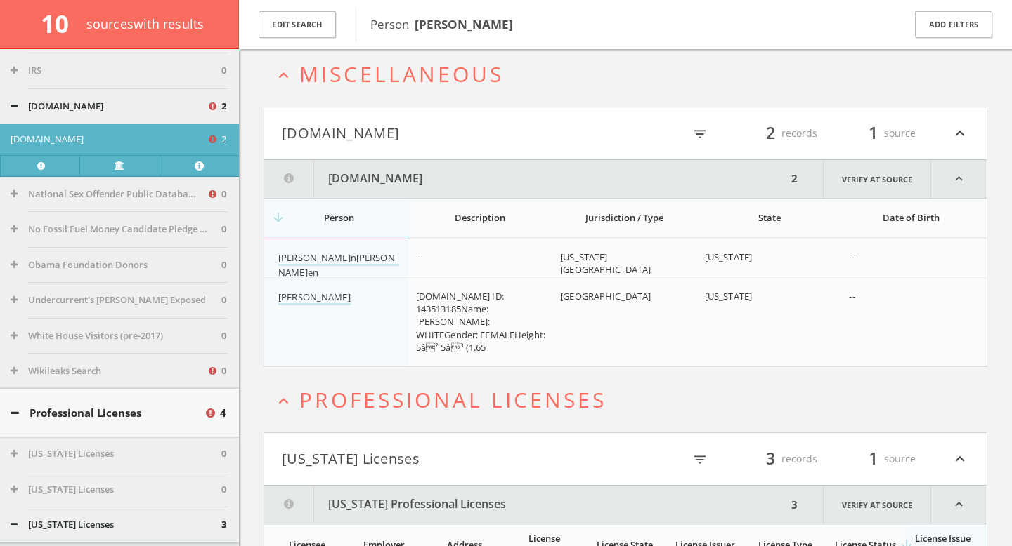
scroll to position [1954, 0]
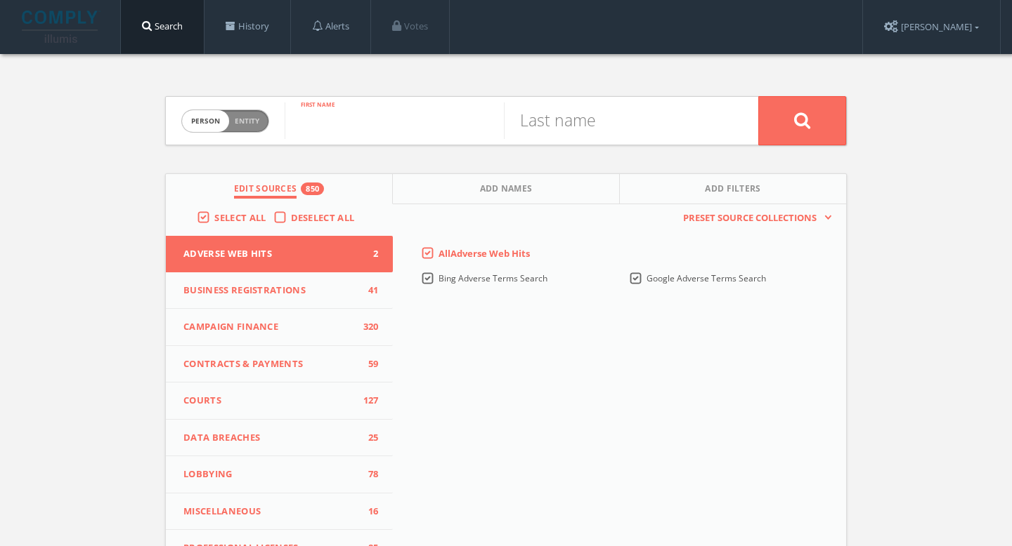
click at [440, 129] on input "text" at bounding box center [393, 121] width 219 height 37
paste input "[PERSON_NAME]"
click at [355, 138] on div "[PERSON_NAME] First name" at bounding box center [393, 121] width 219 height 48
click at [355, 126] on input "[PERSON_NAME]" at bounding box center [393, 121] width 219 height 37
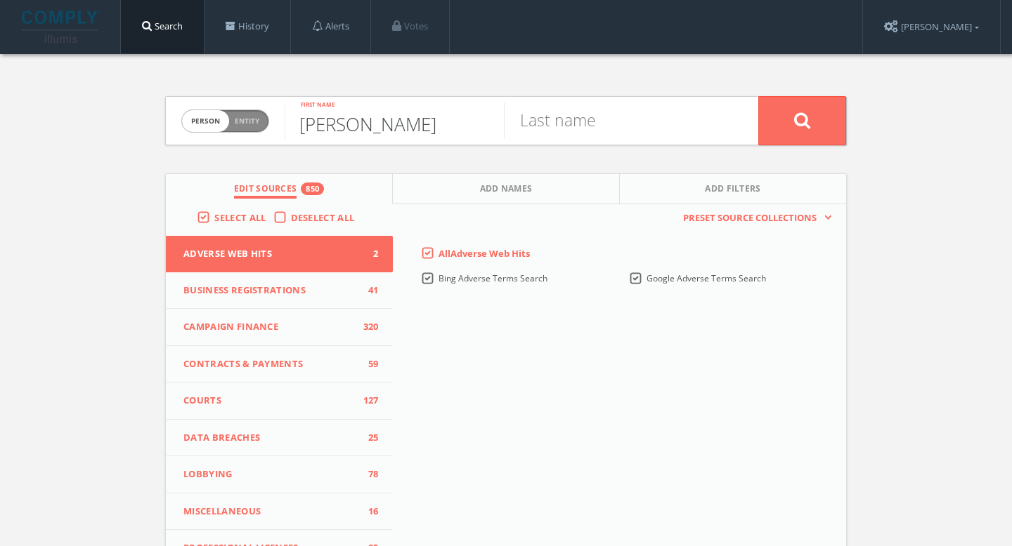
type input "[PERSON_NAME]"
click at [632, 135] on input "text" at bounding box center [613, 121] width 219 height 37
paste input "Cosko"
type input "Cosko"
click at [758, 96] on button at bounding box center [802, 120] width 88 height 49
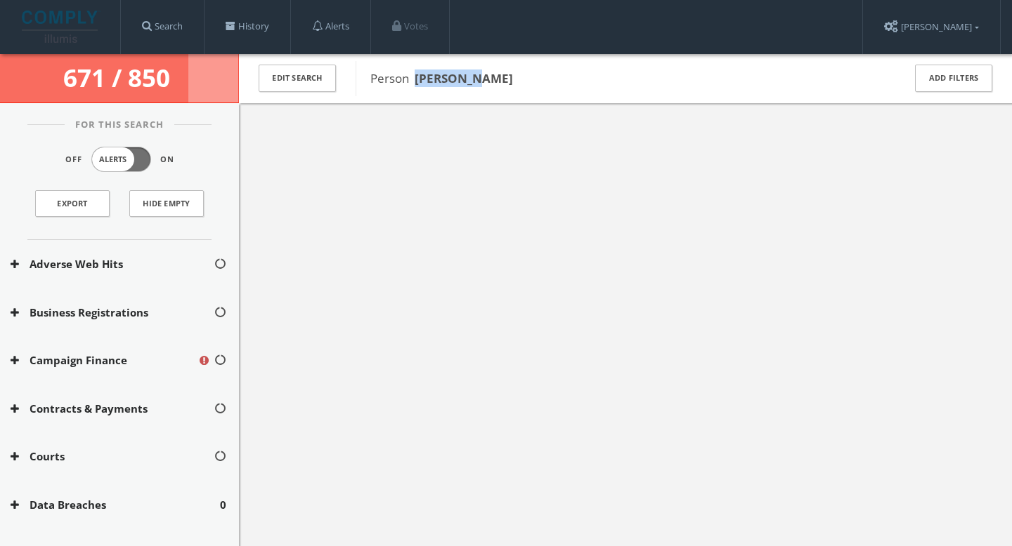
drag, startPoint x: 476, startPoint y: 79, endPoint x: 417, endPoint y: 78, distance: 59.0
click at [417, 78] on span "Person [PERSON_NAME]" at bounding box center [627, 79] width 514 height 18
copy b "[PERSON_NAME]"
click at [804, 141] on div at bounding box center [625, 376] width 773 height 546
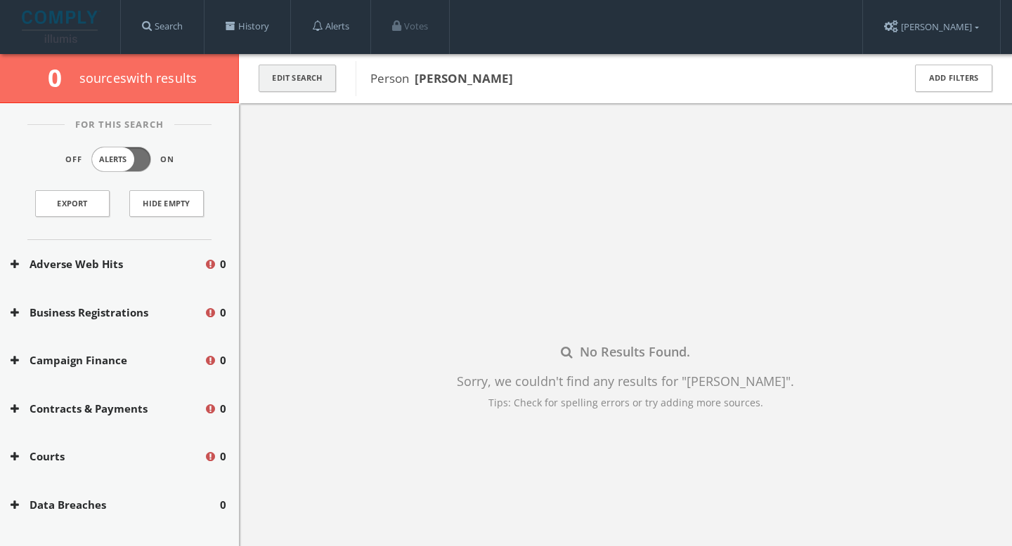
click at [313, 84] on button "Edit Search" at bounding box center [296, 78] width 77 height 27
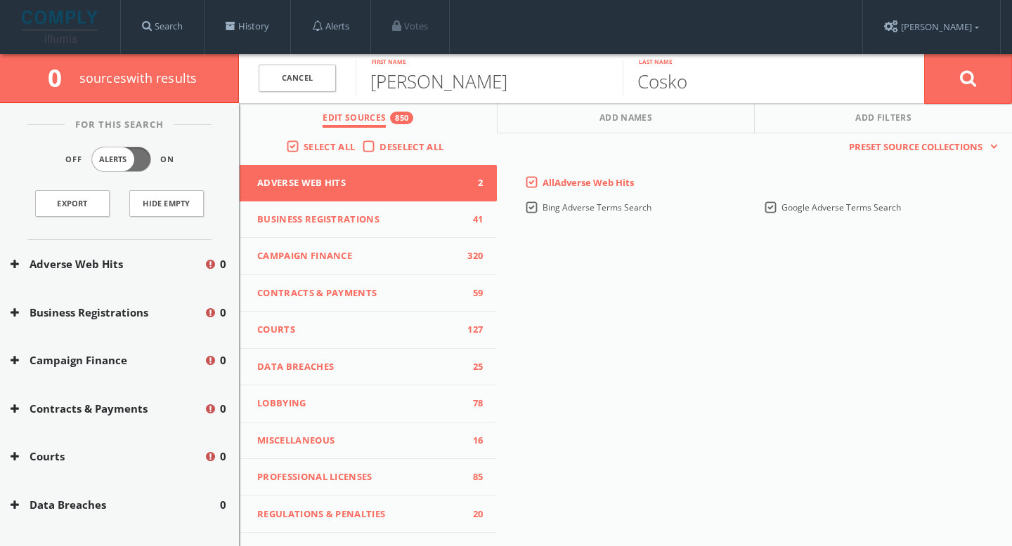
click at [386, 97] on div "[PERSON_NAME] First name" at bounding box center [488, 78] width 267 height 49
click at [386, 91] on input "[PERSON_NAME]" at bounding box center [488, 78] width 267 height 37
paste input "[PERSON_NAME]"
click at [452, 77] on input "[PERSON_NAME]" at bounding box center [488, 78] width 267 height 37
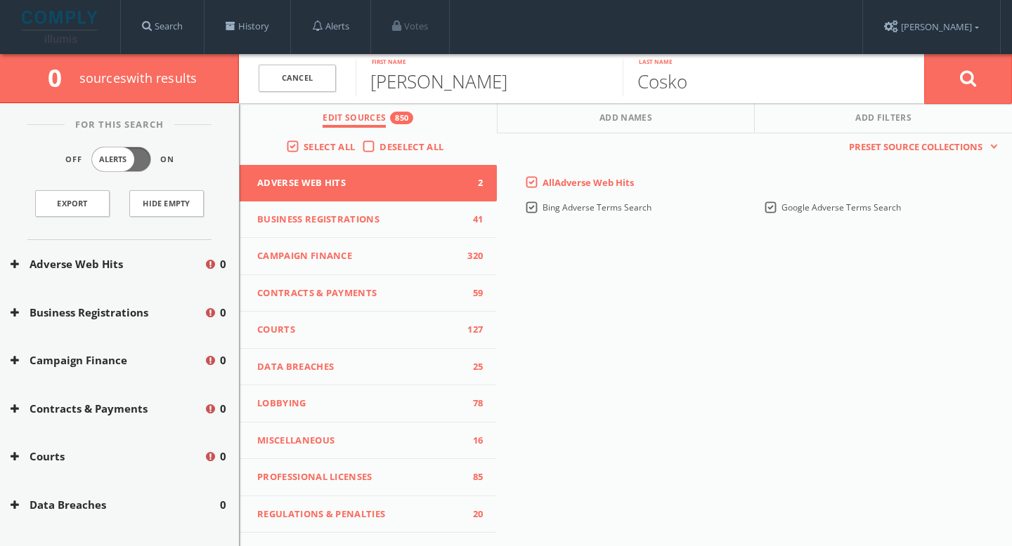
click at [452, 77] on input "[PERSON_NAME]" at bounding box center [488, 78] width 267 height 37
type input "Ayana"
click at [651, 93] on input "Cosko" at bounding box center [755, 78] width 267 height 37
paste input "Haaruun"
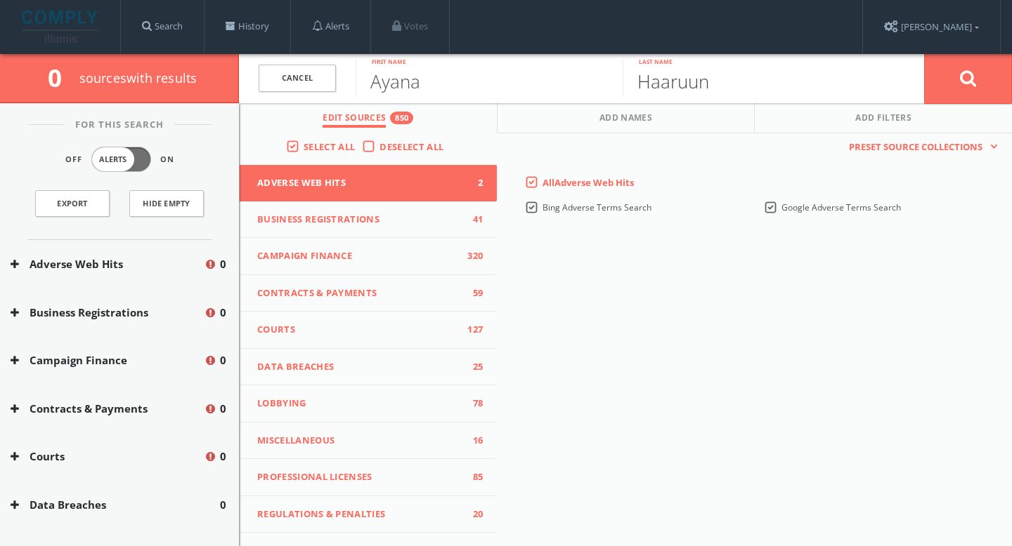
type input "Haaruun"
click at [1011, 68] on button at bounding box center [968, 78] width 88 height 51
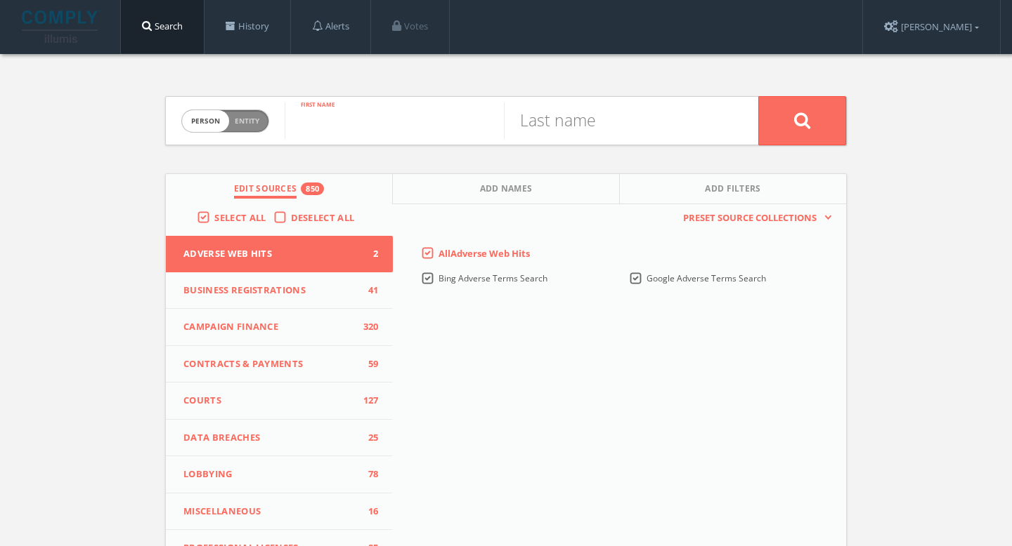
click at [420, 120] on input "text" at bounding box center [393, 121] width 219 height 37
paste input "[PERSON_NAME]"
click at [358, 124] on input "[PERSON_NAME]" at bounding box center [393, 121] width 219 height 37
type input "[PERSON_NAME]"
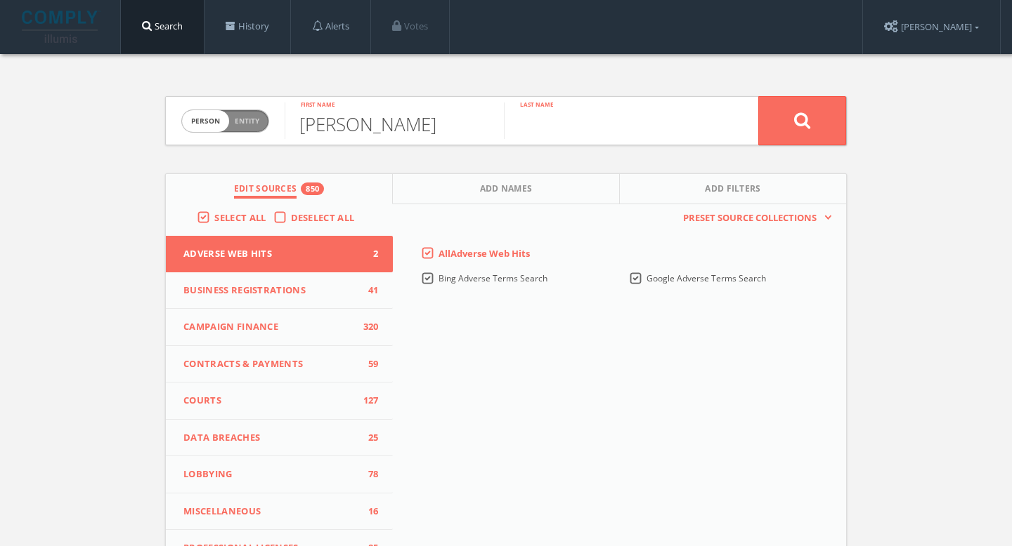
click at [619, 119] on input "text" at bounding box center [613, 121] width 219 height 37
paste input "Pikas"
type input "Pikas"
click at [758, 96] on button at bounding box center [802, 120] width 88 height 49
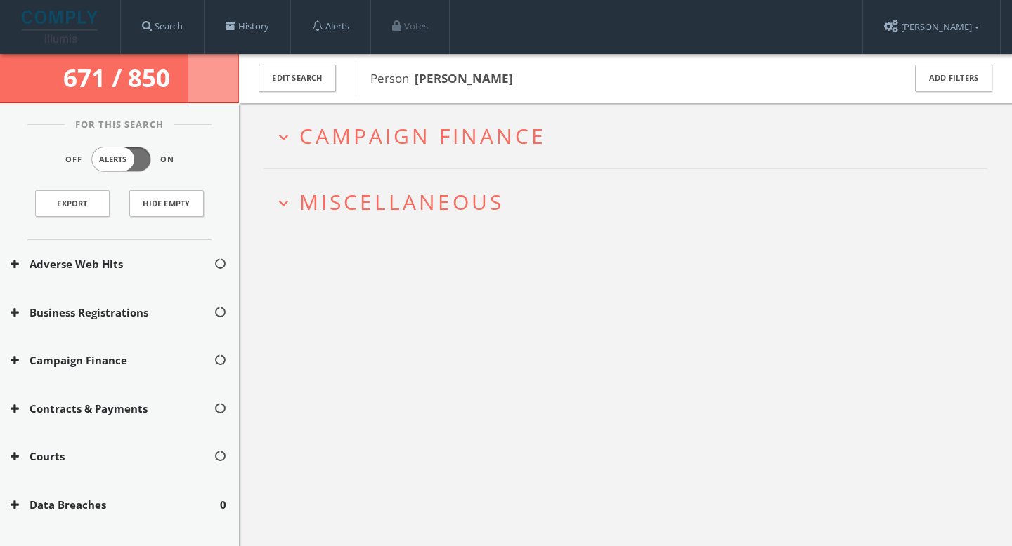
click at [609, 118] on h2 "expand_more Campaign Finance" at bounding box center [625, 135] width 724 height 65
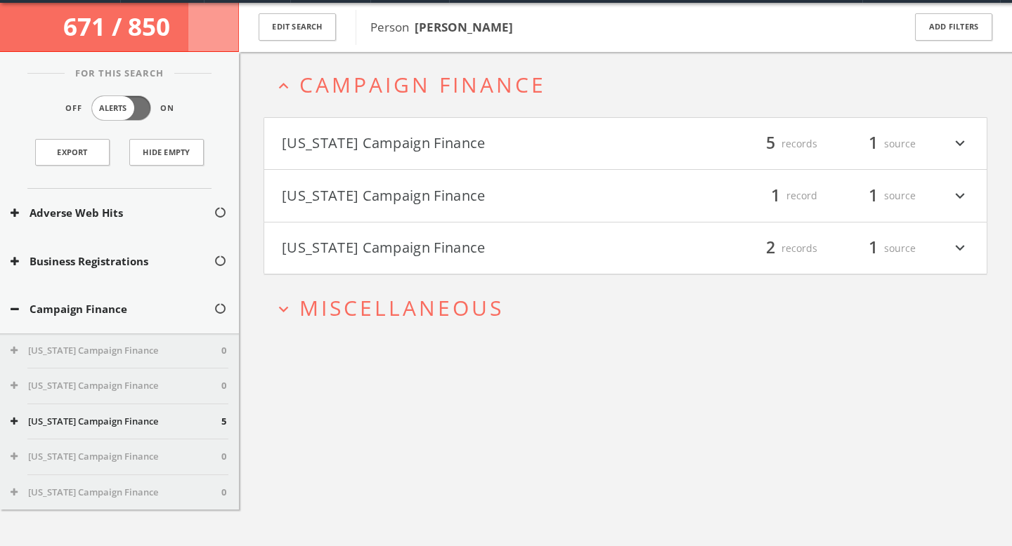
click at [574, 150] on button "[US_STATE] Campaign Finance" at bounding box center [453, 144] width 343 height 24
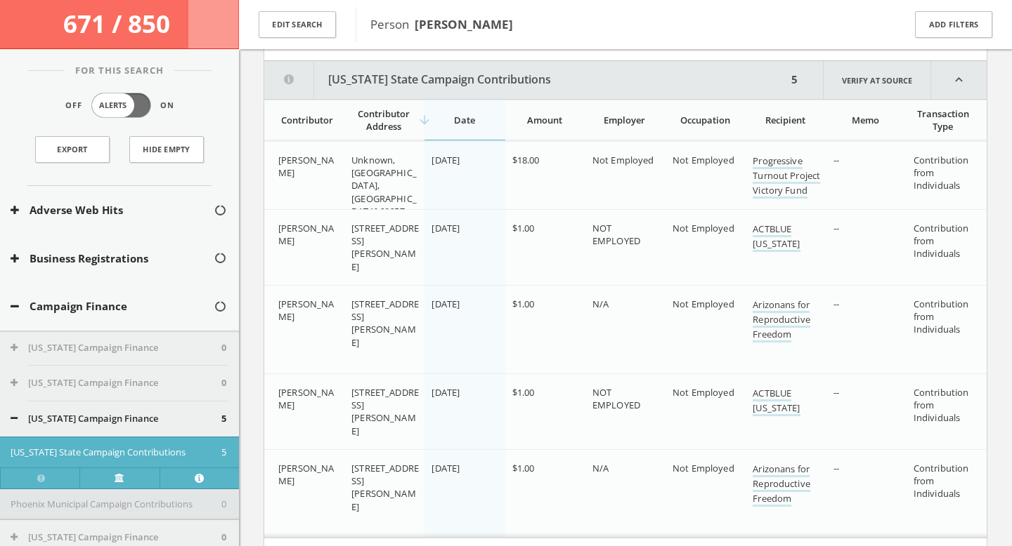
scroll to position [172, 0]
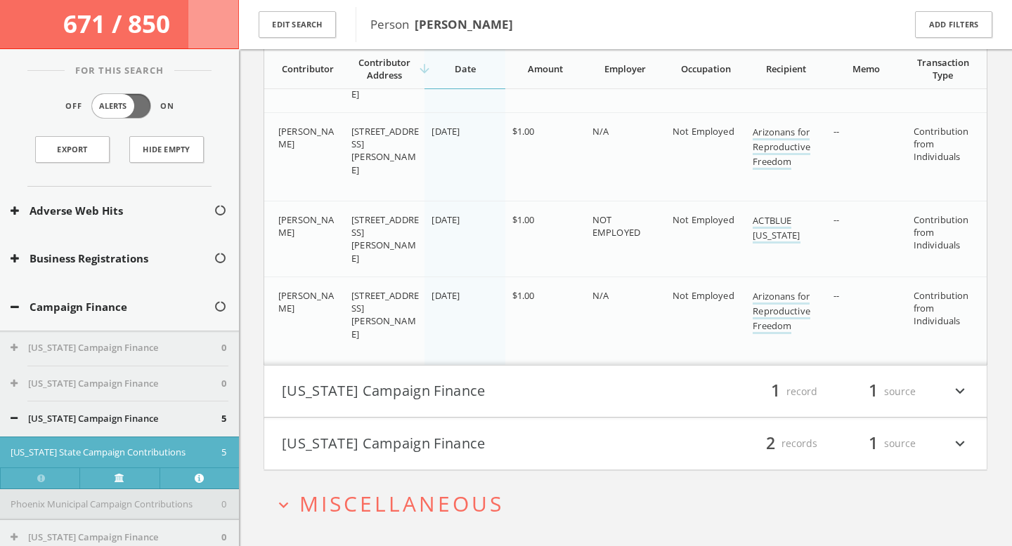
click at [474, 377] on h4 "Michigan Campaign Finance filter_list 1 record 1 source expand_more" at bounding box center [625, 392] width 722 height 52
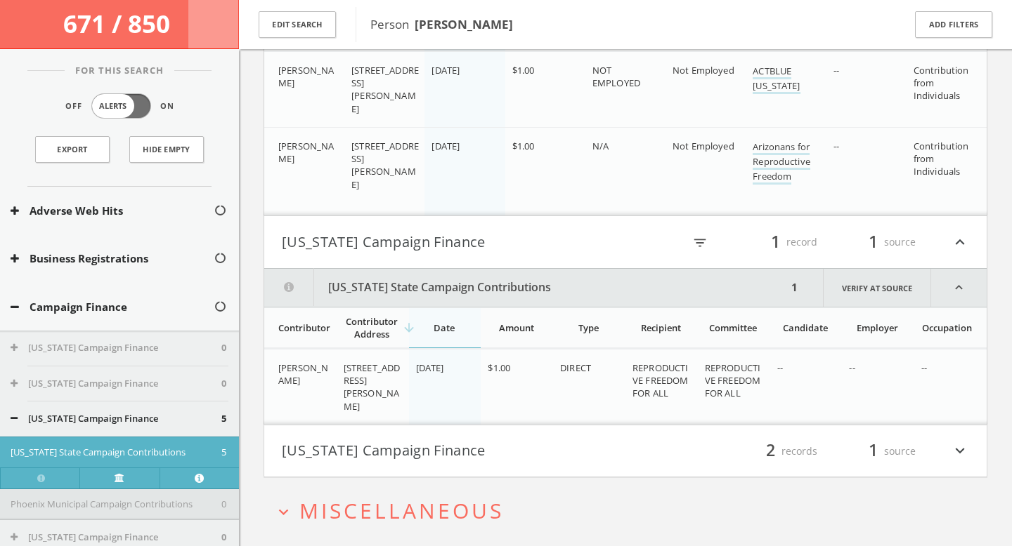
scroll to position [537, 0]
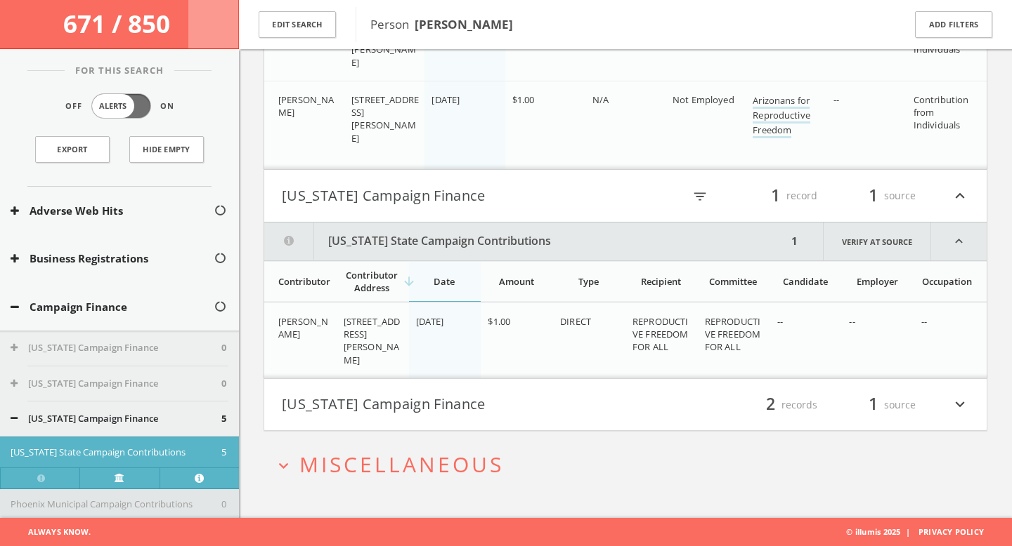
click at [475, 400] on button "[US_STATE] Campaign Finance" at bounding box center [453, 405] width 343 height 24
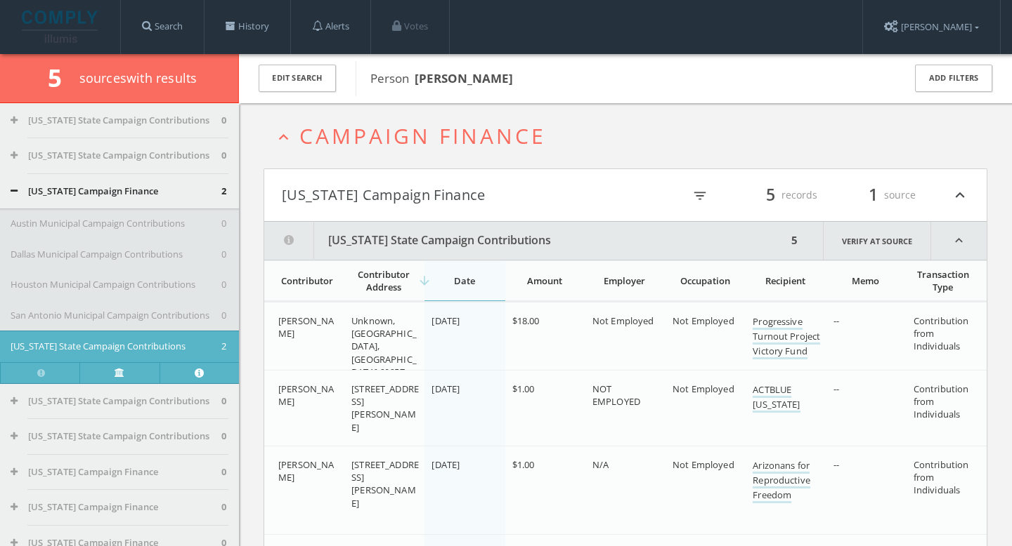
scroll to position [1945, 0]
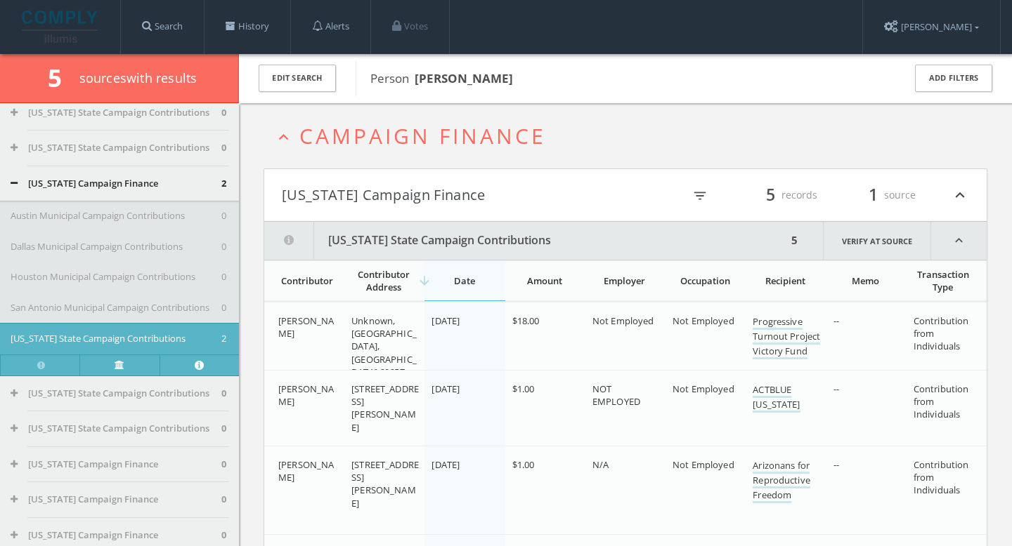
click at [136, 191] on div "Texas Campaign Finance 2" at bounding box center [119, 183] width 239 height 35
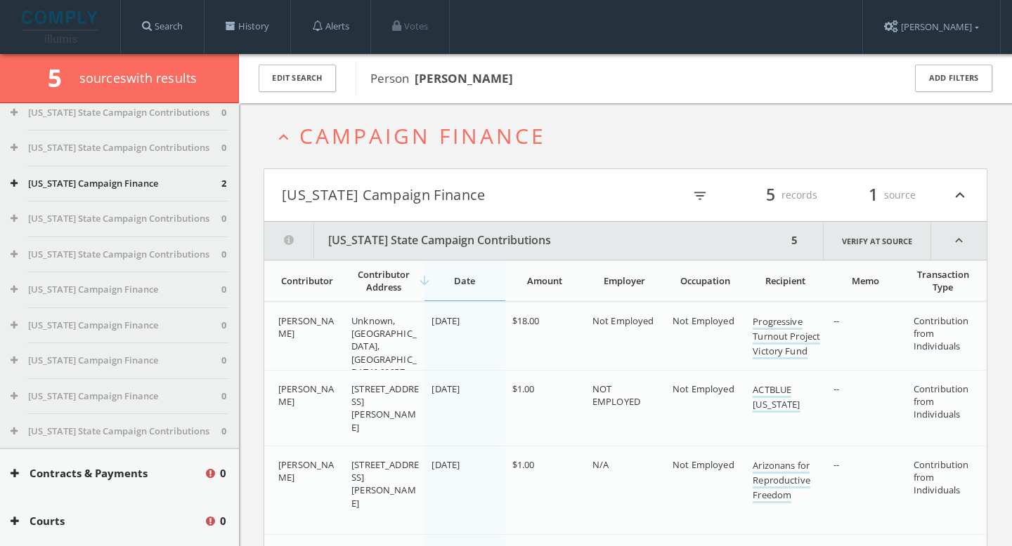
click at [133, 188] on button "[US_STATE] Campaign Finance" at bounding box center [116, 184] width 211 height 14
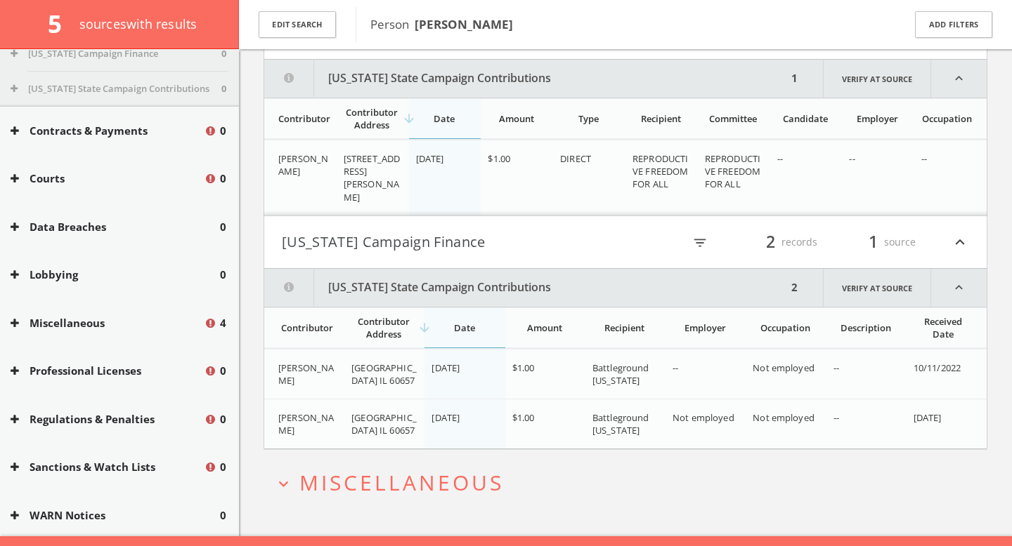
scroll to position [2398, 0]
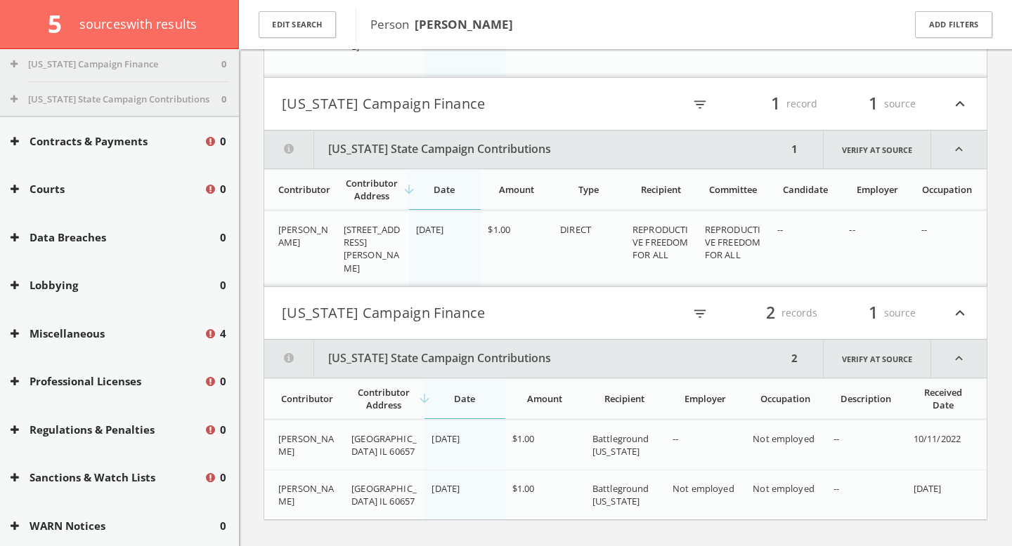
click at [96, 339] on button "Miscellaneous" at bounding box center [107, 334] width 193 height 16
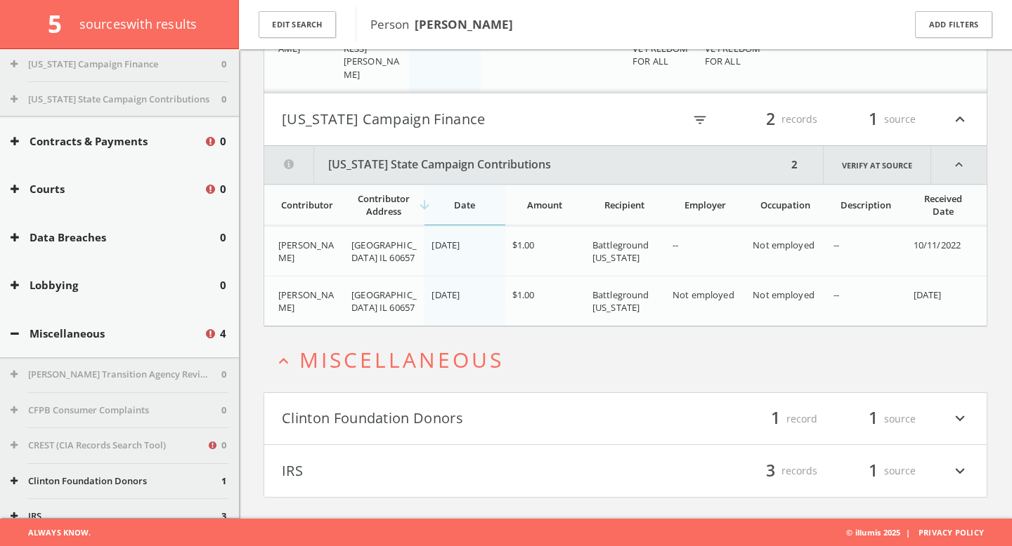
scroll to position [2503, 0]
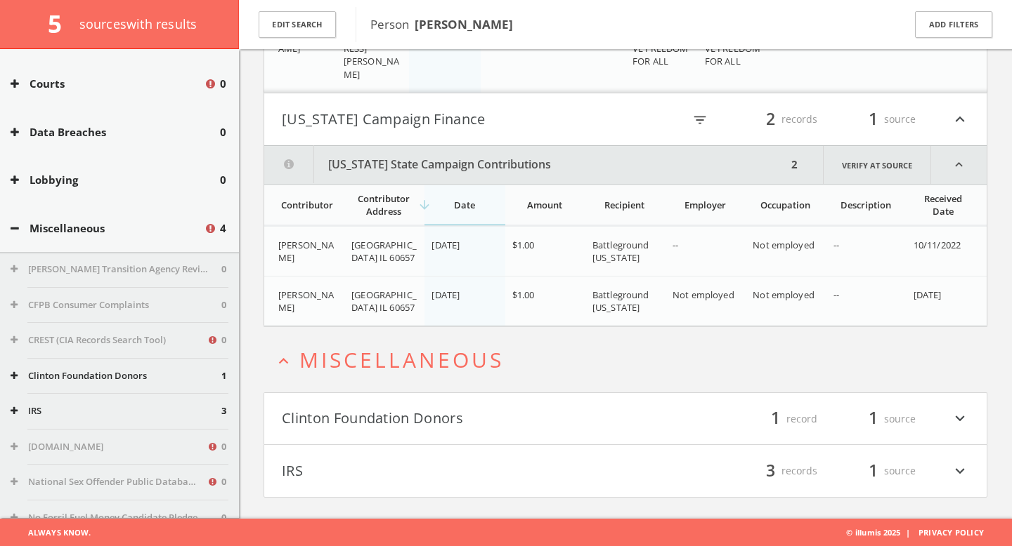
click at [107, 369] on button "Clinton Foundation Donors" at bounding box center [116, 376] width 211 height 14
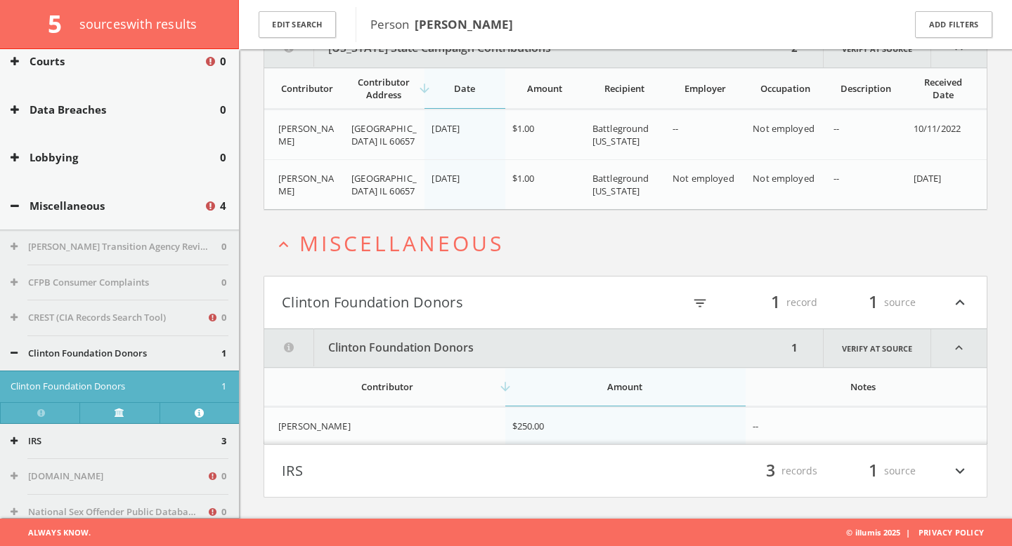
scroll to position [2535, 0]
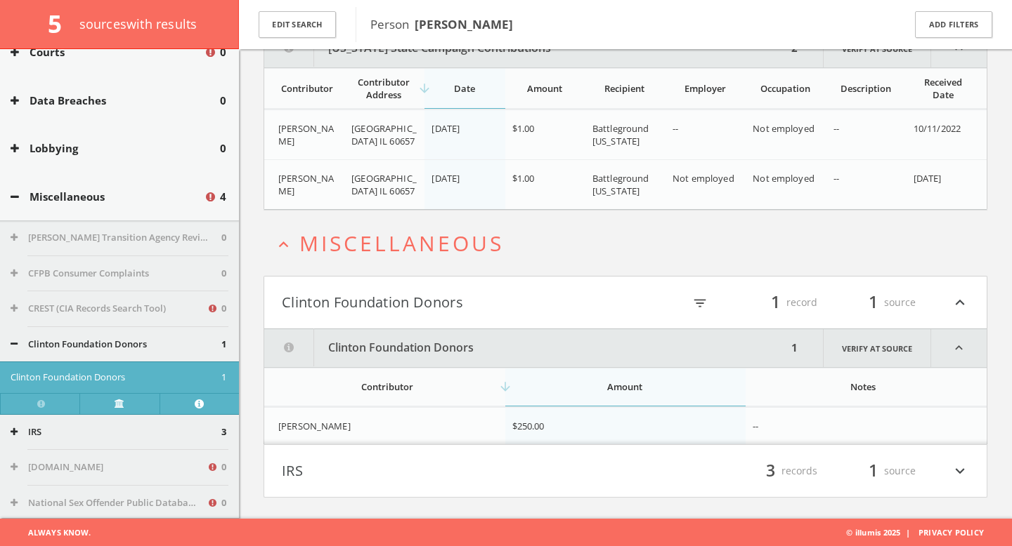
click at [90, 431] on button "IRS" at bounding box center [116, 433] width 211 height 14
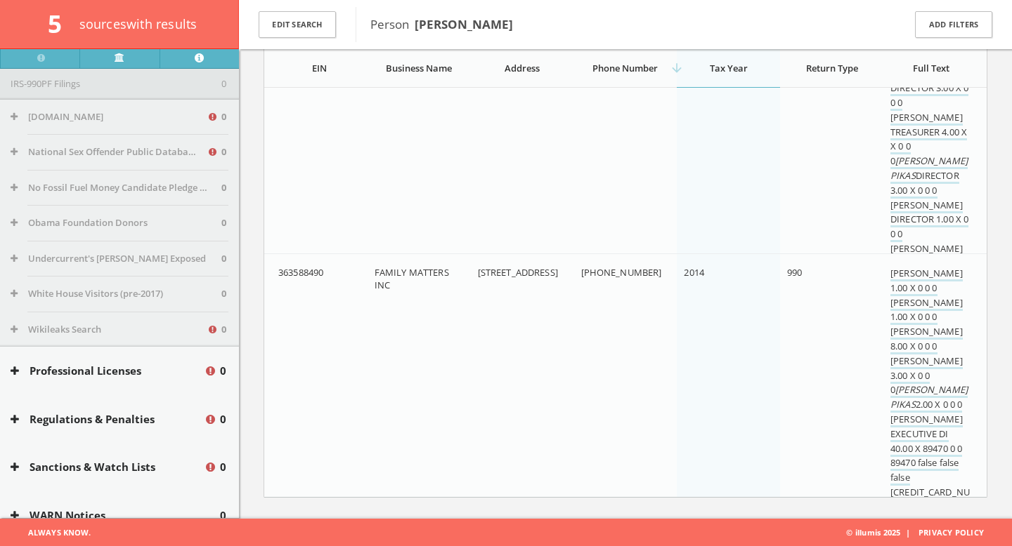
scroll to position [3169, 0]
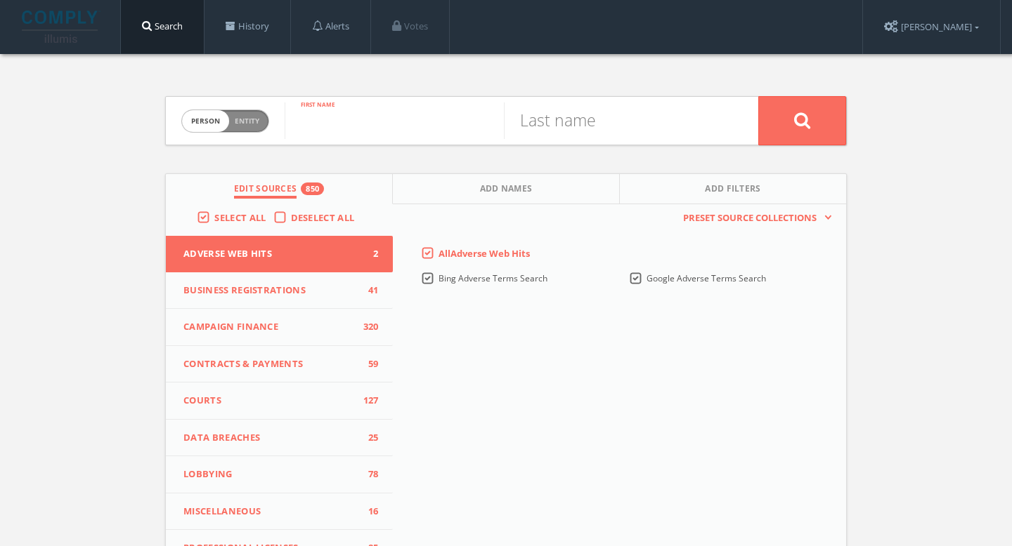
click at [386, 107] on input "text" at bounding box center [393, 121] width 219 height 37
paste input "[PERSON_NAME]"
click at [396, 132] on input "[PERSON_NAME]" at bounding box center [393, 121] width 219 height 37
type input "[PERSON_NAME]"
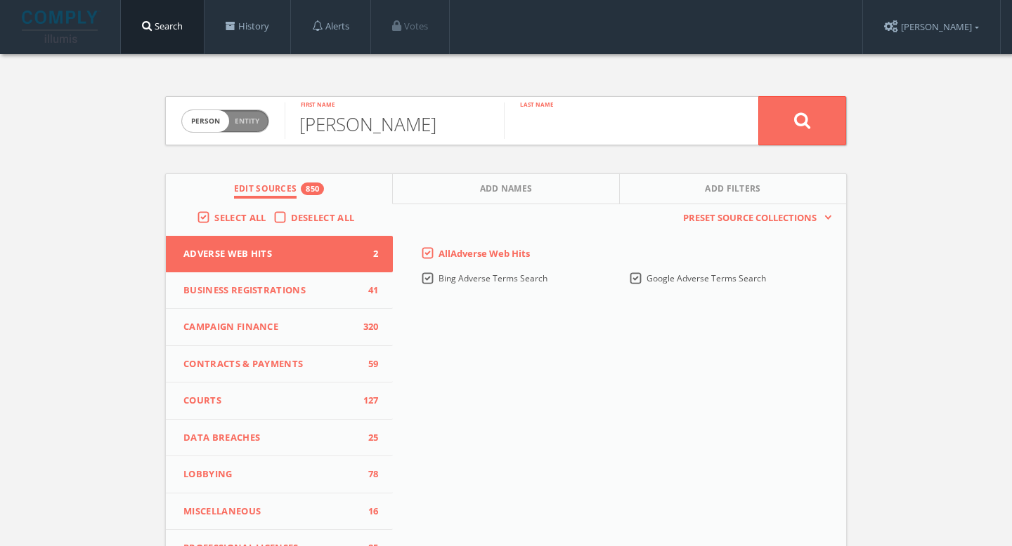
click at [605, 122] on input "text" at bounding box center [613, 121] width 219 height 37
paste input "[PERSON_NAME]"
type input "[PERSON_NAME]"
click at [771, 134] on button at bounding box center [802, 120] width 88 height 49
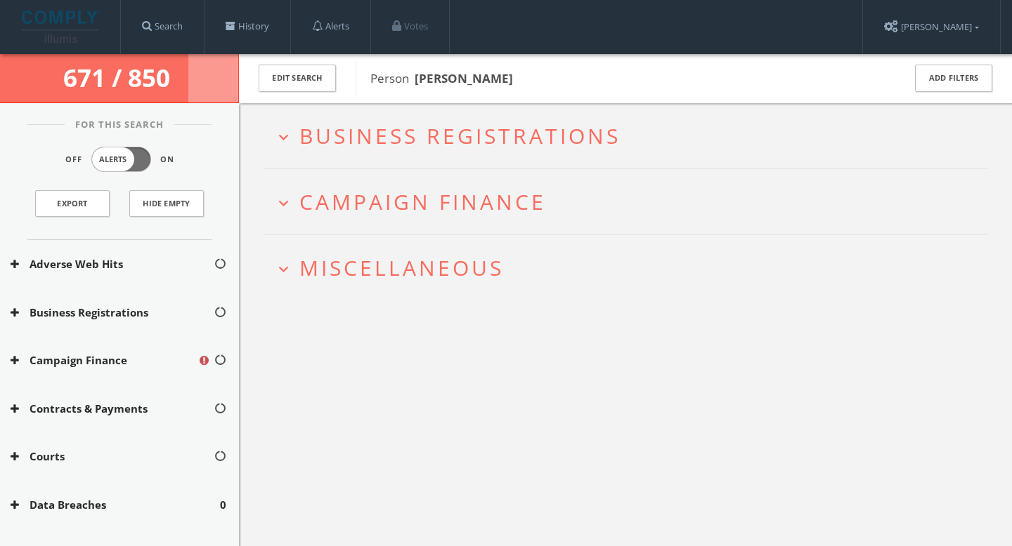
click at [561, 145] on span "Business Registrations" at bounding box center [459, 136] width 321 height 29
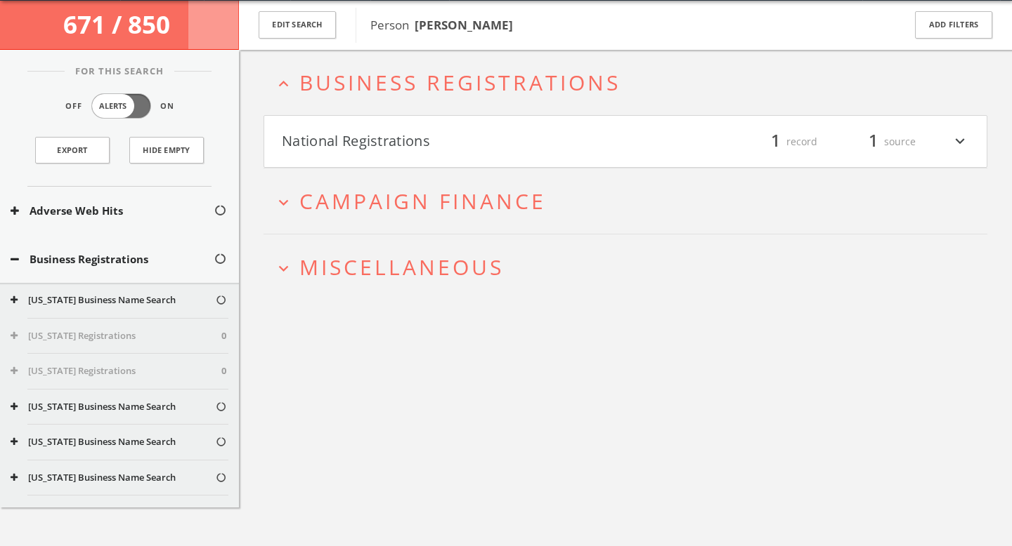
click at [546, 162] on h4 "National Registrations filter_list 1 record 1 source expand_more" at bounding box center [625, 142] width 722 height 52
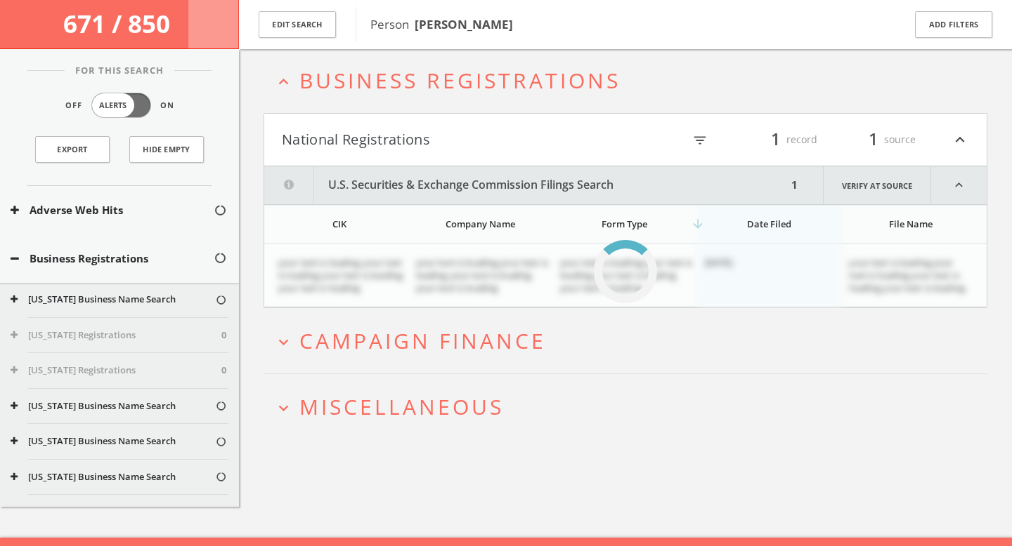
scroll to position [81, 0]
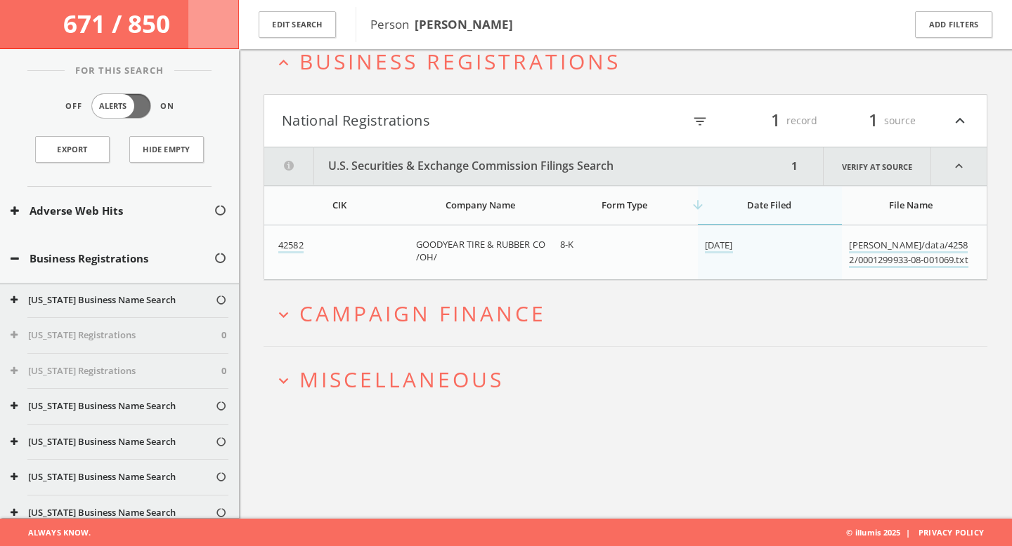
click at [540, 319] on span "Campaign Finance" at bounding box center [422, 313] width 247 height 29
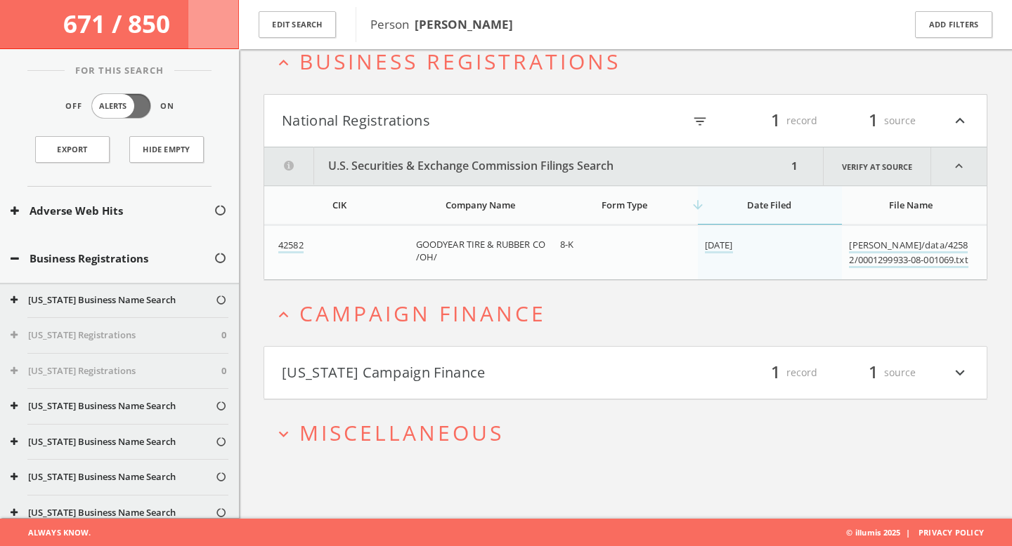
click at [539, 356] on h4 "[US_STATE] Campaign Finance filter_list 1 record 1 source expand_more" at bounding box center [625, 373] width 722 height 52
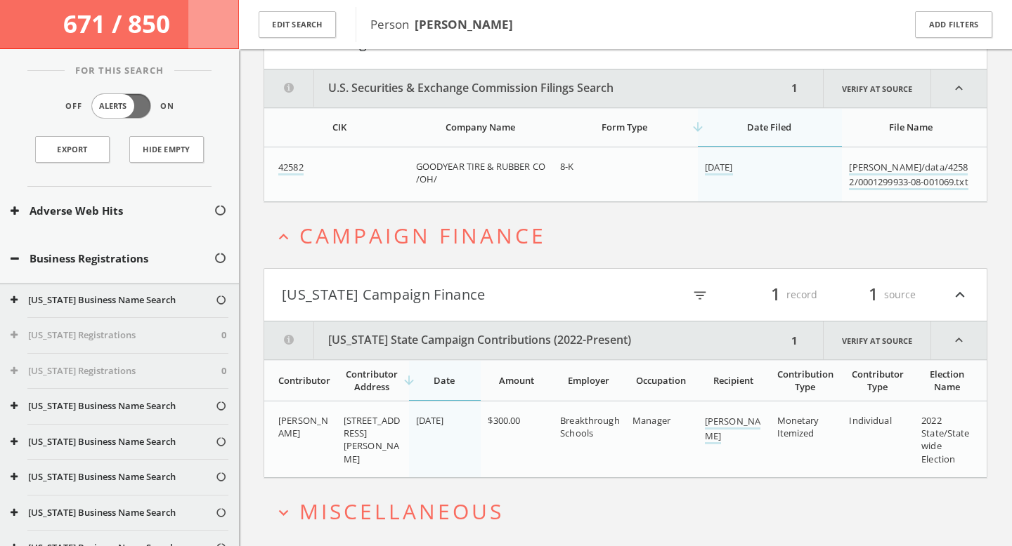
scroll to position [207, 0]
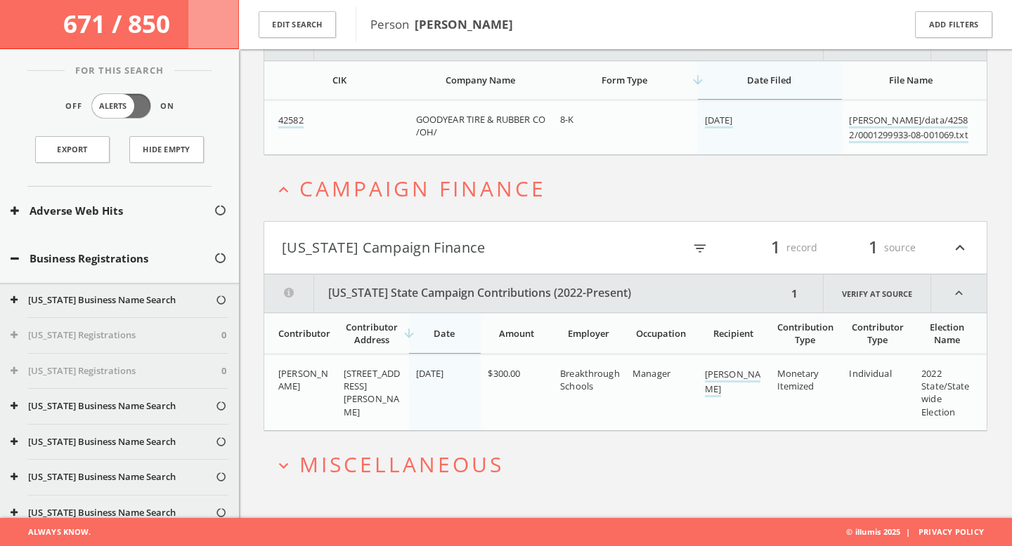
click at [476, 451] on span "Miscellaneous" at bounding box center [401, 464] width 204 height 29
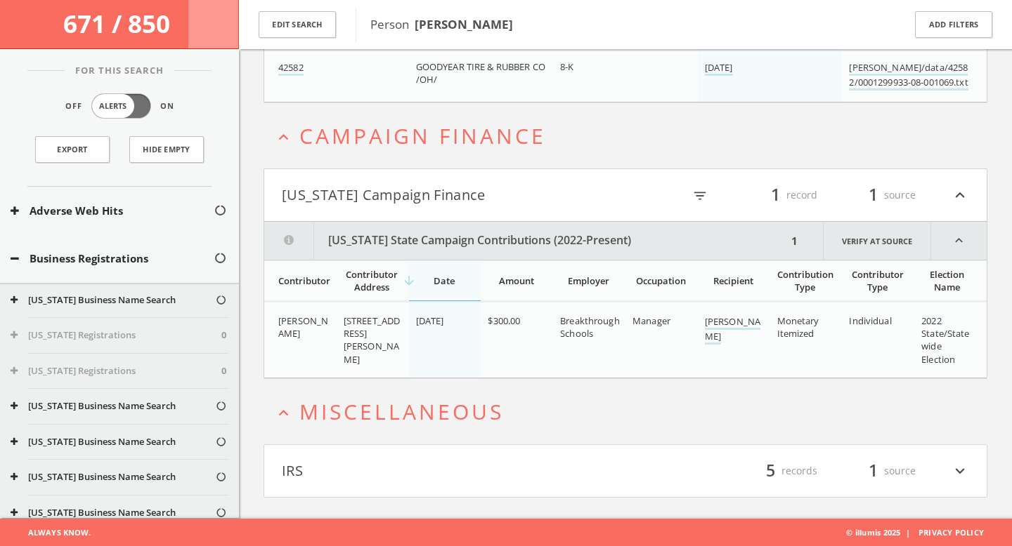
click at [476, 455] on h4 "IRS filter_list 5 records 1 source expand_more" at bounding box center [625, 471] width 722 height 52
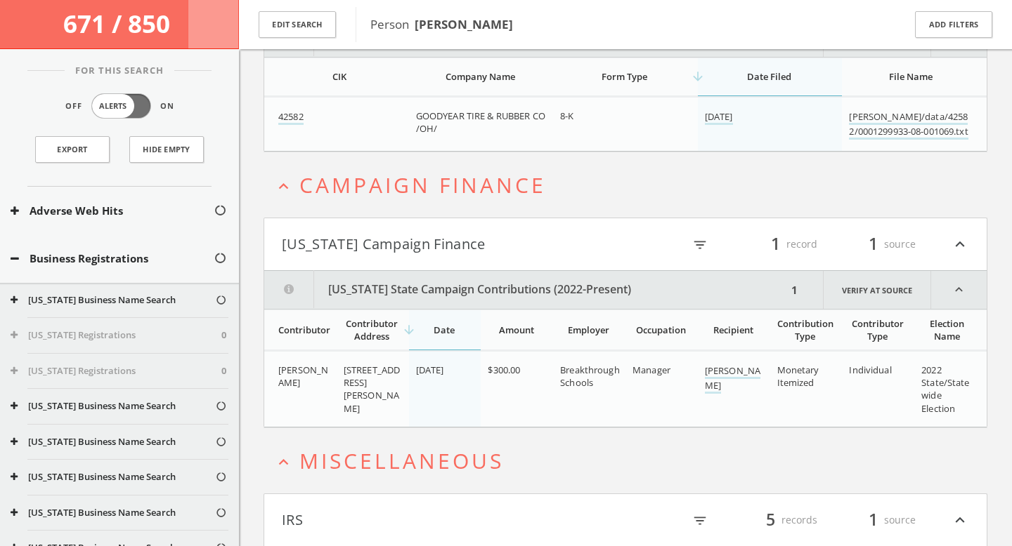
scroll to position [0, 0]
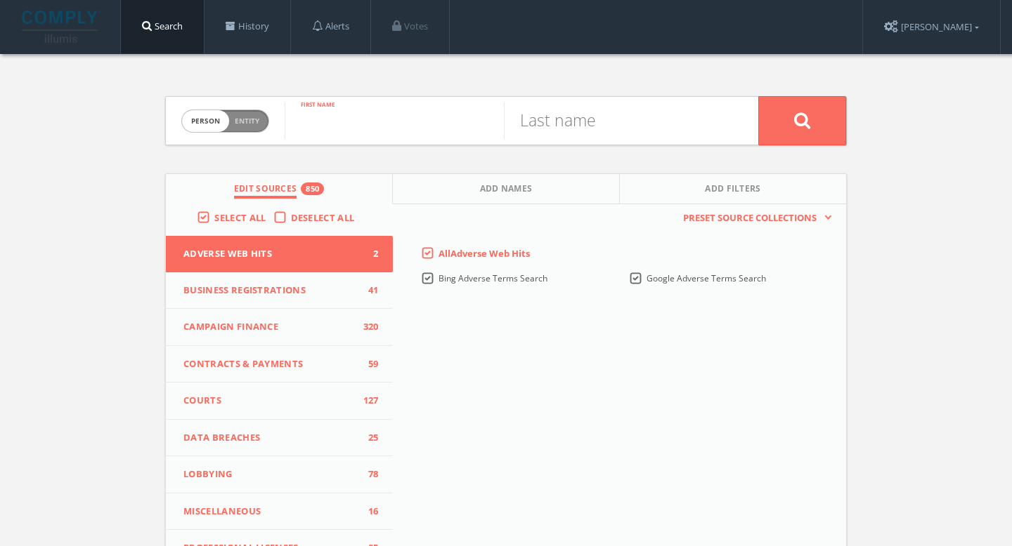
click at [396, 115] on input "text" at bounding box center [393, 121] width 219 height 37
paste input "[PERSON_NAME]"
click at [358, 131] on input "Joyce Kao" at bounding box center [393, 121] width 219 height 37
type input "Joyce"
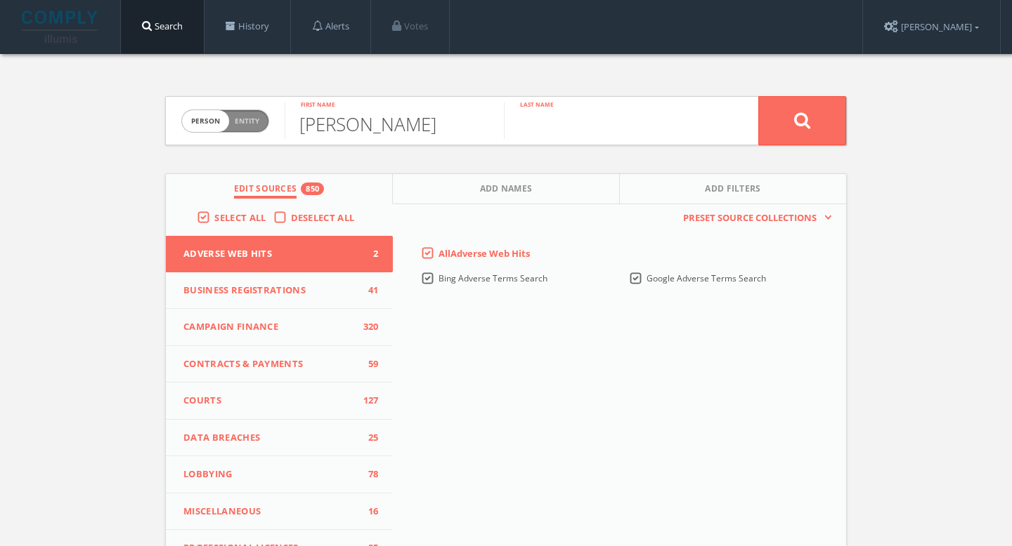
click at [643, 128] on input "text" at bounding box center [613, 121] width 219 height 37
paste input "Kao"
type input "Kao"
click at [773, 122] on button at bounding box center [802, 120] width 88 height 49
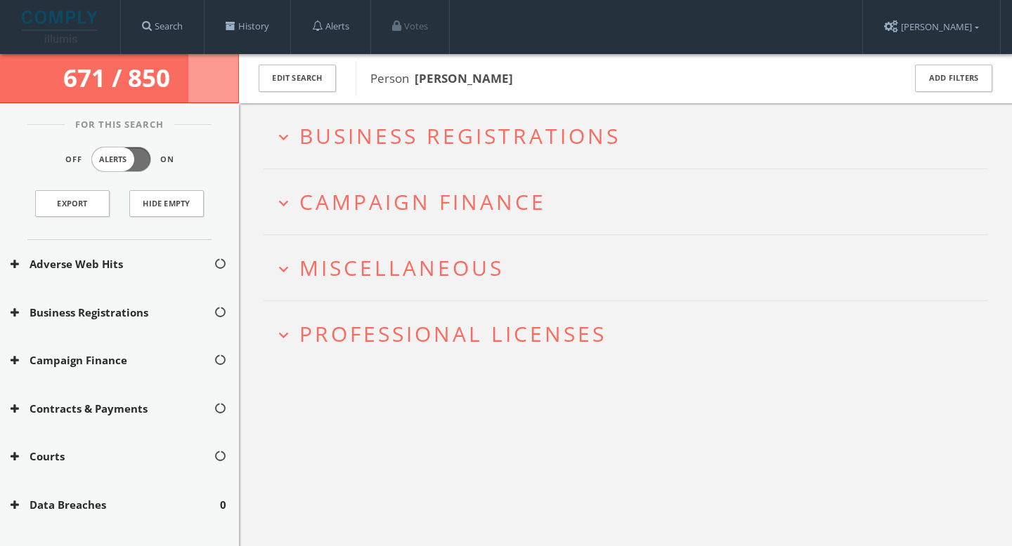
click at [346, 130] on span "Business Registrations" at bounding box center [459, 136] width 321 height 29
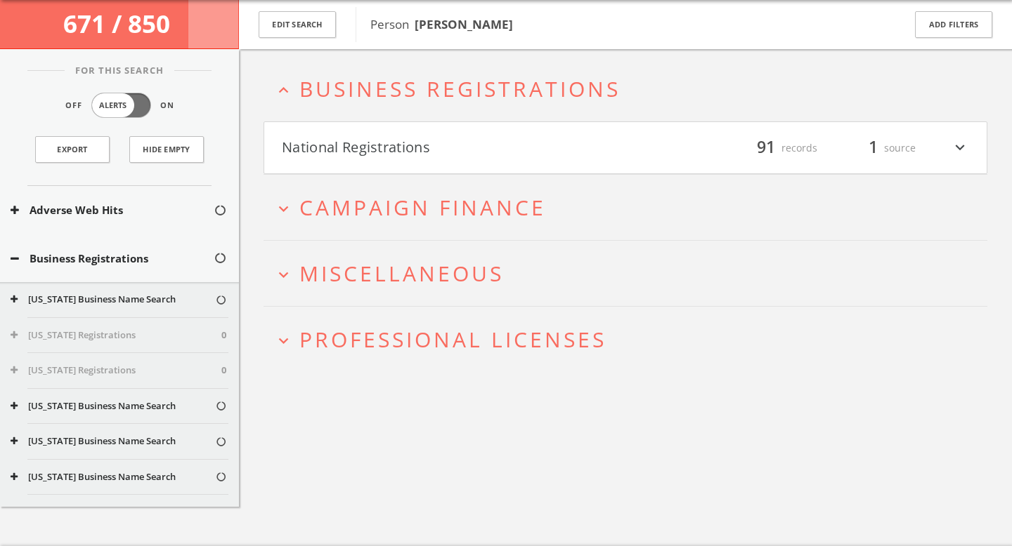
click at [407, 150] on button "National Registrations" at bounding box center [453, 148] width 343 height 24
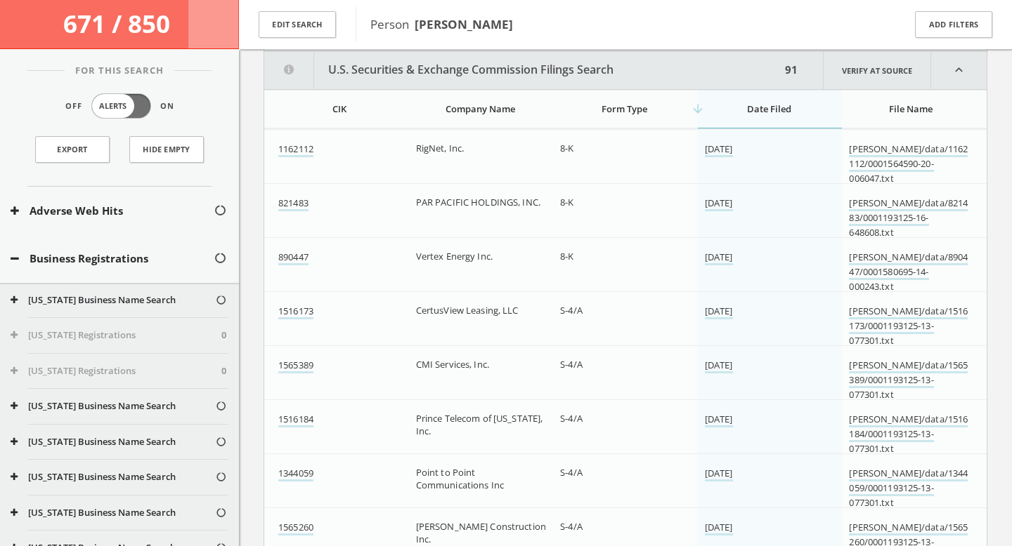
scroll to position [179, 0]
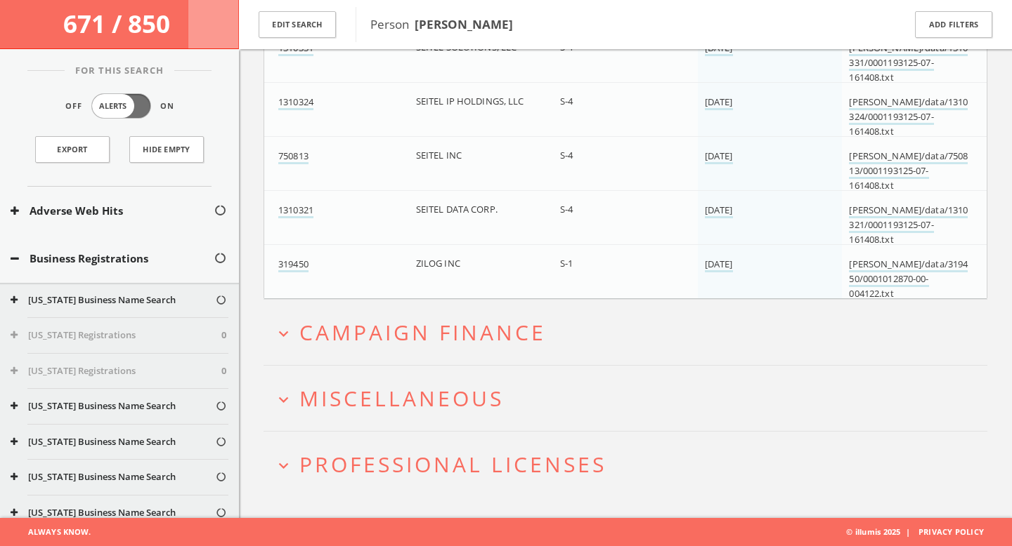
click at [431, 320] on span "Campaign Finance" at bounding box center [422, 332] width 247 height 29
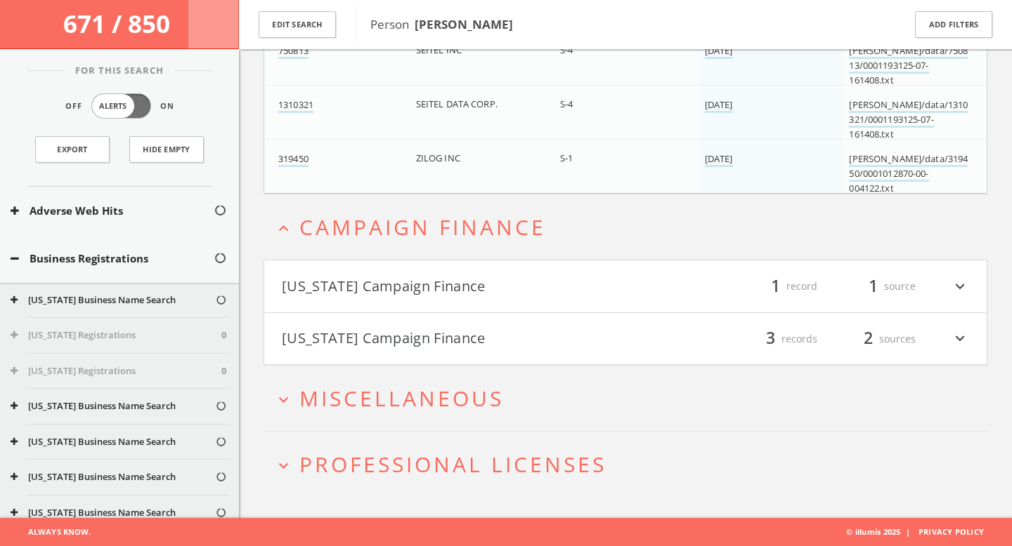
click at [431, 277] on button "California Campaign Finance" at bounding box center [453, 287] width 343 height 24
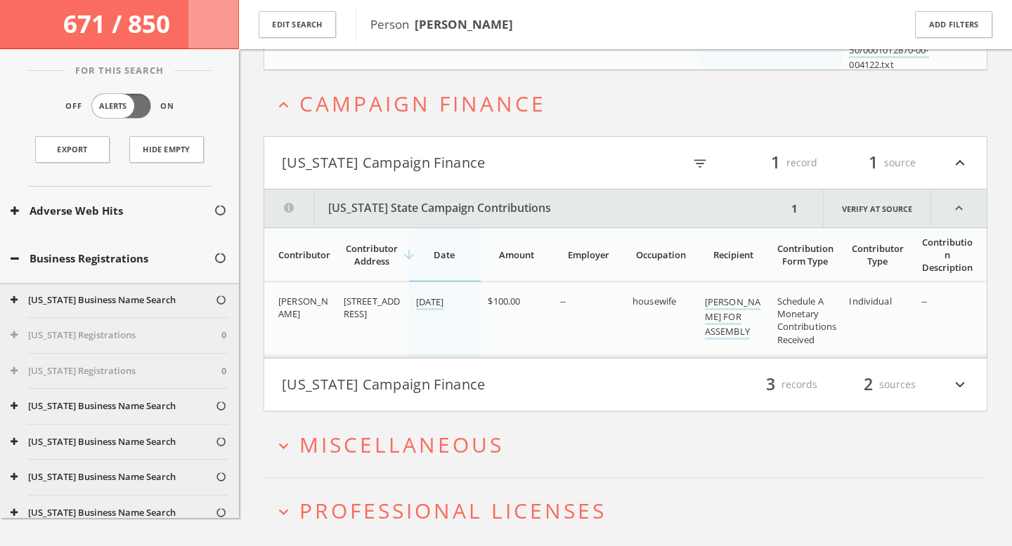
scroll to position [5214, 0]
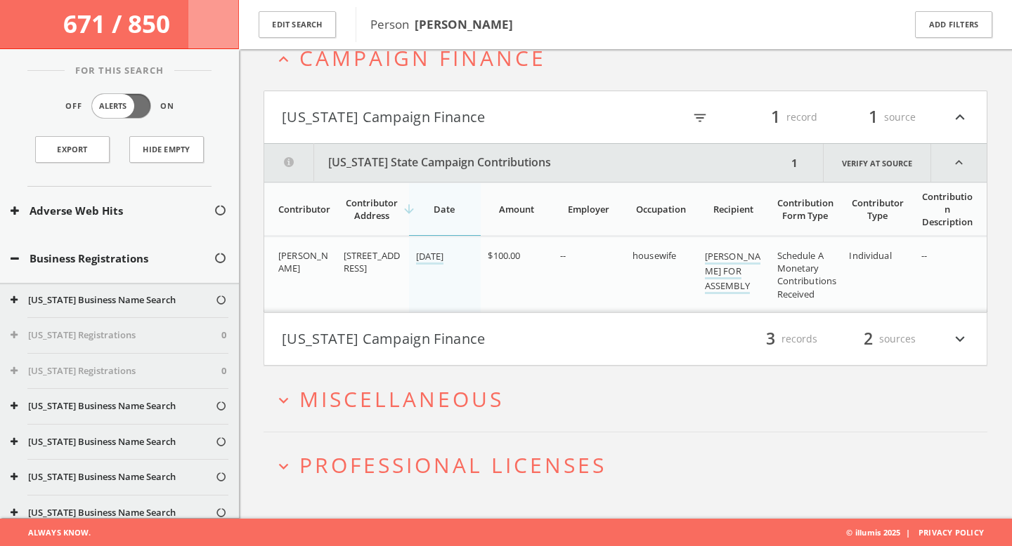
click at [447, 351] on h4 "Texas Campaign Finance filter_list 3 records 2 sources expand_more" at bounding box center [625, 339] width 722 height 52
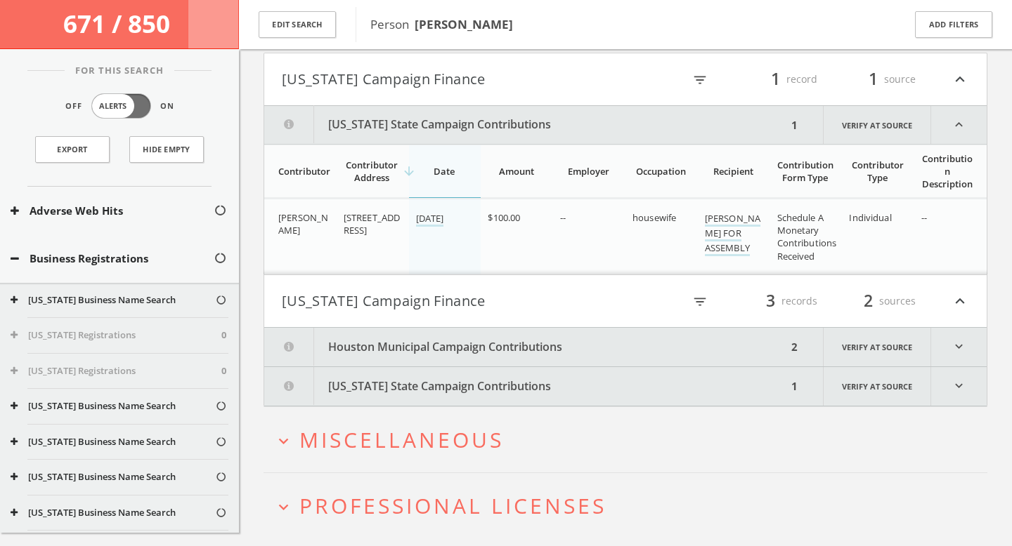
scroll to position [5294, 0]
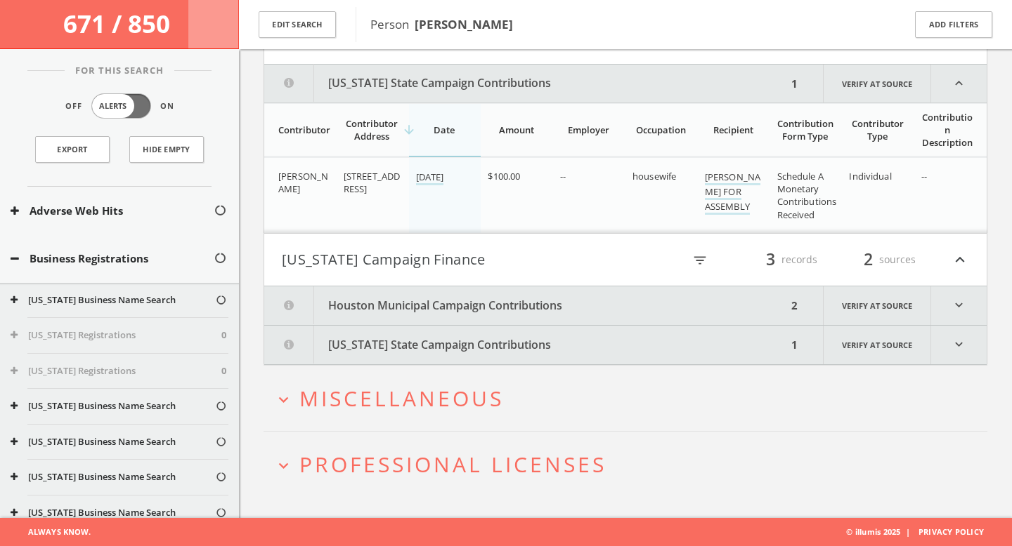
click at [453, 312] on button "Houston Municipal Campaign Contributions" at bounding box center [525, 306] width 523 height 39
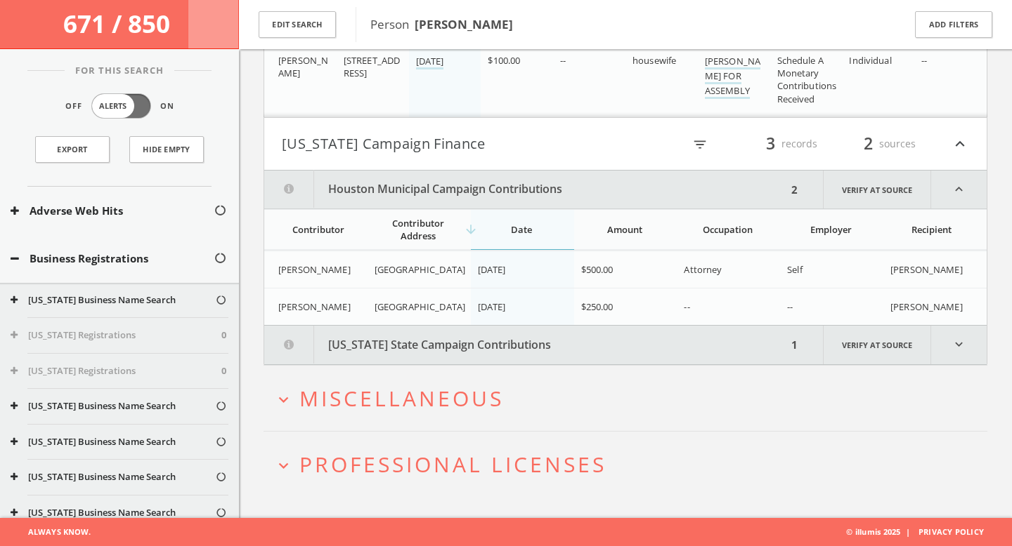
click at [463, 341] on button "Texas State Campaign Contributions" at bounding box center [525, 345] width 523 height 39
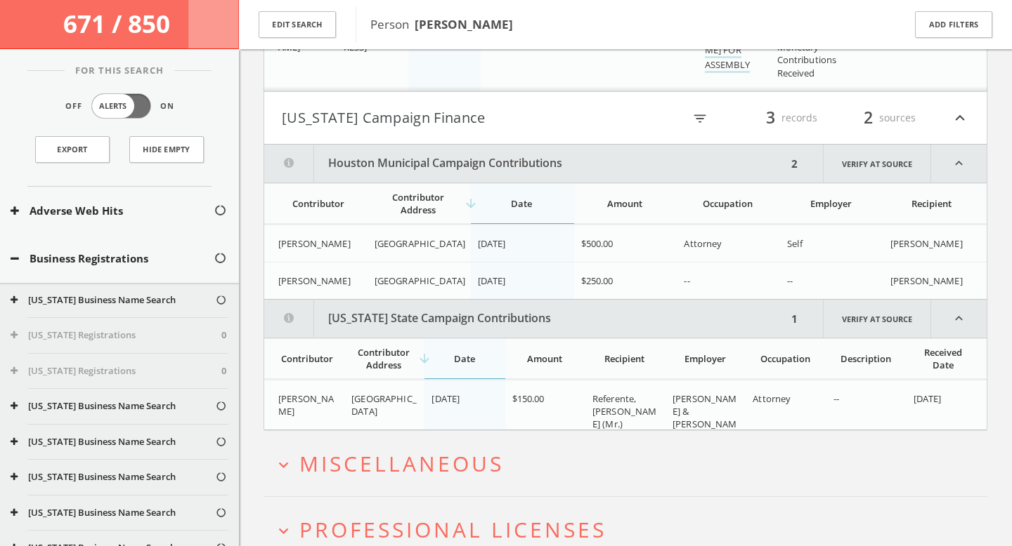
scroll to position [5501, 0]
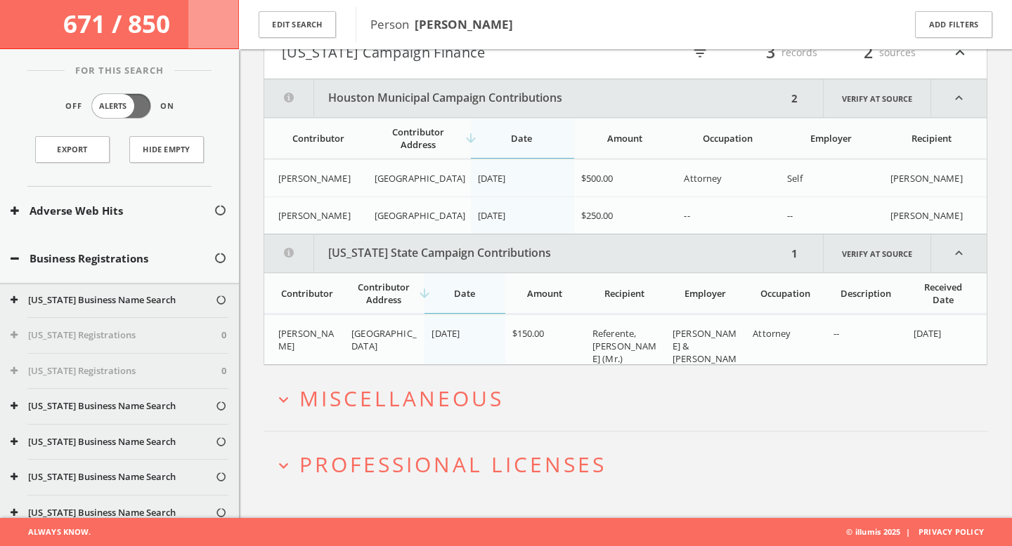
click at [459, 399] on span "Miscellaneous" at bounding box center [401, 398] width 204 height 29
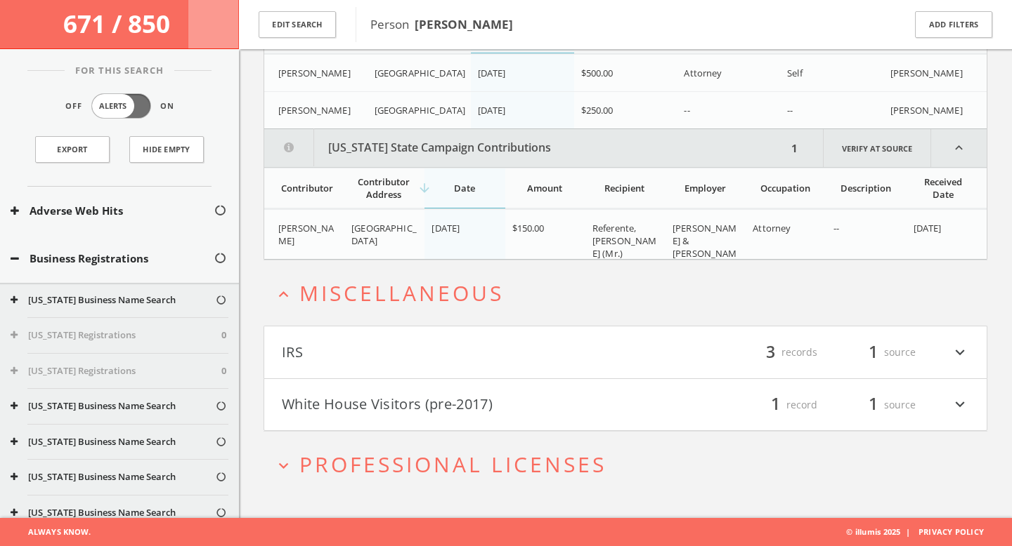
click at [459, 357] on button "IRS" at bounding box center [453, 353] width 343 height 24
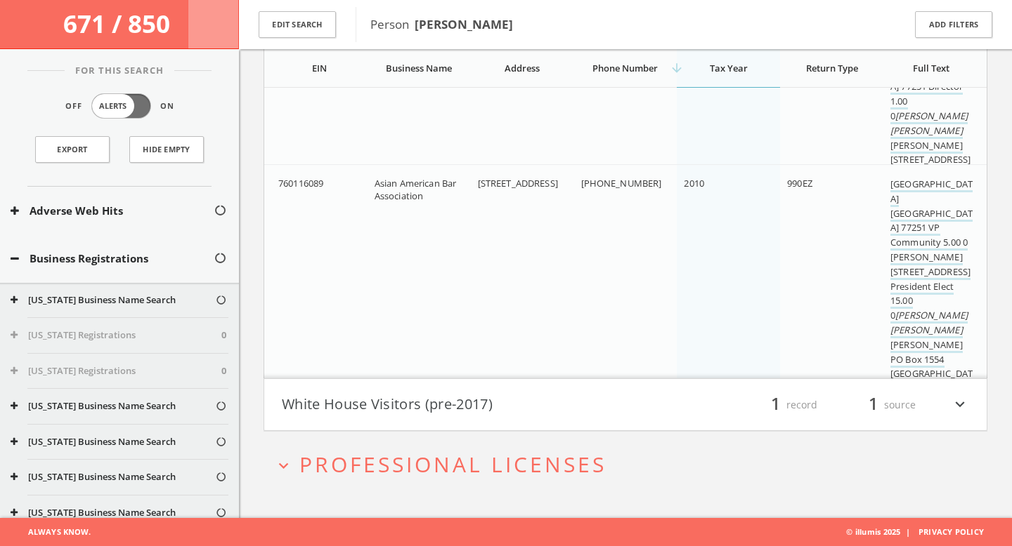
click at [457, 397] on button "White House Visitors (pre-2017)" at bounding box center [453, 405] width 343 height 24
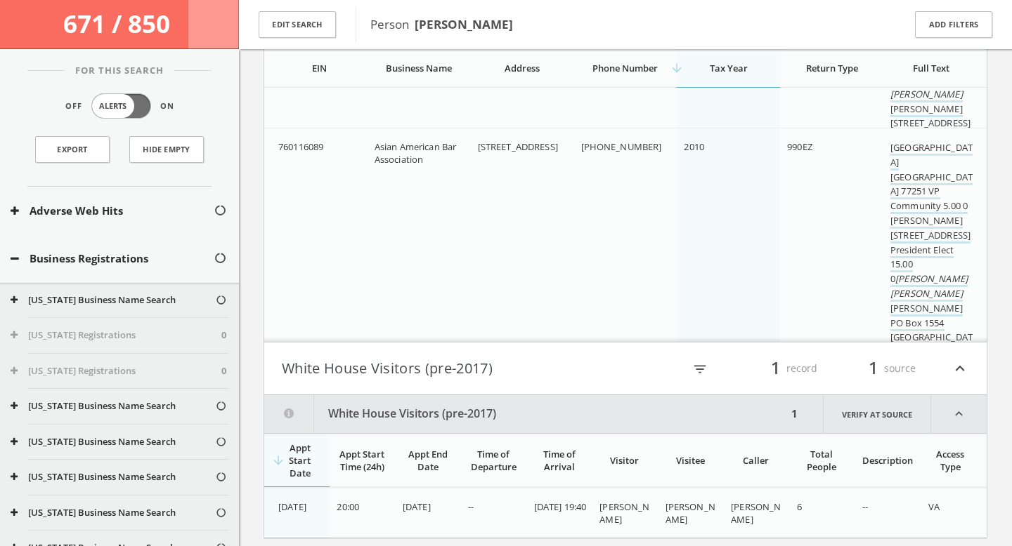
scroll to position [6472, 0]
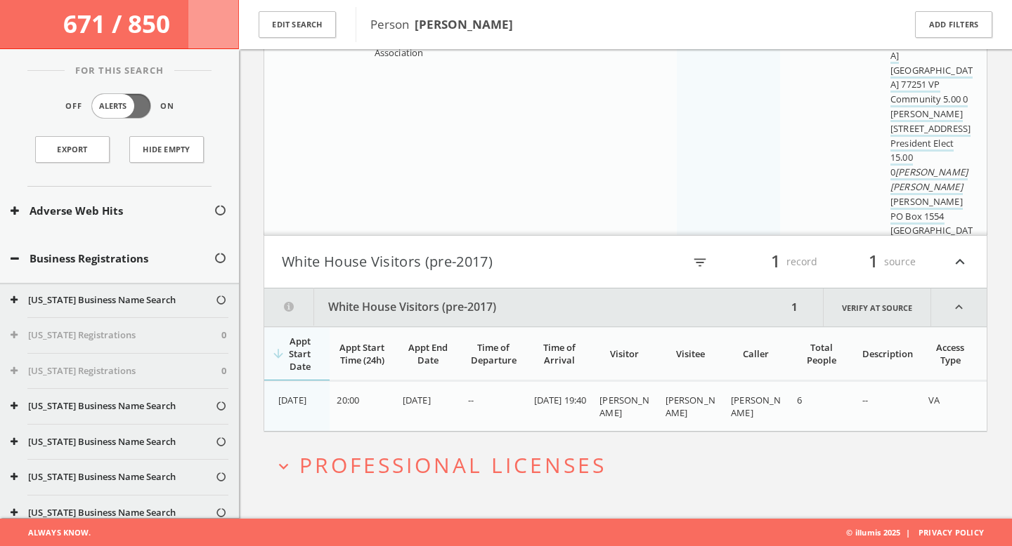
click at [501, 462] on span "Professional Licenses" at bounding box center [452, 465] width 307 height 29
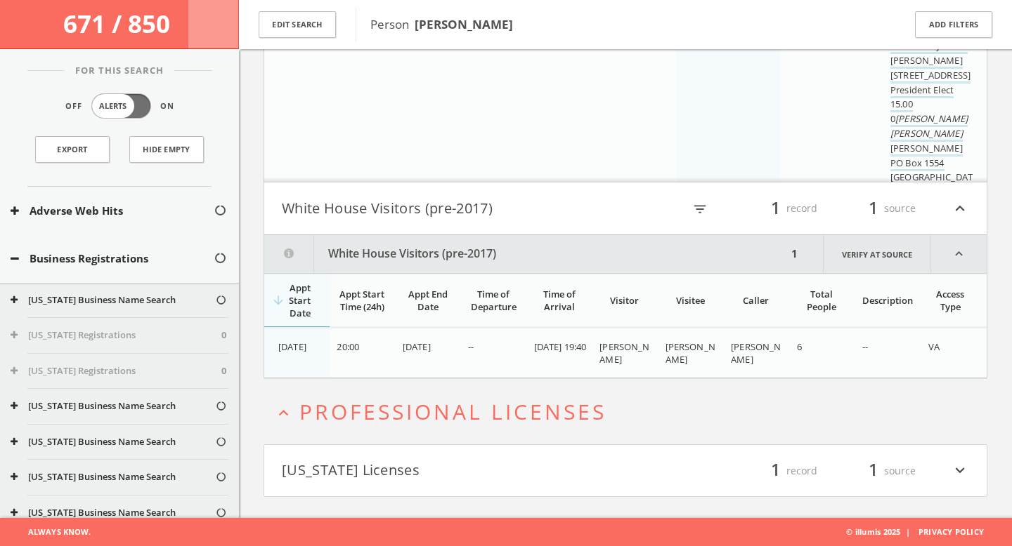
click at [501, 462] on button "Wisconsin Licenses" at bounding box center [453, 471] width 343 height 24
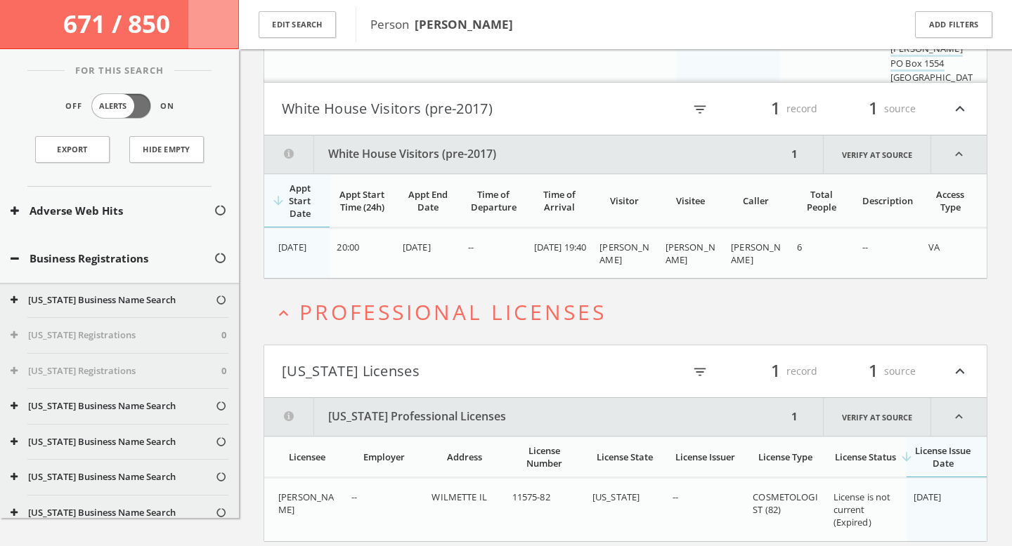
scroll to position [6669, 0]
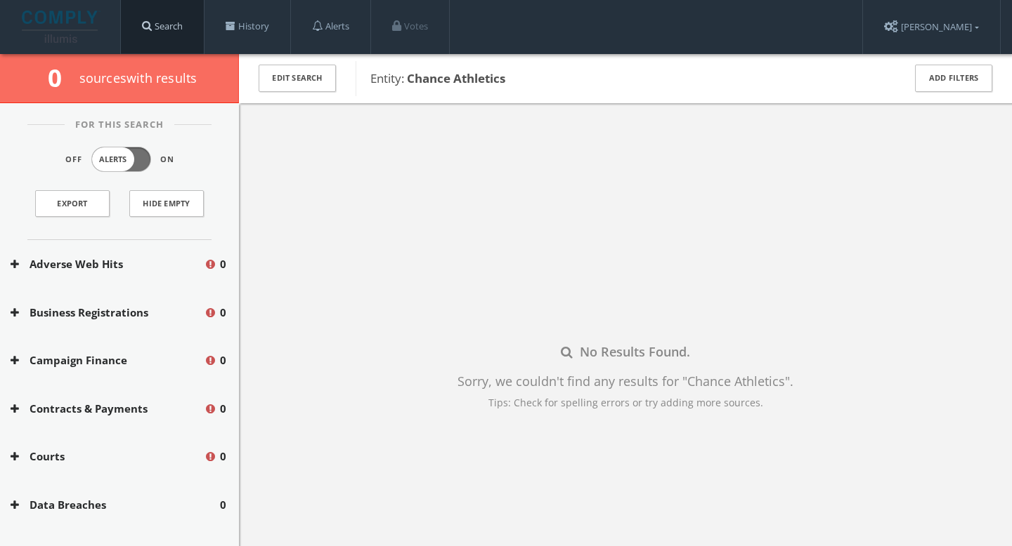
click at [163, 28] on link "Search" at bounding box center [162, 26] width 83 height 53
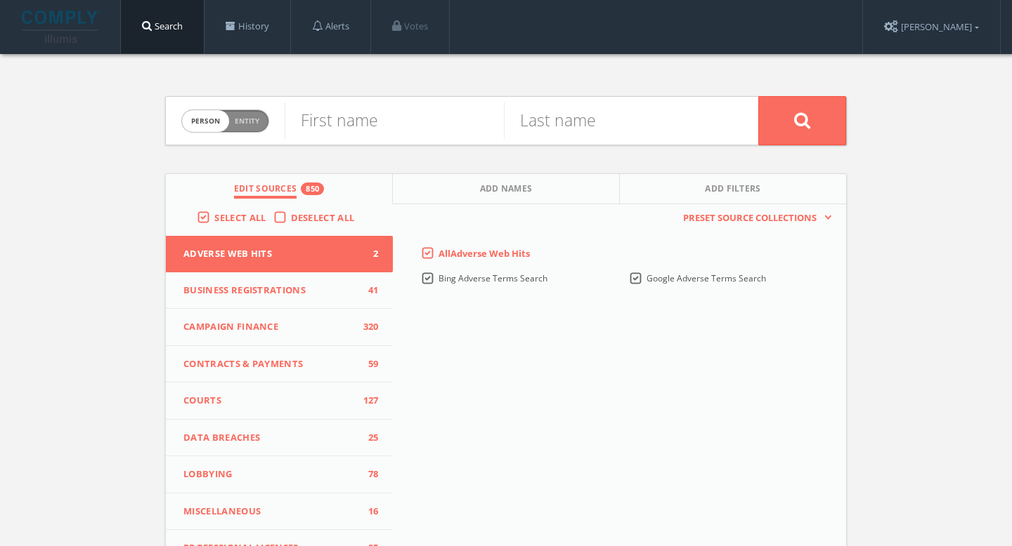
click at [249, 119] on span "Entity" at bounding box center [247, 121] width 25 height 11
checkbox input "true"
click at [360, 124] on input "text" at bounding box center [520, 121] width 473 height 37
paste input "[PERSON_NAME] Designs"
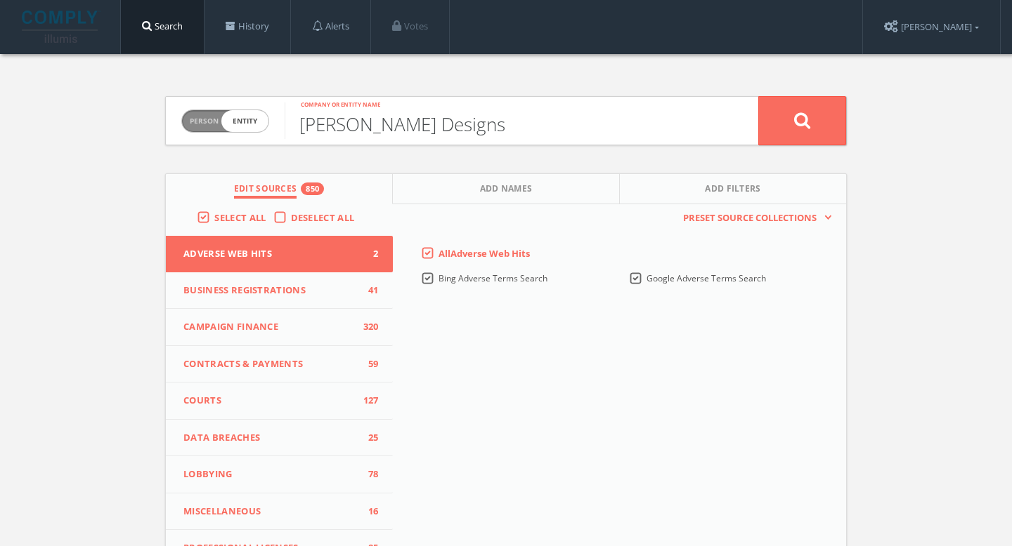
type input "[PERSON_NAME] Designs"
click at [828, 138] on button at bounding box center [802, 120] width 88 height 49
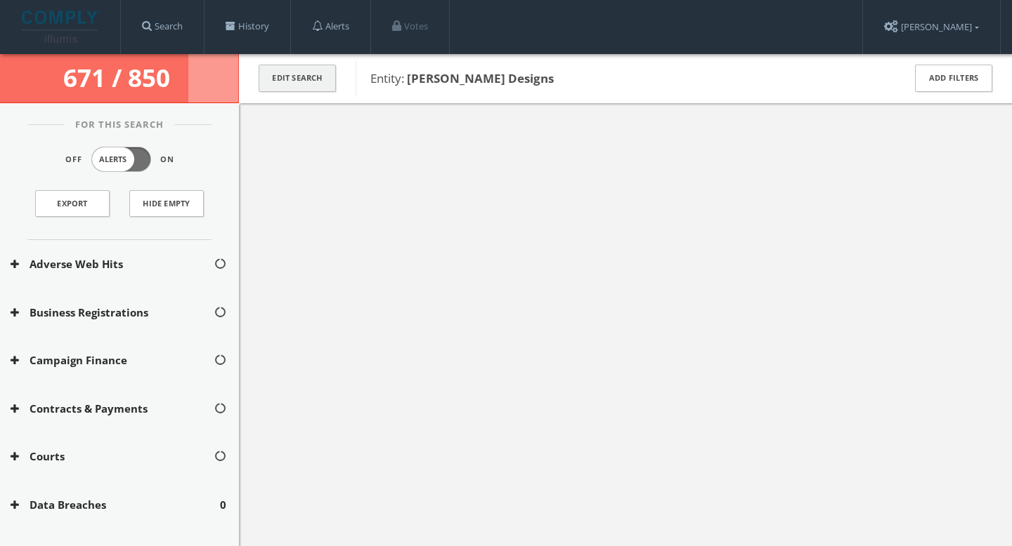
click at [313, 77] on button "Edit Search" at bounding box center [296, 78] width 77 height 27
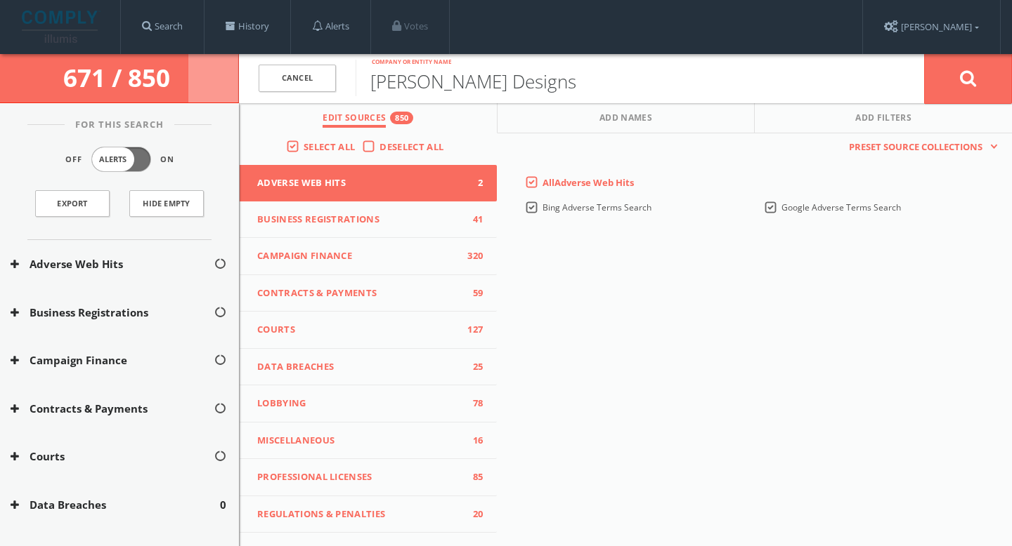
click at [464, 82] on input "[PERSON_NAME] Designs" at bounding box center [639, 78] width 568 height 37
paste input "s"
type input "Esschert Designs"
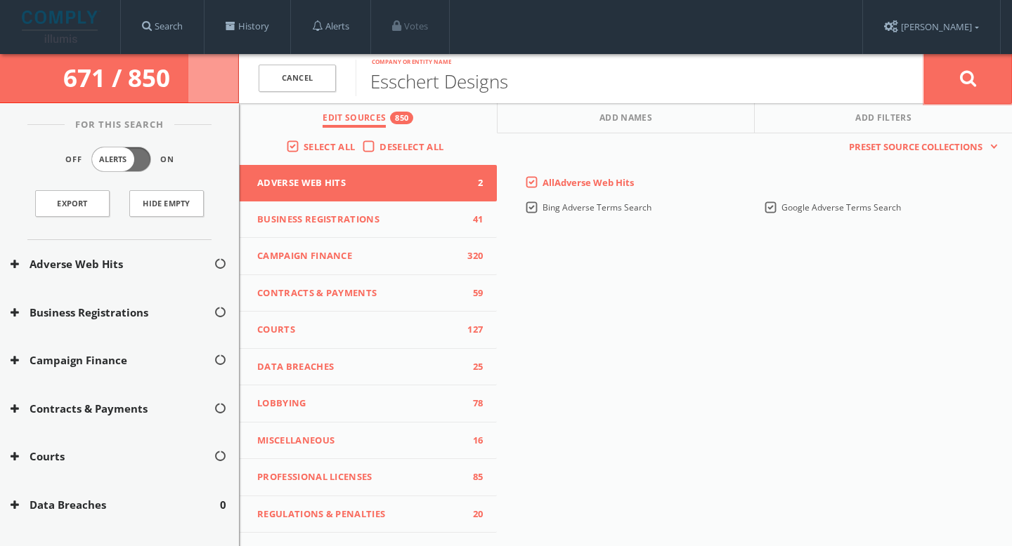
click at [967, 75] on icon at bounding box center [968, 79] width 17 height 18
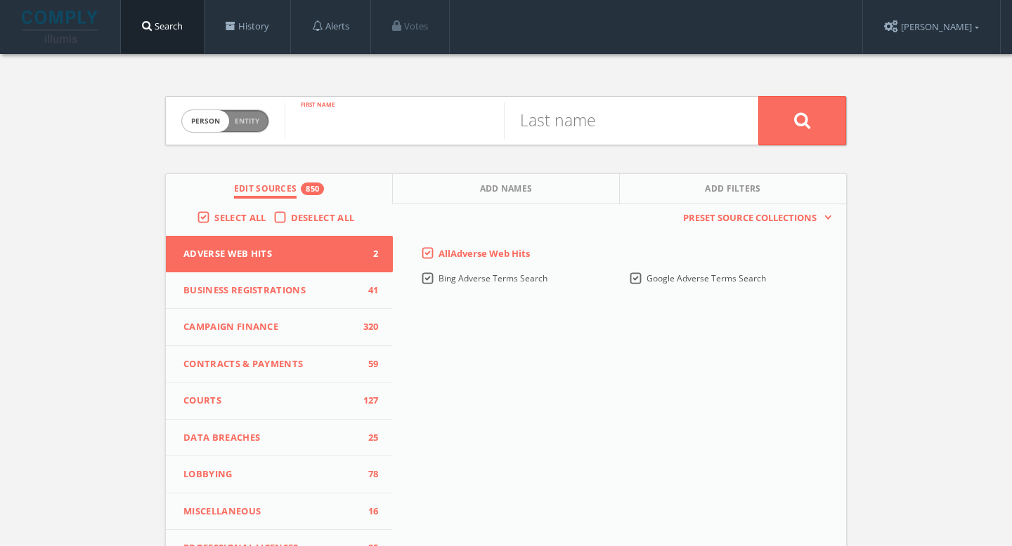
click at [360, 129] on input "text" at bounding box center [393, 121] width 219 height 37
paste input "[PERSON_NAME]"
click at [375, 131] on input "[PERSON_NAME]" at bounding box center [393, 121] width 219 height 37
type input "Ria"
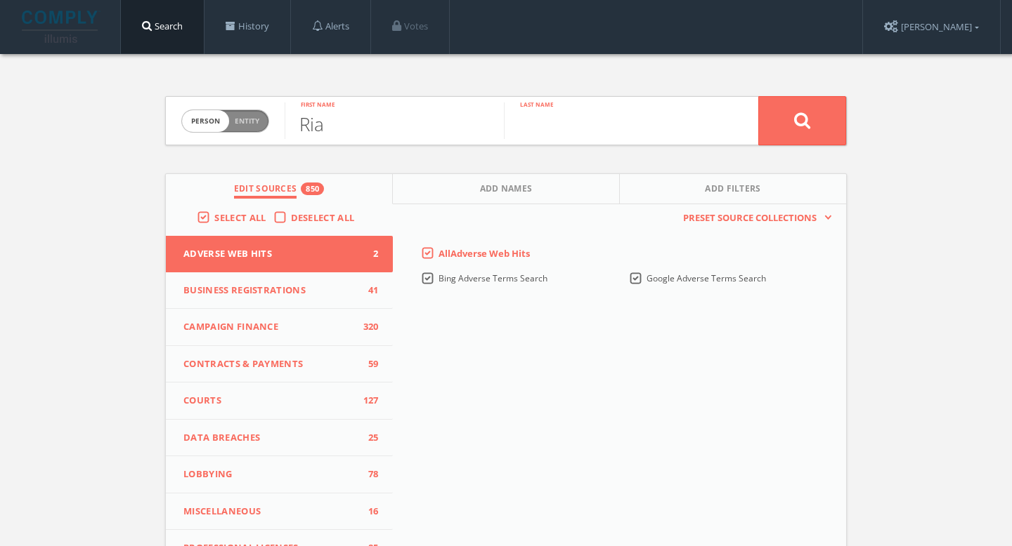
click at [620, 117] on input "text" at bounding box center [613, 121] width 219 height 37
paste input "Mosterd"
type input "Mosterd"
click at [780, 133] on button at bounding box center [802, 120] width 88 height 49
